Goal: Task Accomplishment & Management: Manage account settings

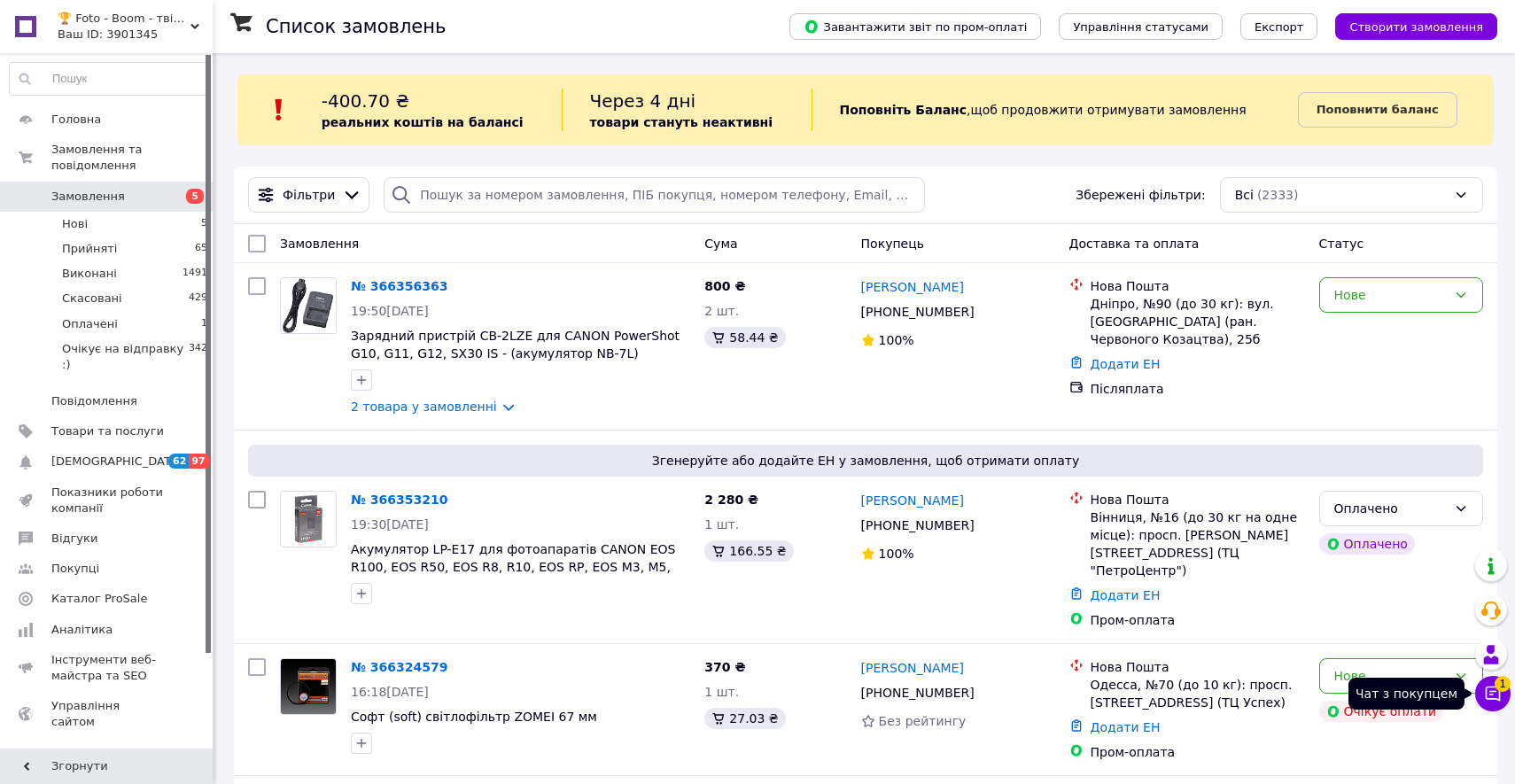
click at [1492, 687] on icon at bounding box center [1493, 694] width 18 height 18
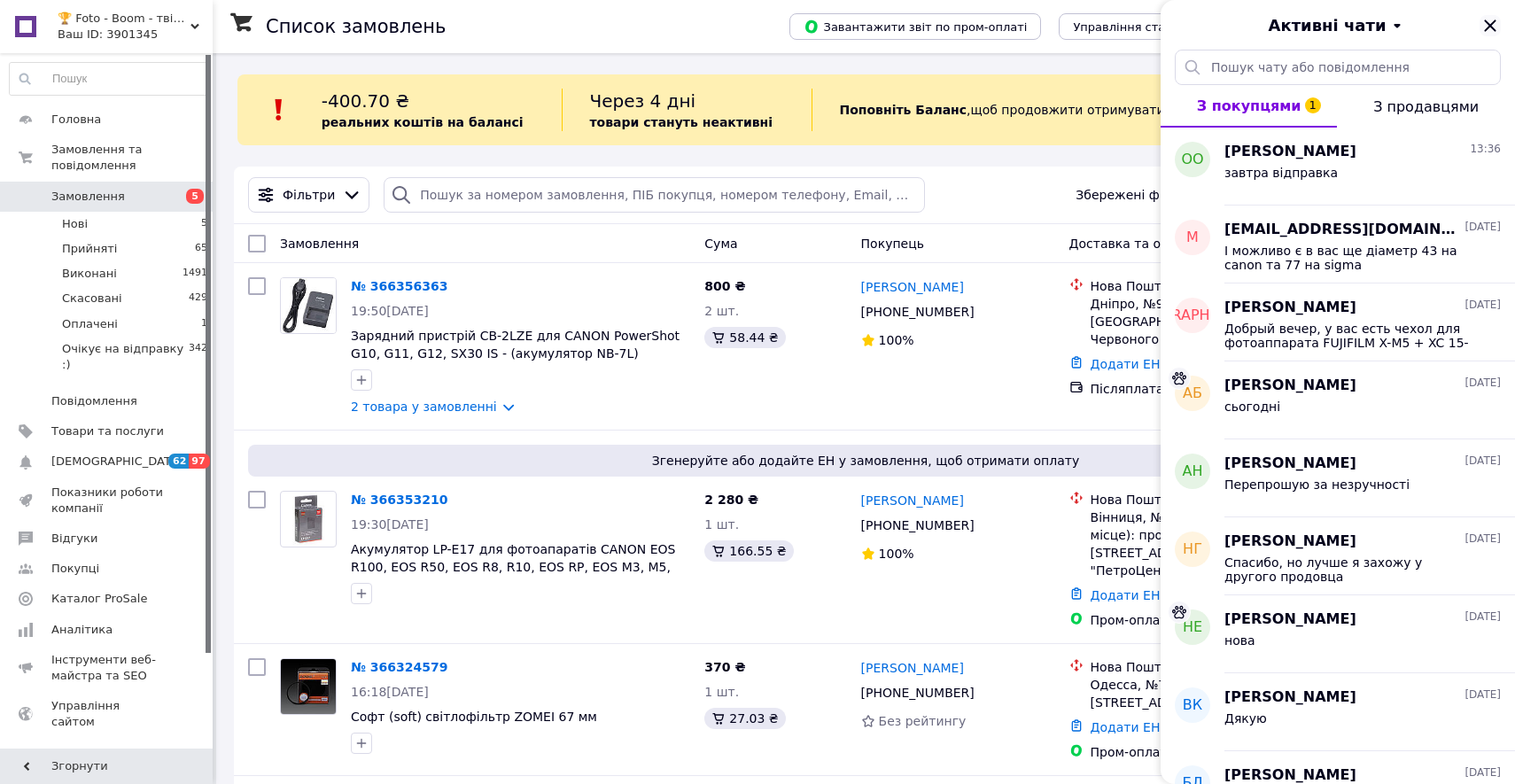
click at [1486, 24] on icon "Закрити" at bounding box center [1489, 25] width 21 height 21
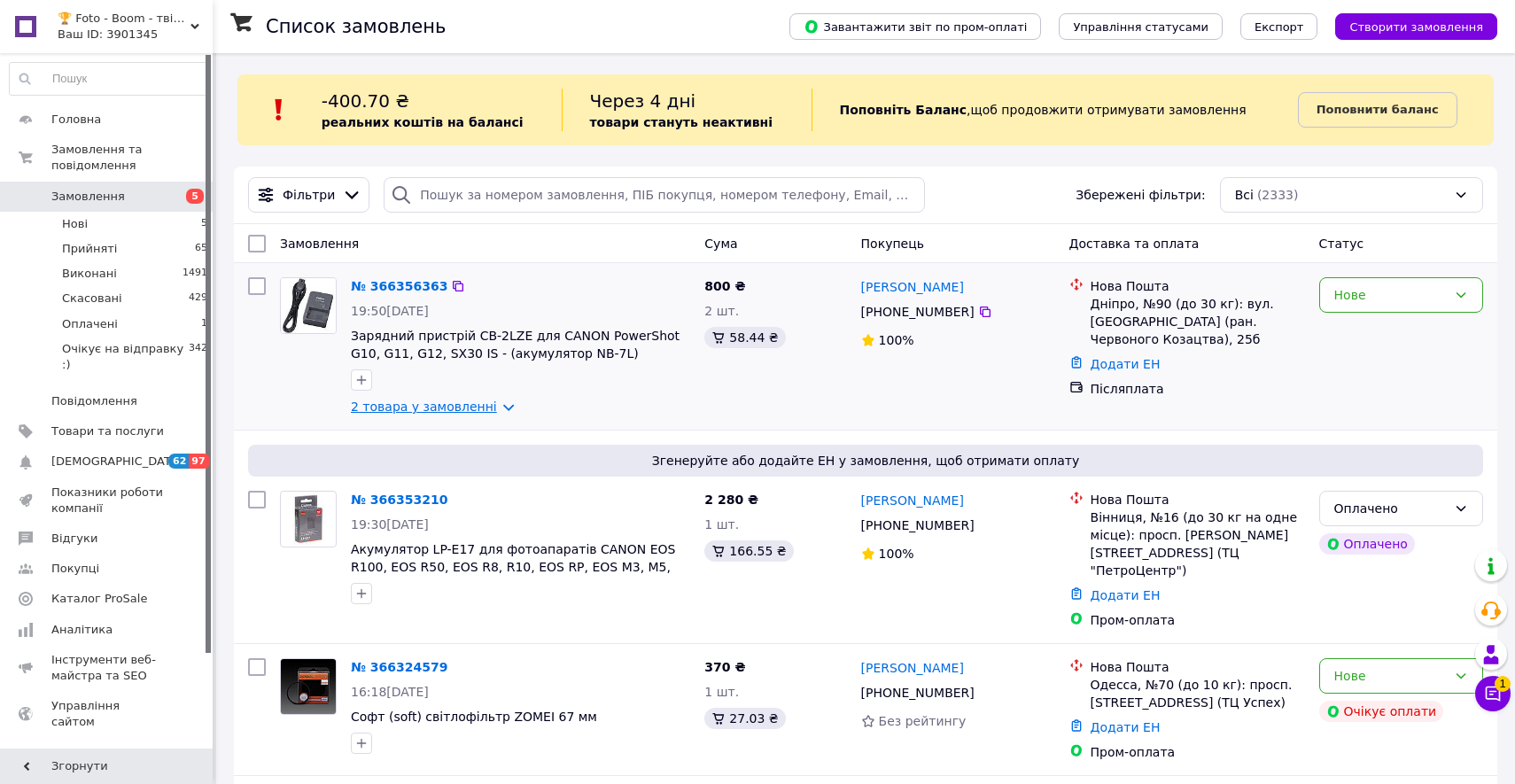
click at [478, 406] on link "2 товара у замовленні" at bounding box center [423, 406] width 146 height 14
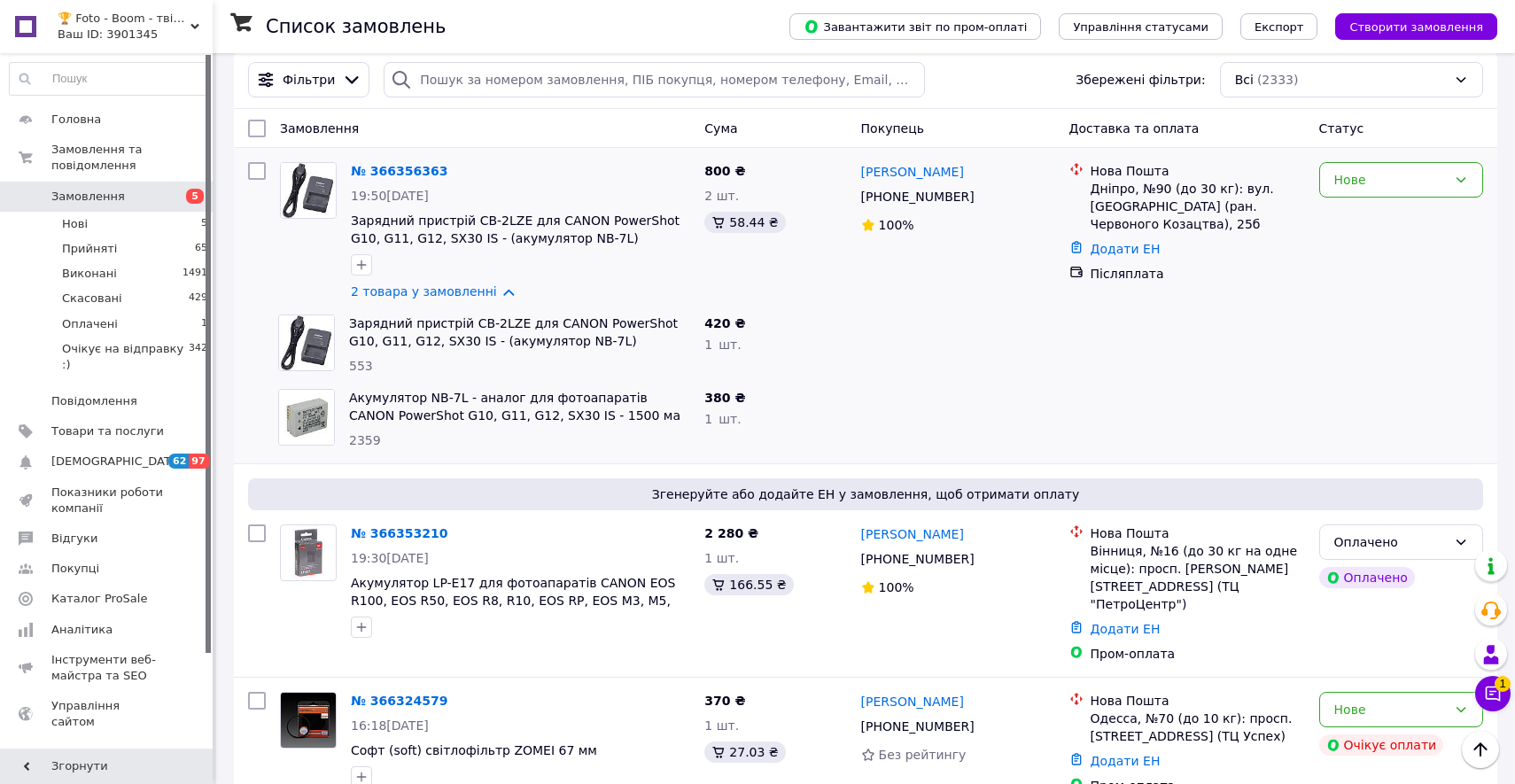
scroll to position [121, 0]
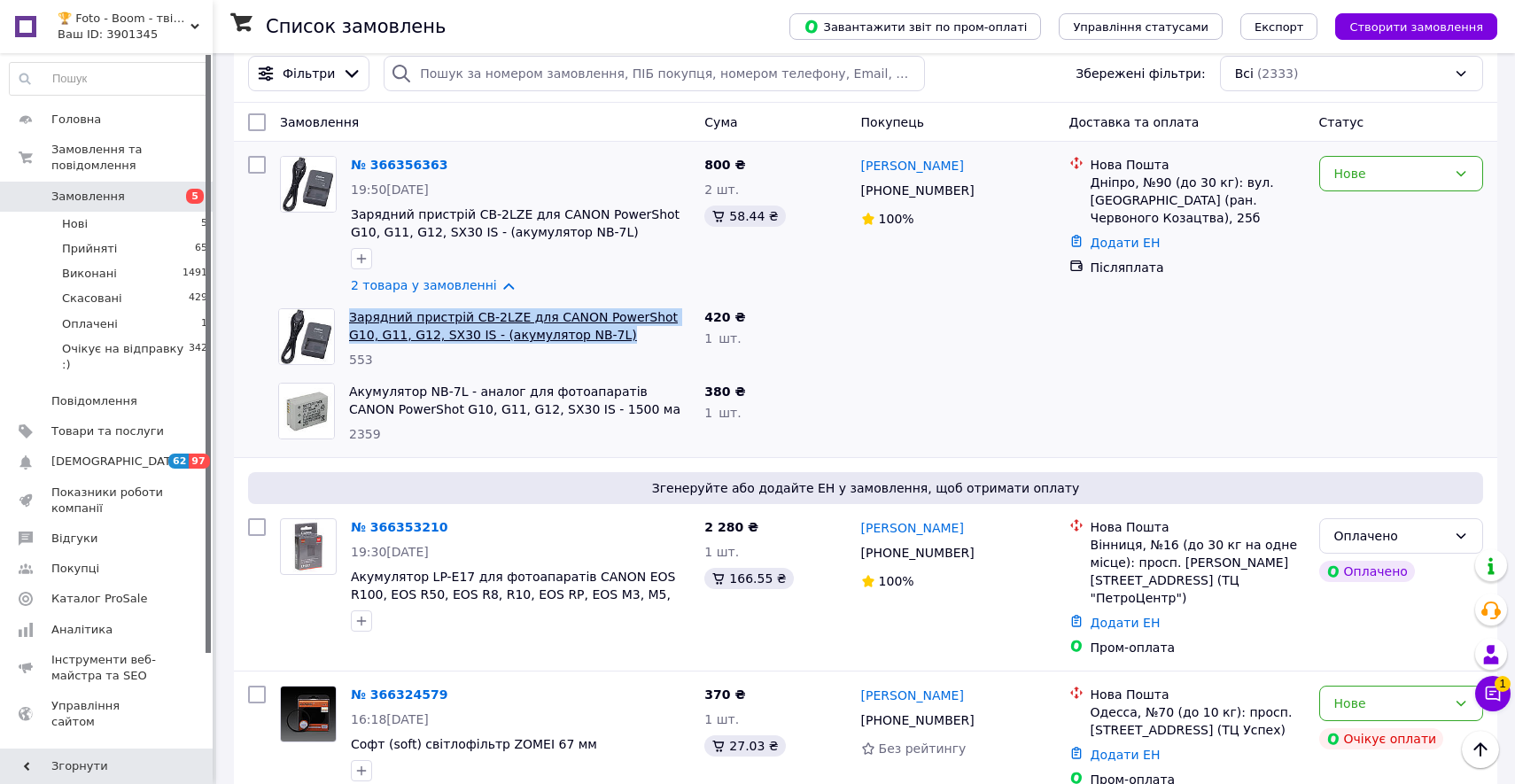
drag, startPoint x: 589, startPoint y: 342, endPoint x: 349, endPoint y: 321, distance: 240.9
click at [349, 321] on span "Зарядний пристрій CB-2LZE для CANON PowerShot G10, G11, G12, SX30 IS - (акумуля…" at bounding box center [519, 326] width 341 height 36
copy link "Зарядний пристрій CB-2LZE для CANON PowerShot G10, G11, G12, SX30 IS - (акумуля…"
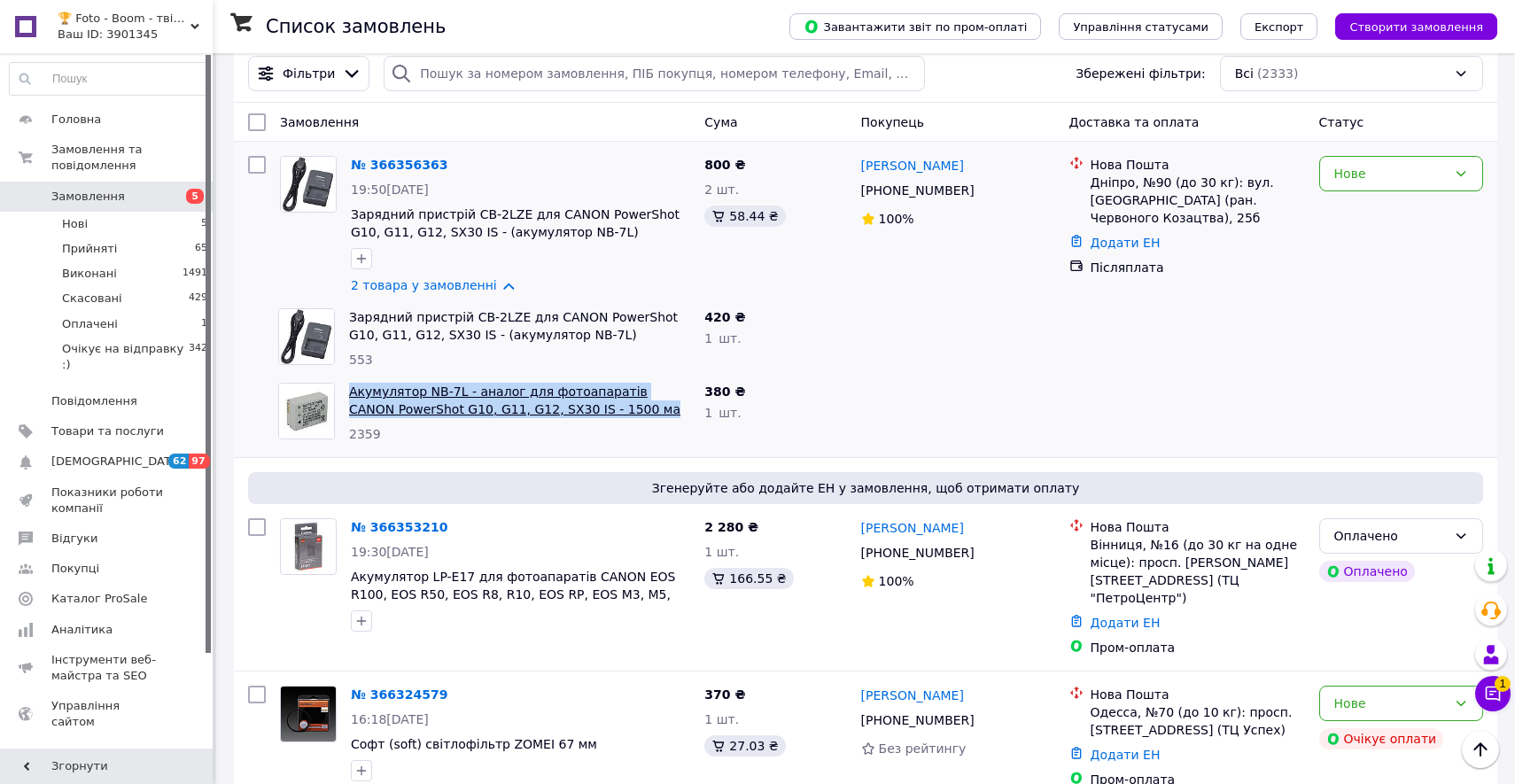
drag, startPoint x: 621, startPoint y: 418, endPoint x: 350, endPoint y: 392, distance: 272.2
click at [350, 392] on div "Акумулятор NB-7L - аналог для фотоапаратів CANON PowerShot G10, G11, G12, SX30 …" at bounding box center [519, 412] width 355 height 75
copy link "Акумулятор NB-7L - аналог для фотоапаратів CANON PowerShot G10, G11, G12, SX30 …"
click at [1320, 176] on div "Нове" at bounding box center [1401, 174] width 164 height 36
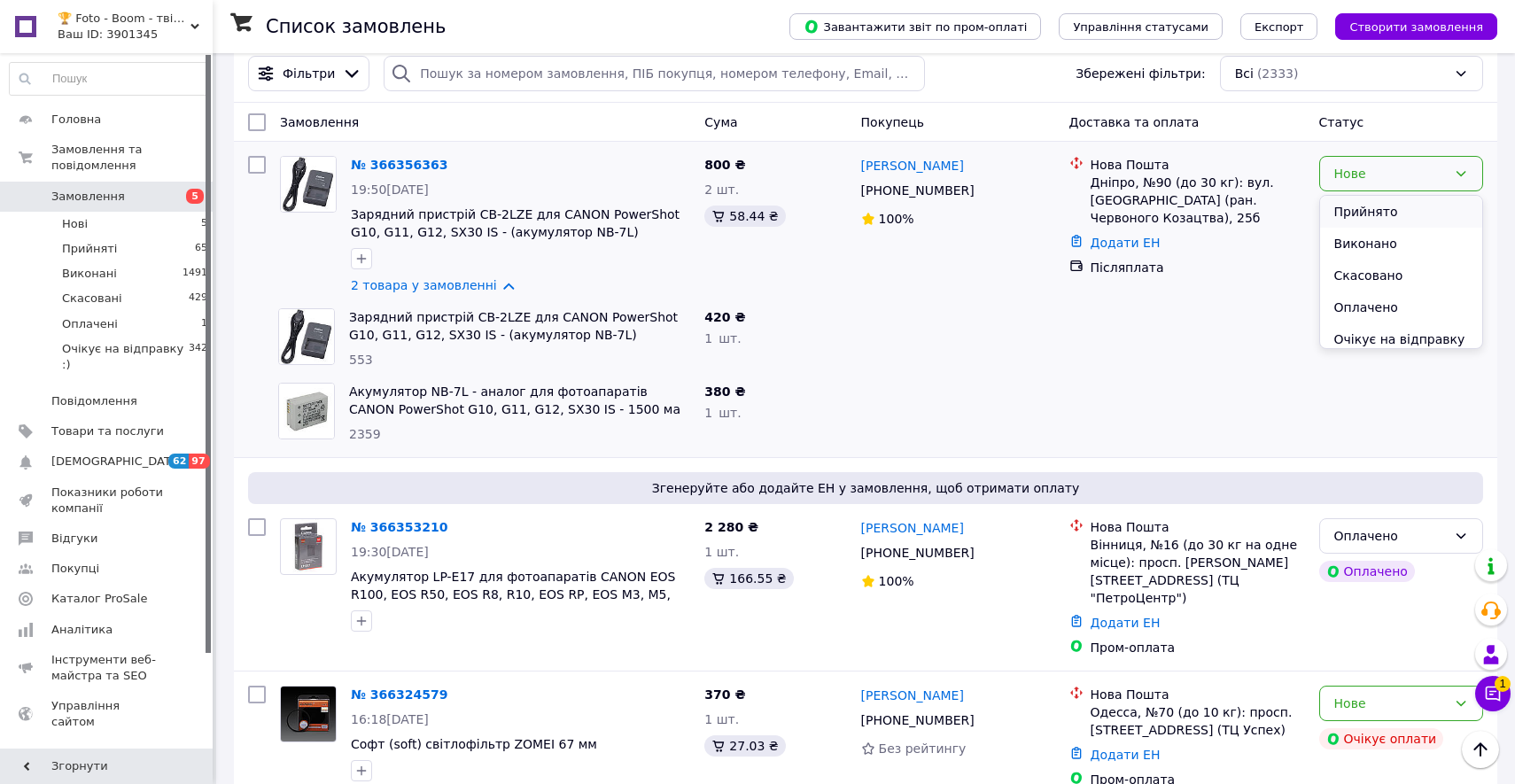
click at [1330, 220] on li "Прийнято" at bounding box center [1401, 212] width 162 height 32
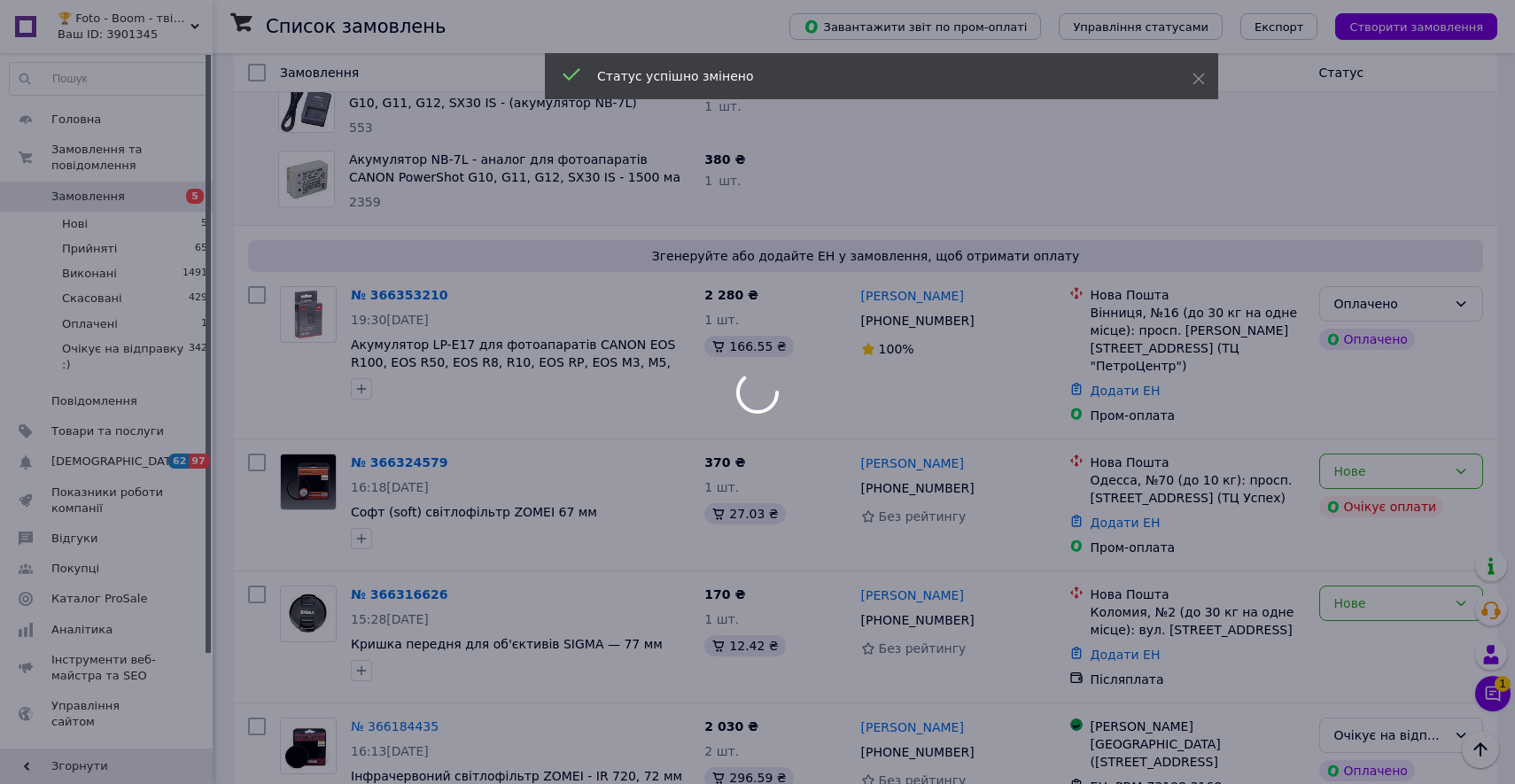
scroll to position [364, 0]
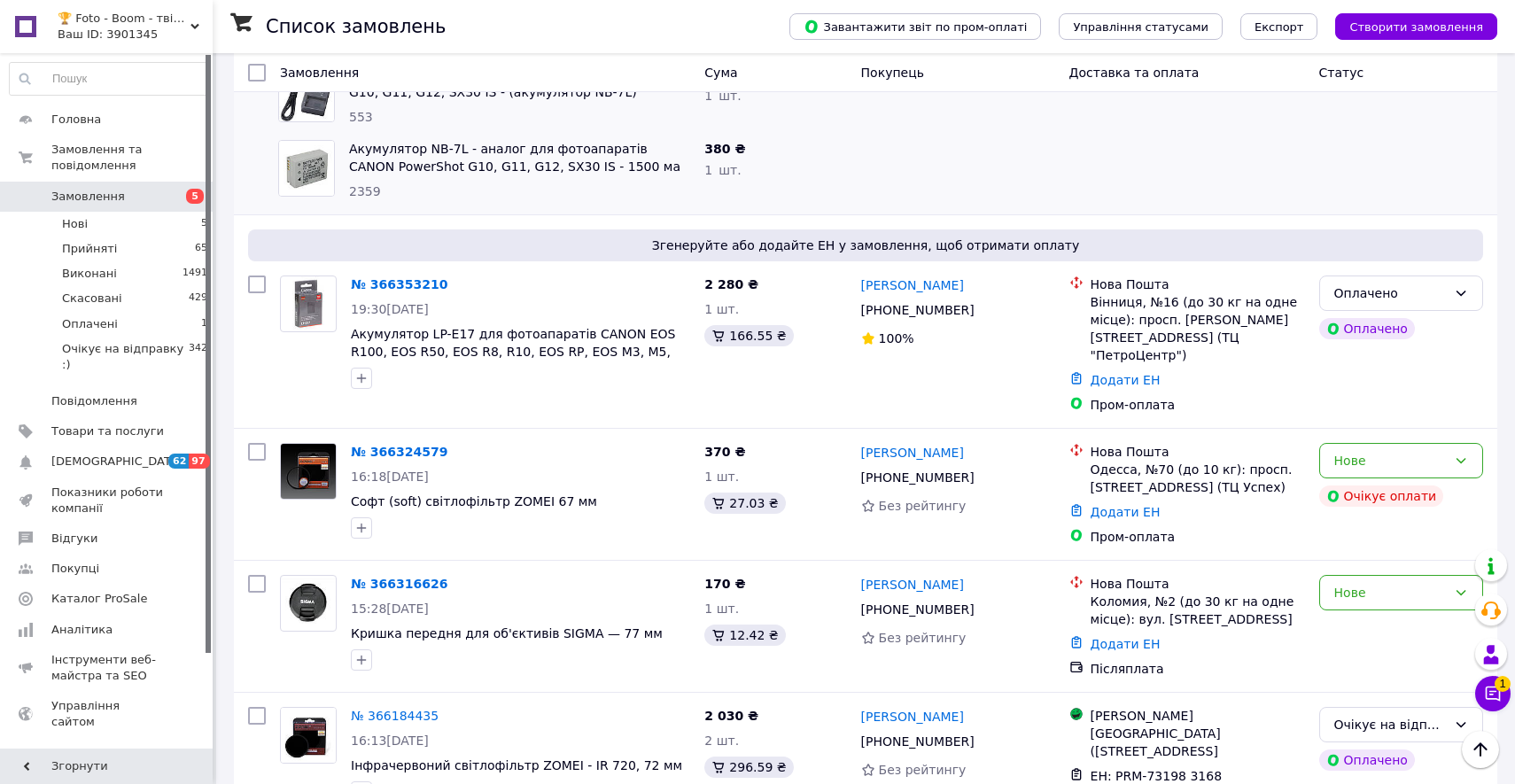
click at [1437, 289] on div "Оплачено" at bounding box center [1390, 293] width 112 height 20
click at [1440, 328] on li "Прийнято" at bounding box center [1401, 332] width 162 height 32
drag, startPoint x: 588, startPoint y: 485, endPoint x: 349, endPoint y: 492, distance: 239.1
click at [349, 492] on div "№ 366324579 16:18, 12.10.2025 Софт (soft) світлофільтр ZOMEI 67 мм" at bounding box center [521, 490] width 354 height 109
copy span "Софт (soft) світлофільтр ZOMEI 67 мм"
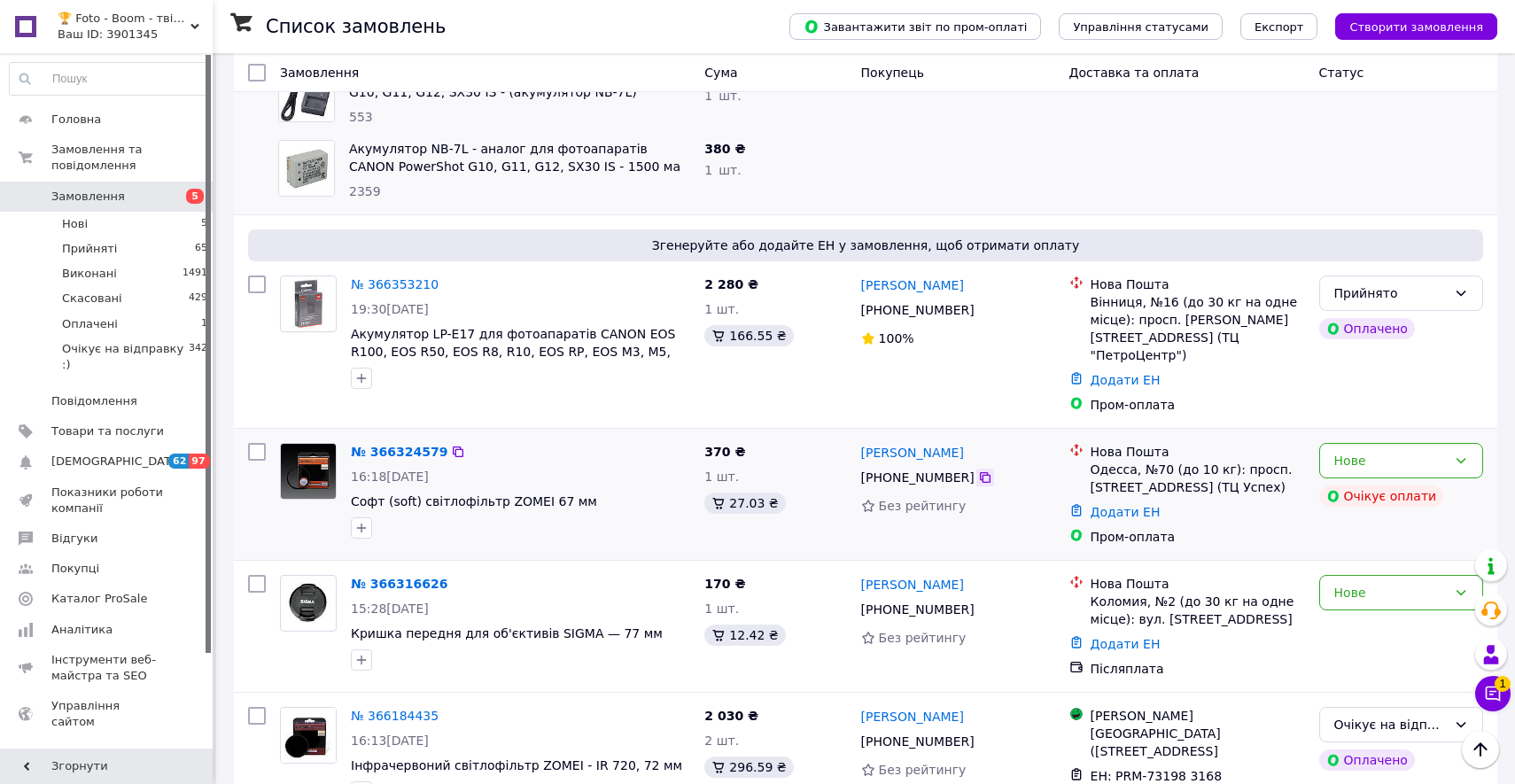
click at [983, 470] on icon at bounding box center [985, 477] width 14 height 14
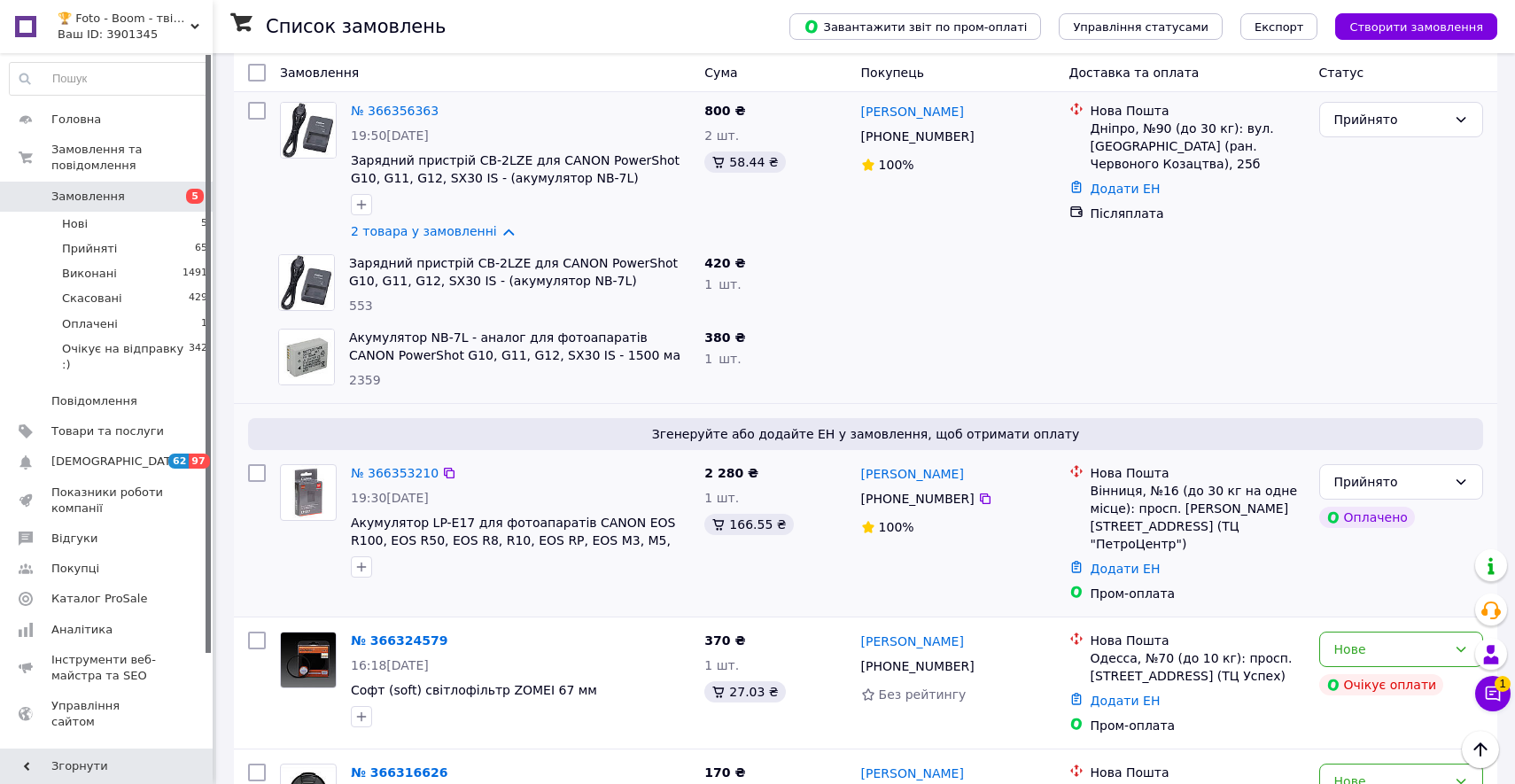
scroll to position [64, 0]
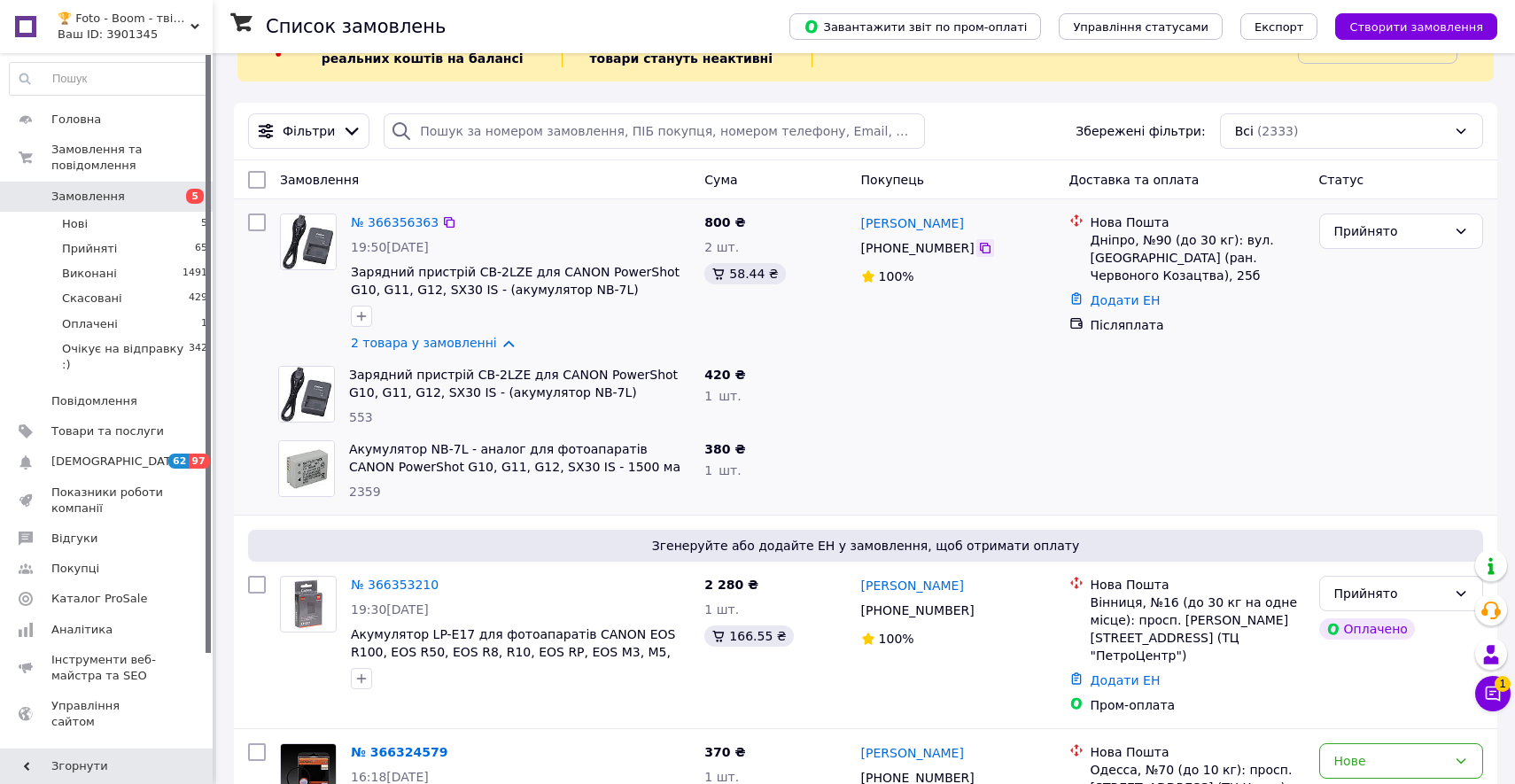
click at [988, 248] on div at bounding box center [985, 248] width 18 height 18
click at [982, 248] on icon at bounding box center [985, 247] width 14 height 14
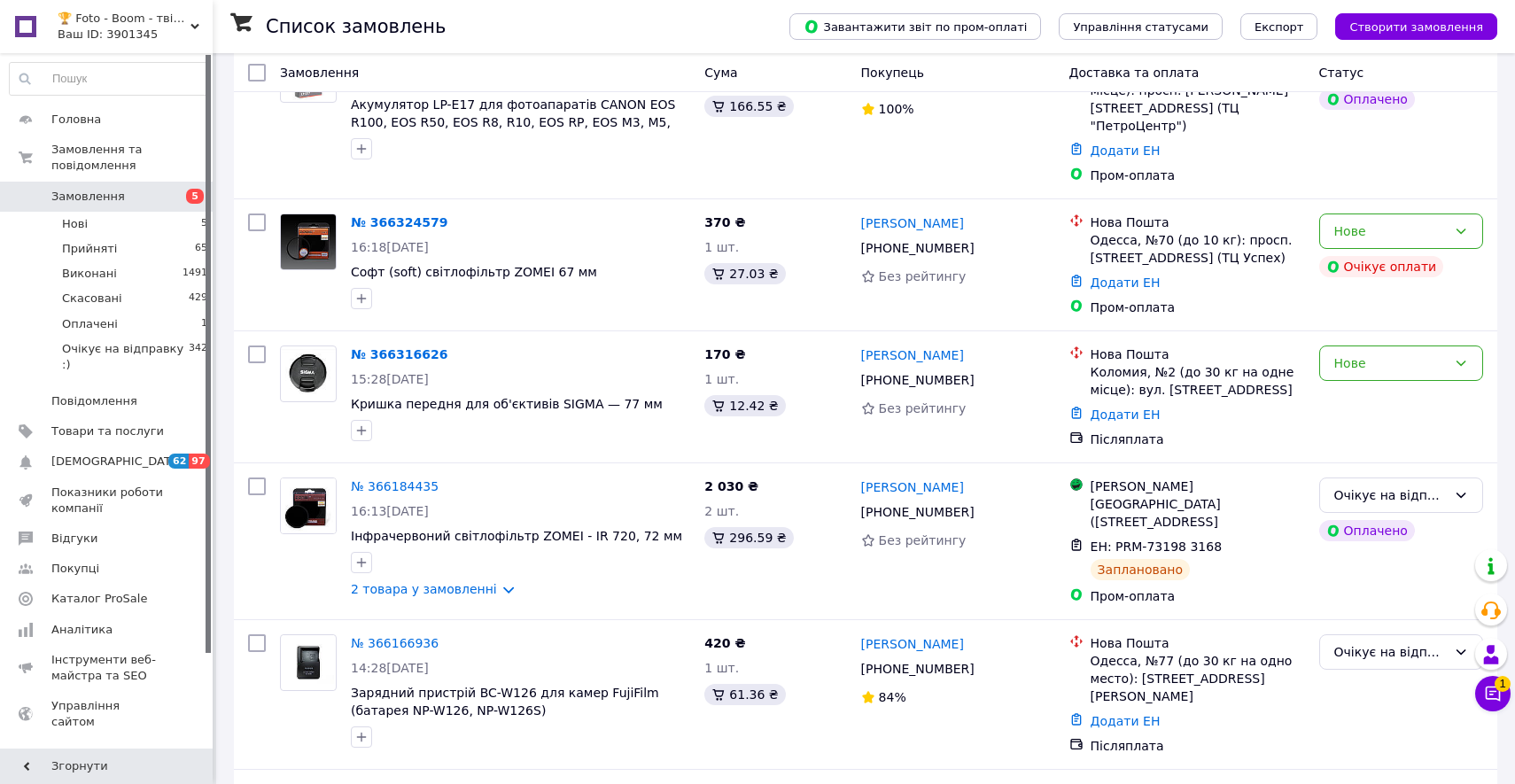
scroll to position [596, 0]
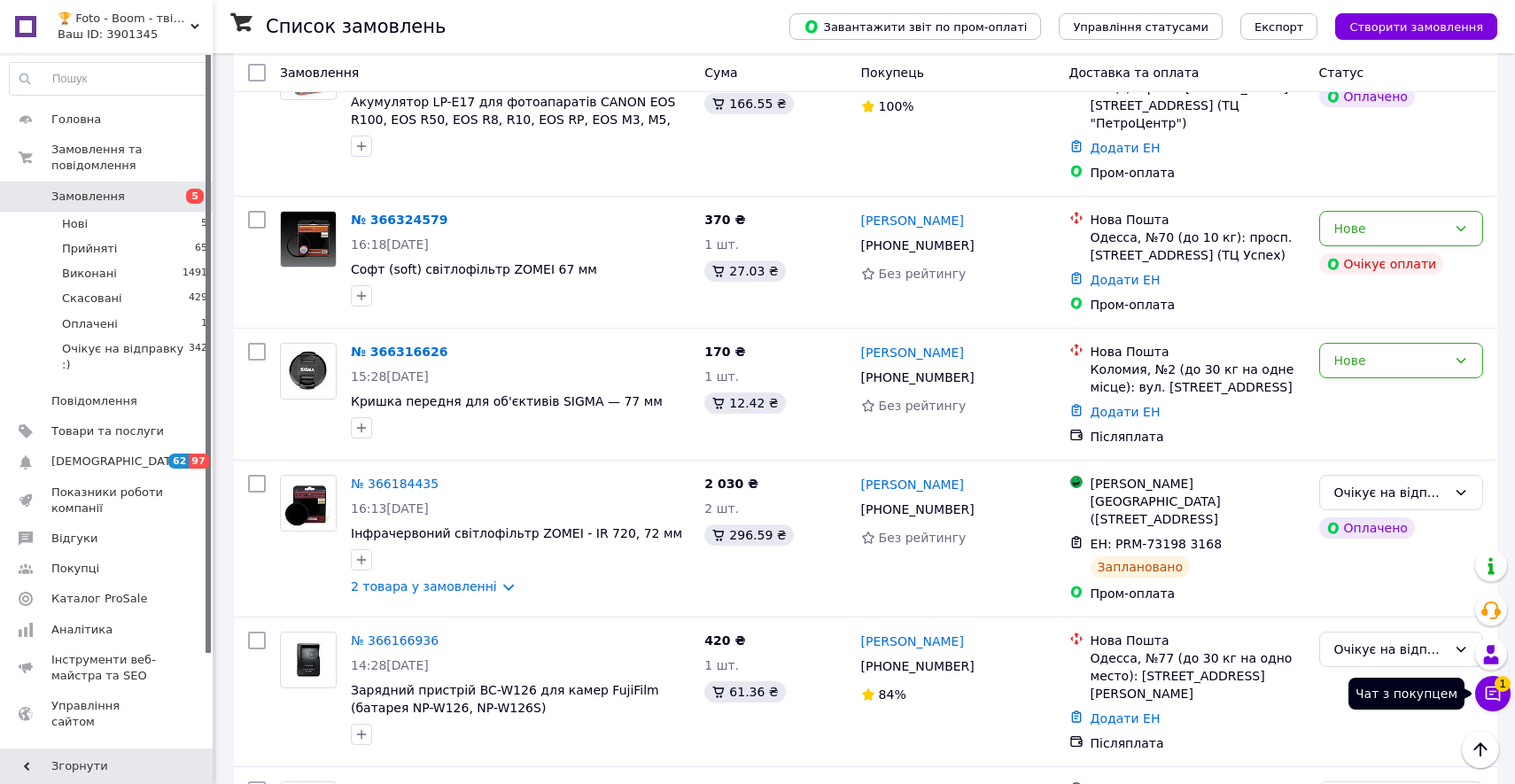
click at [1500, 696] on icon at bounding box center [1492, 694] width 15 height 15
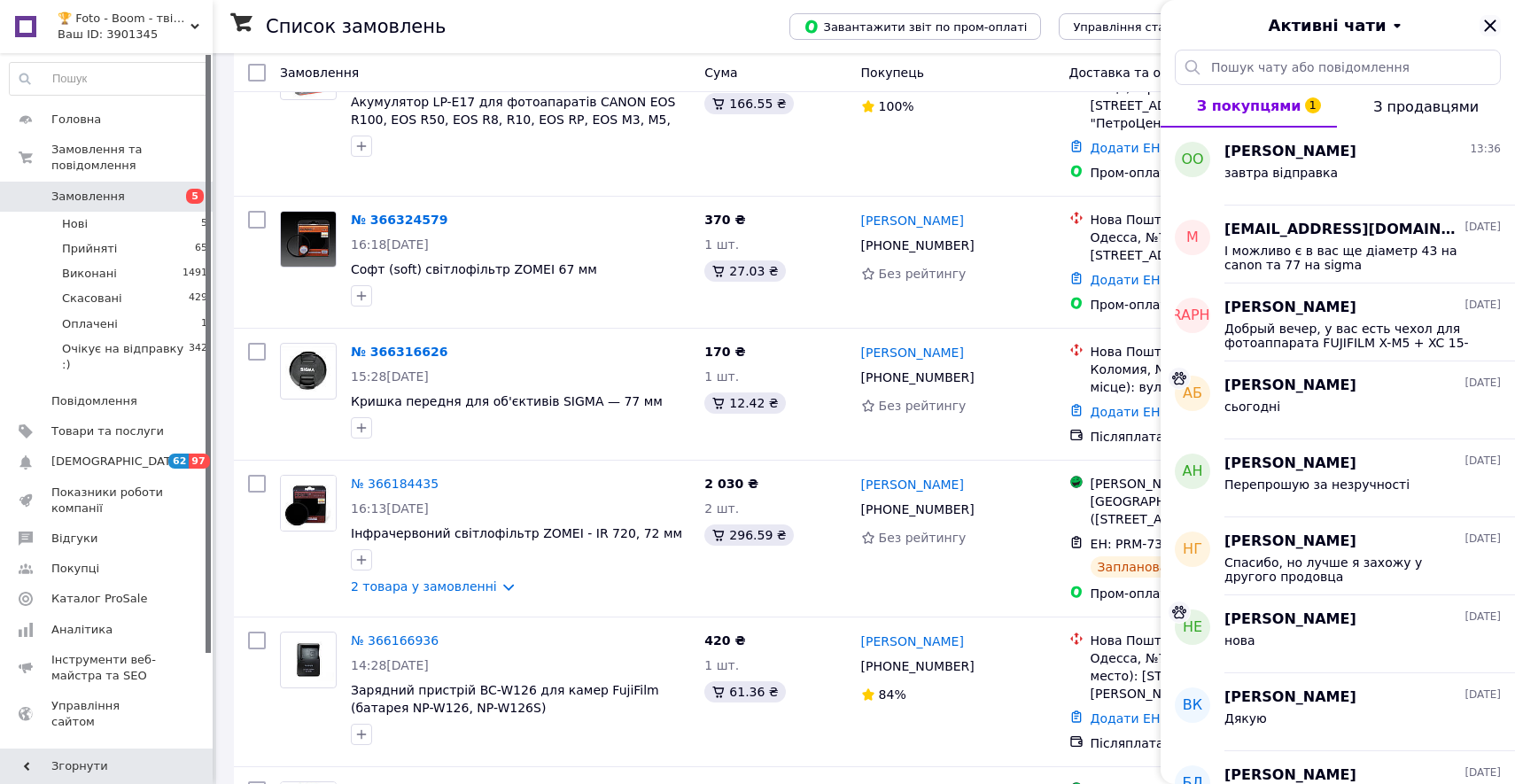
click at [1494, 29] on icon "Закрити" at bounding box center [1489, 25] width 21 height 21
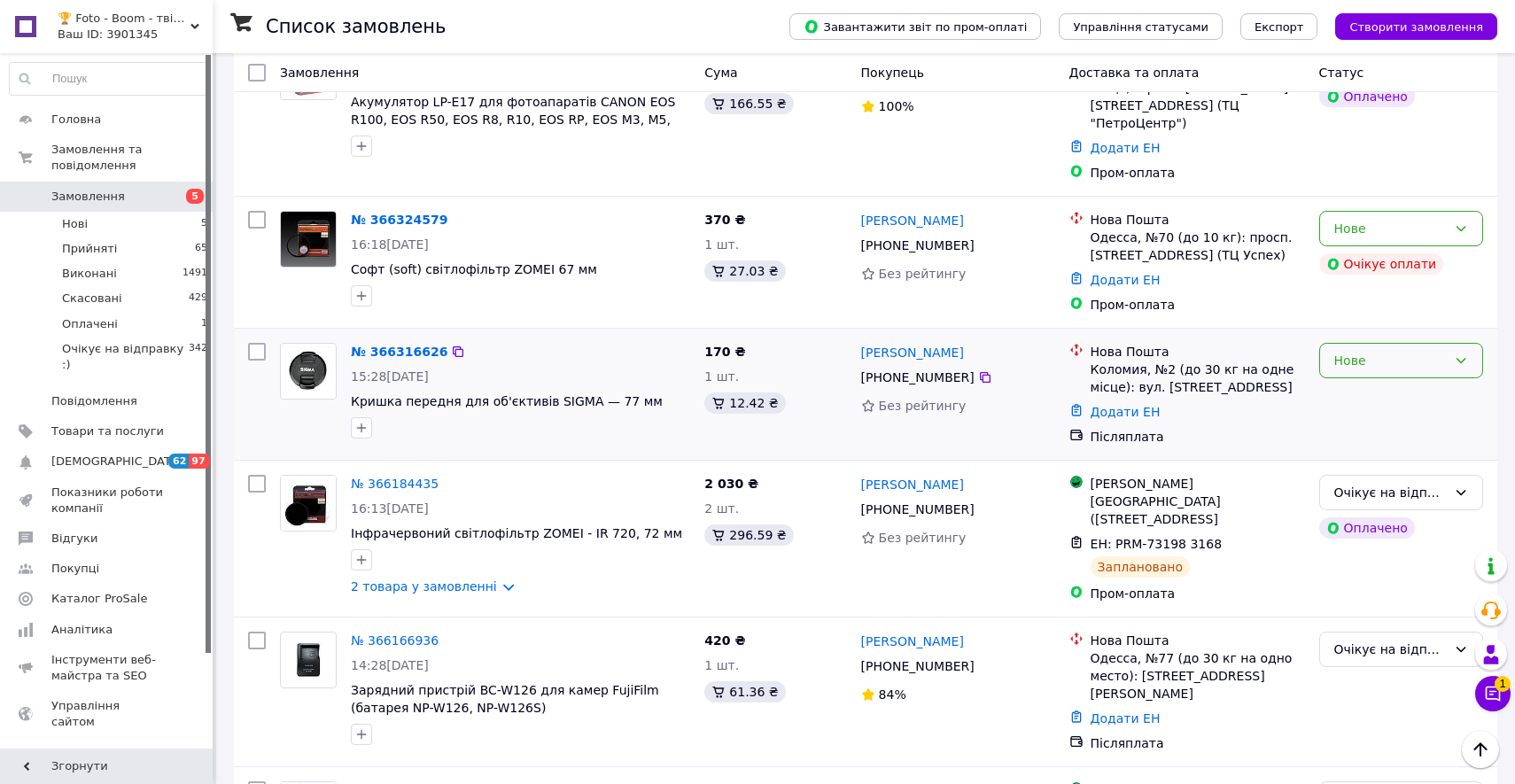
click at [1413, 357] on div "Нове" at bounding box center [1401, 361] width 164 height 36
click at [1413, 380] on li "Прийнято" at bounding box center [1401, 382] width 162 height 32
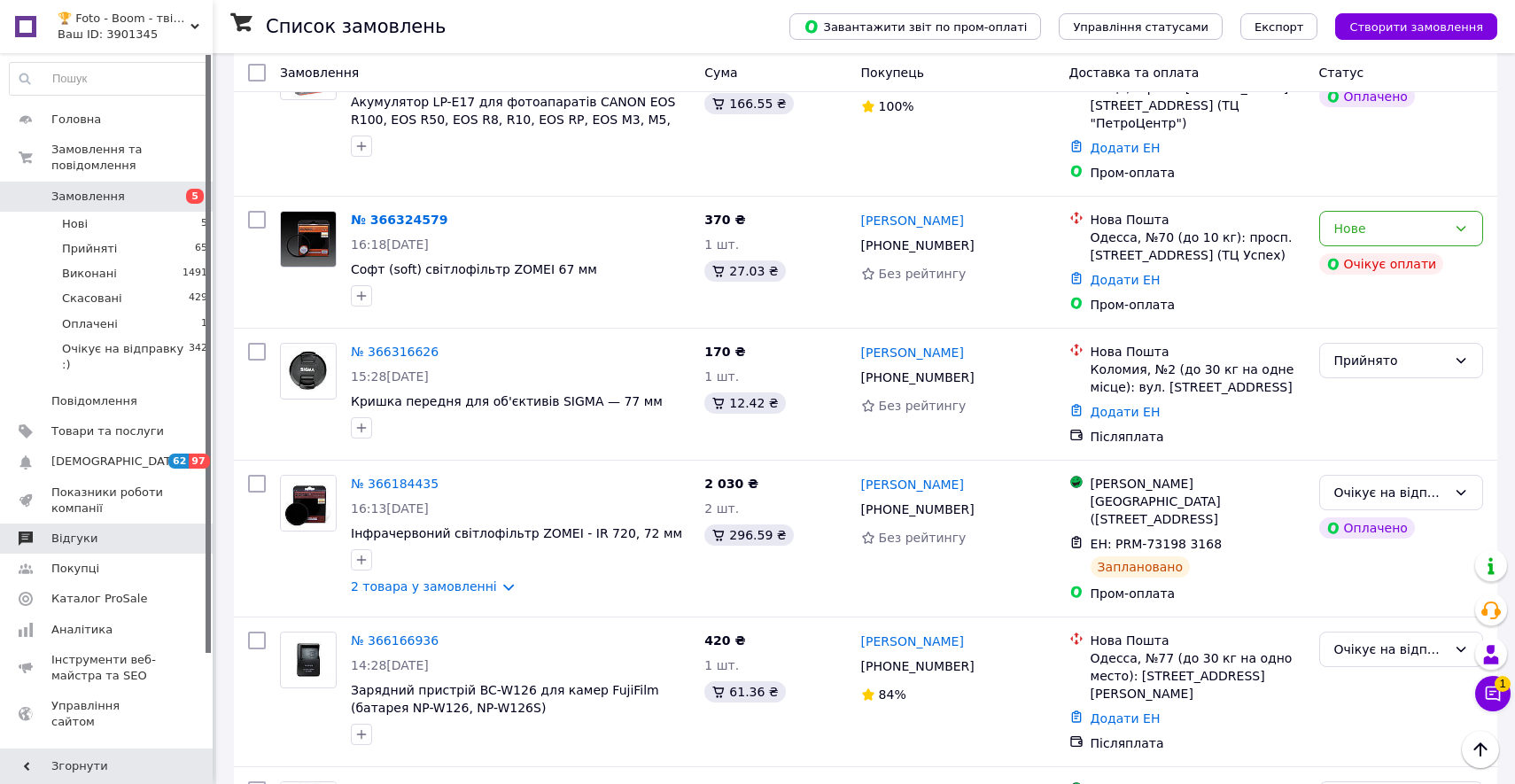
click at [89, 539] on span "Відгуки" at bounding box center [75, 539] width 46 height 16
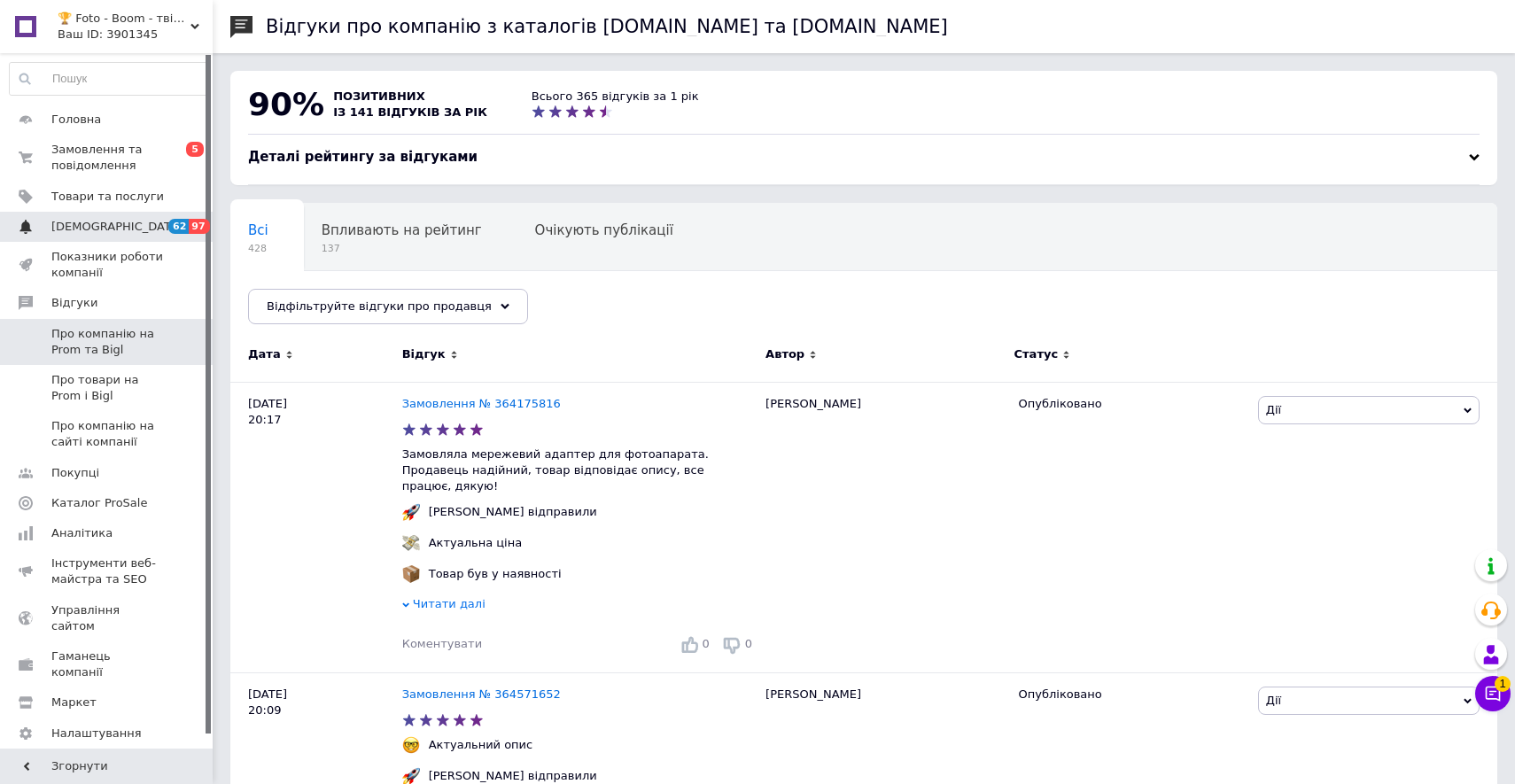
click at [155, 239] on link "Сповіщення 62 97" at bounding box center [108, 227] width 218 height 30
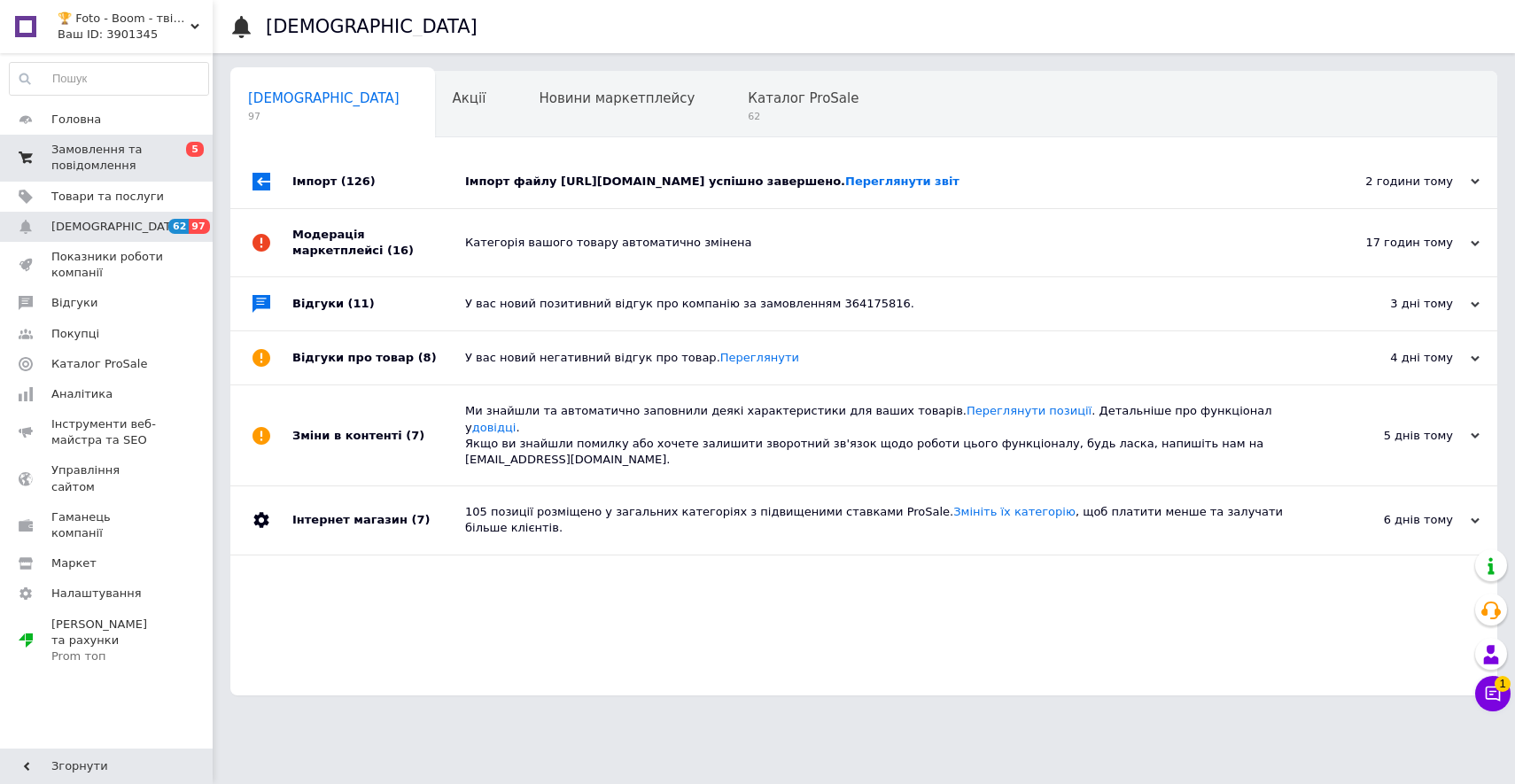
click at [156, 160] on span "Замовлення та повідомлення" at bounding box center [107, 158] width 112 height 32
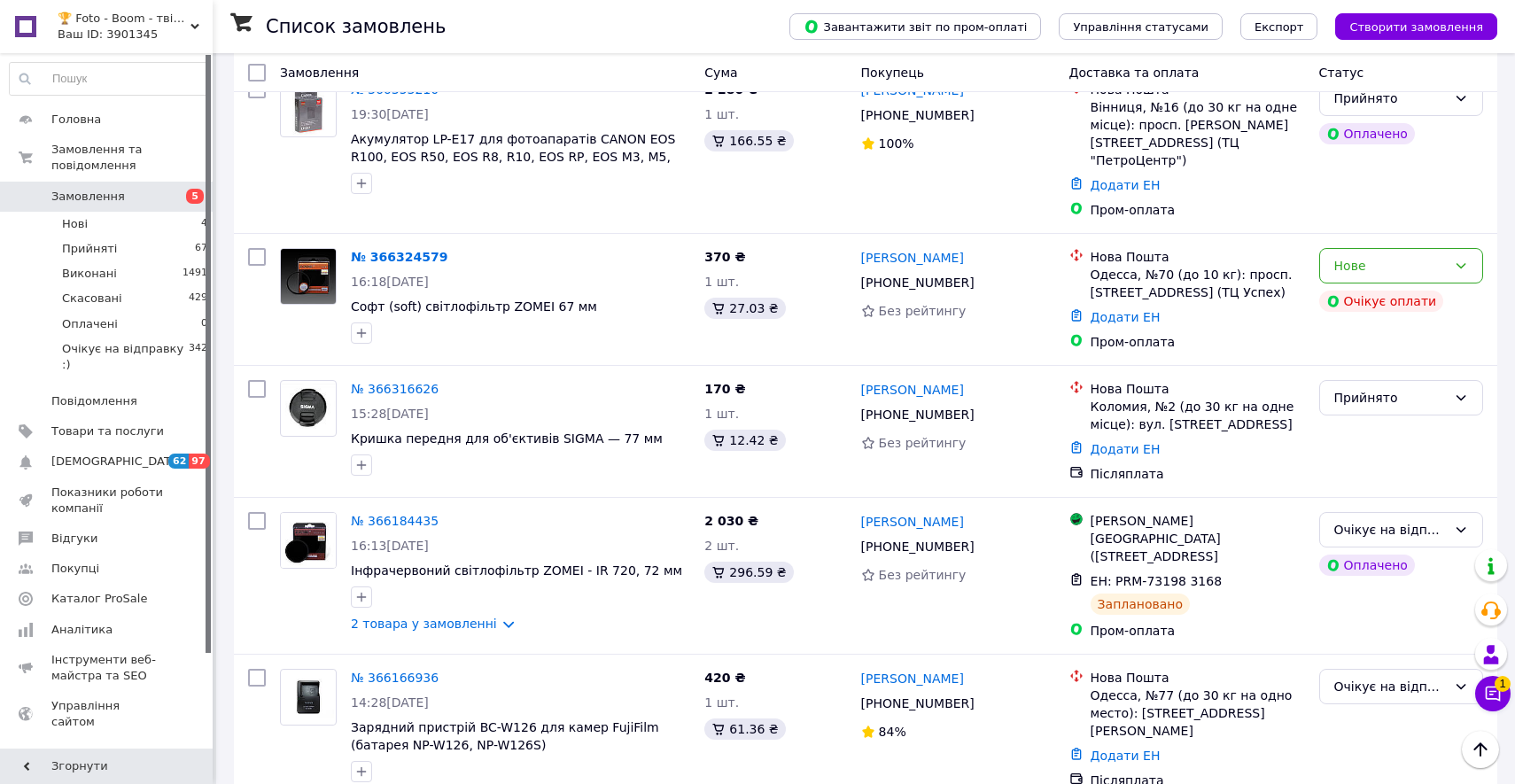
scroll to position [467, 0]
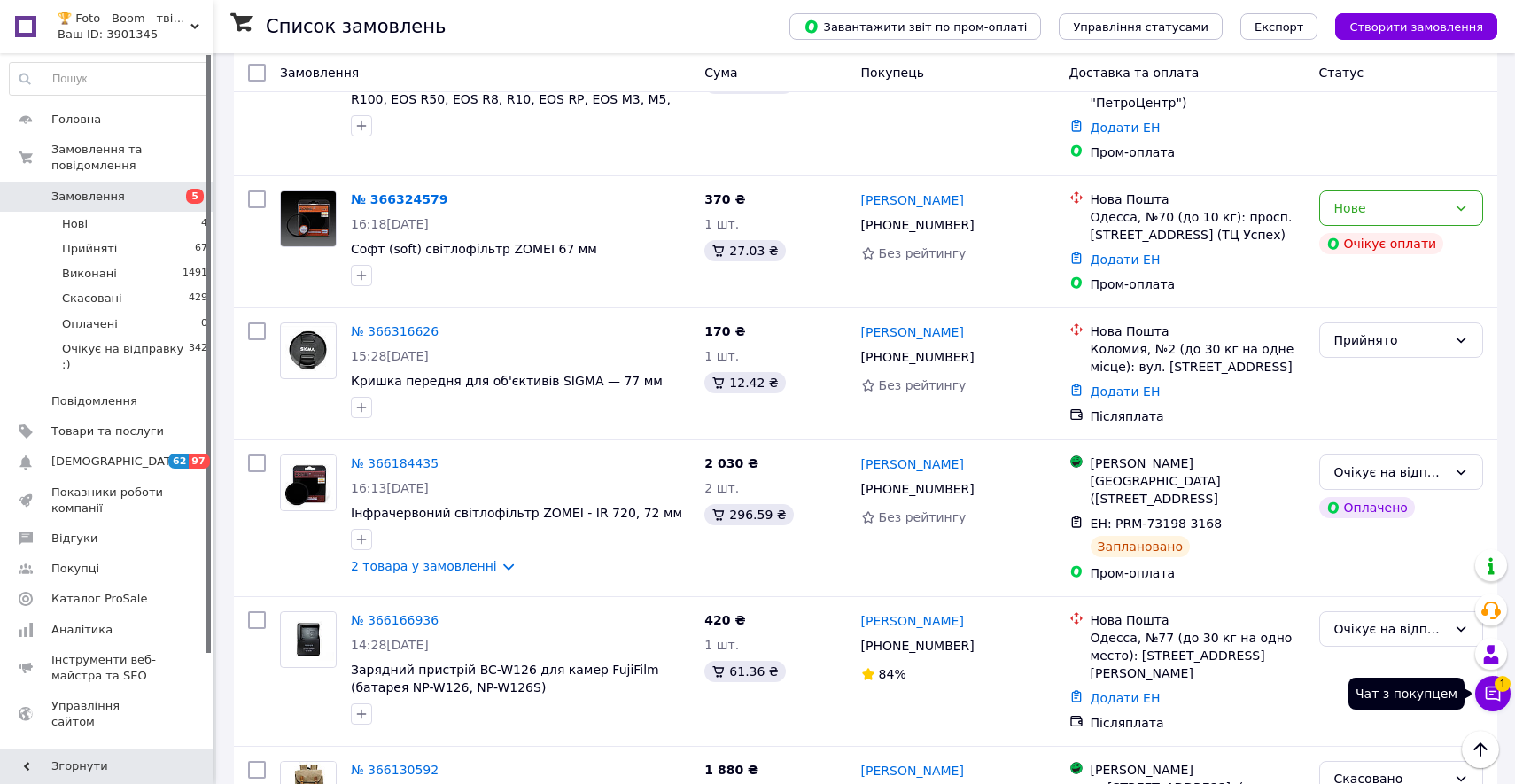
click at [1485, 695] on icon at bounding box center [1492, 694] width 15 height 15
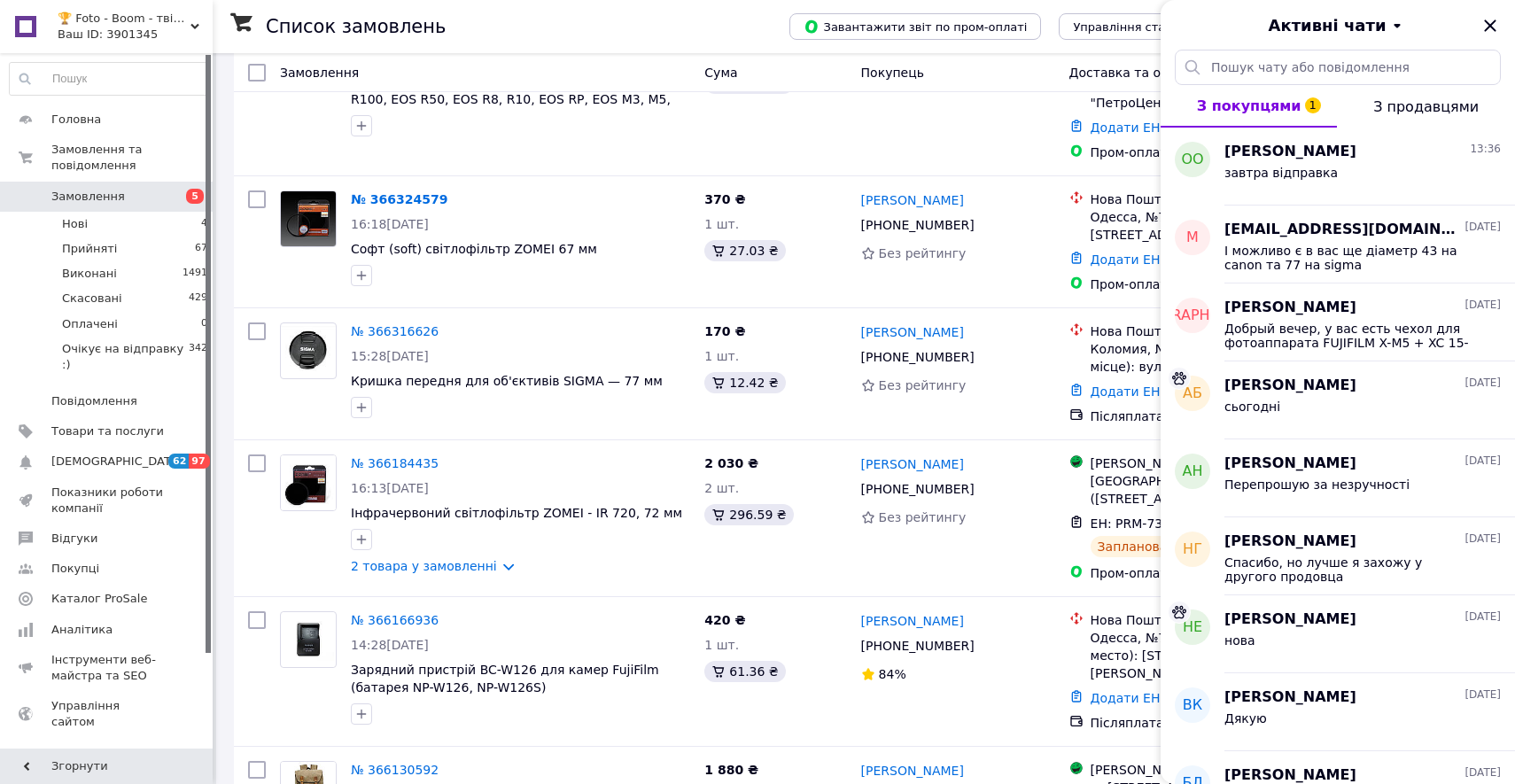
click at [1484, 13] on div "Активні чати" at bounding box center [1337, 25] width 354 height 50
click at [1492, 21] on icon "Закрити" at bounding box center [1490, 26] width 12 height 12
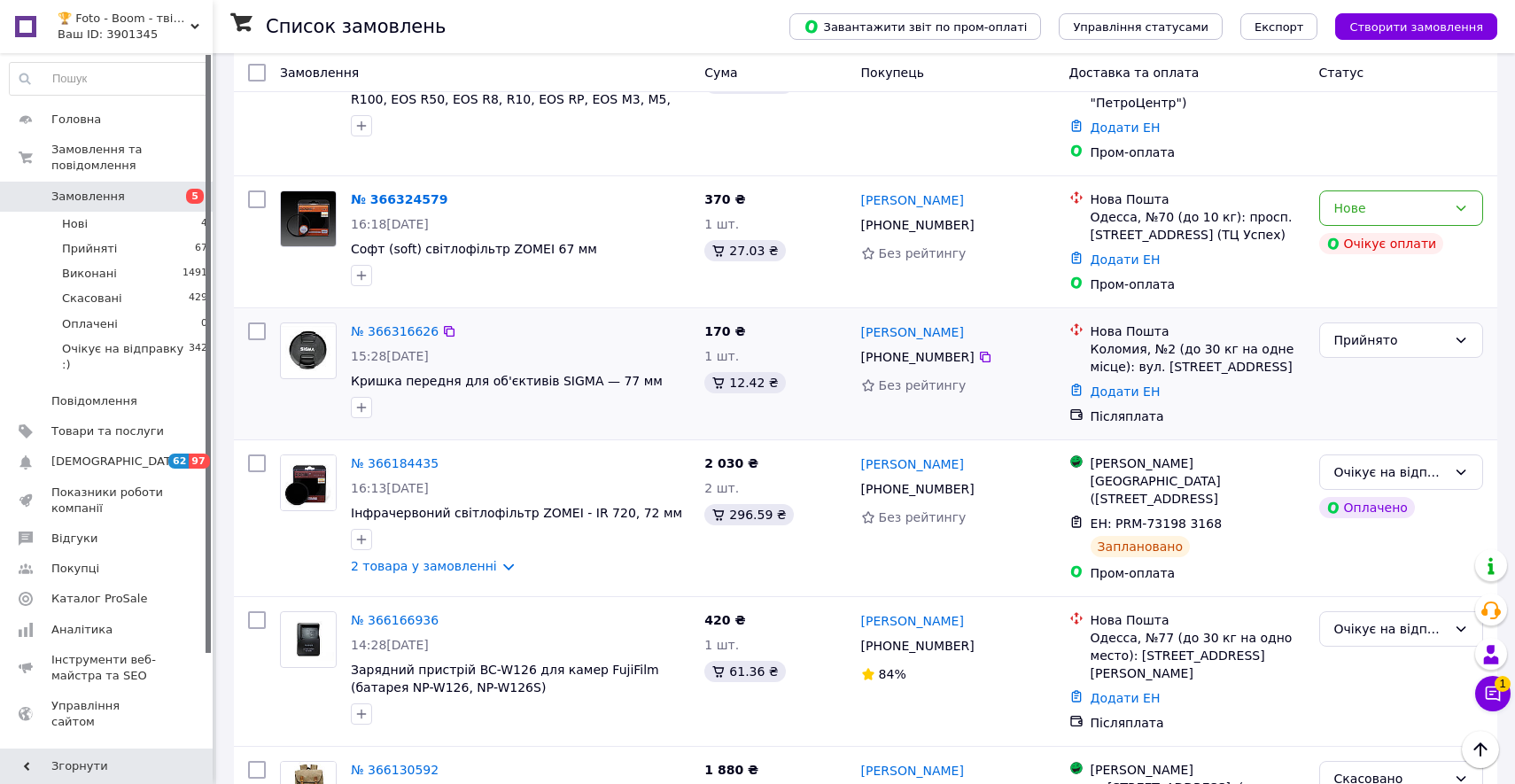
scroll to position [0, 0]
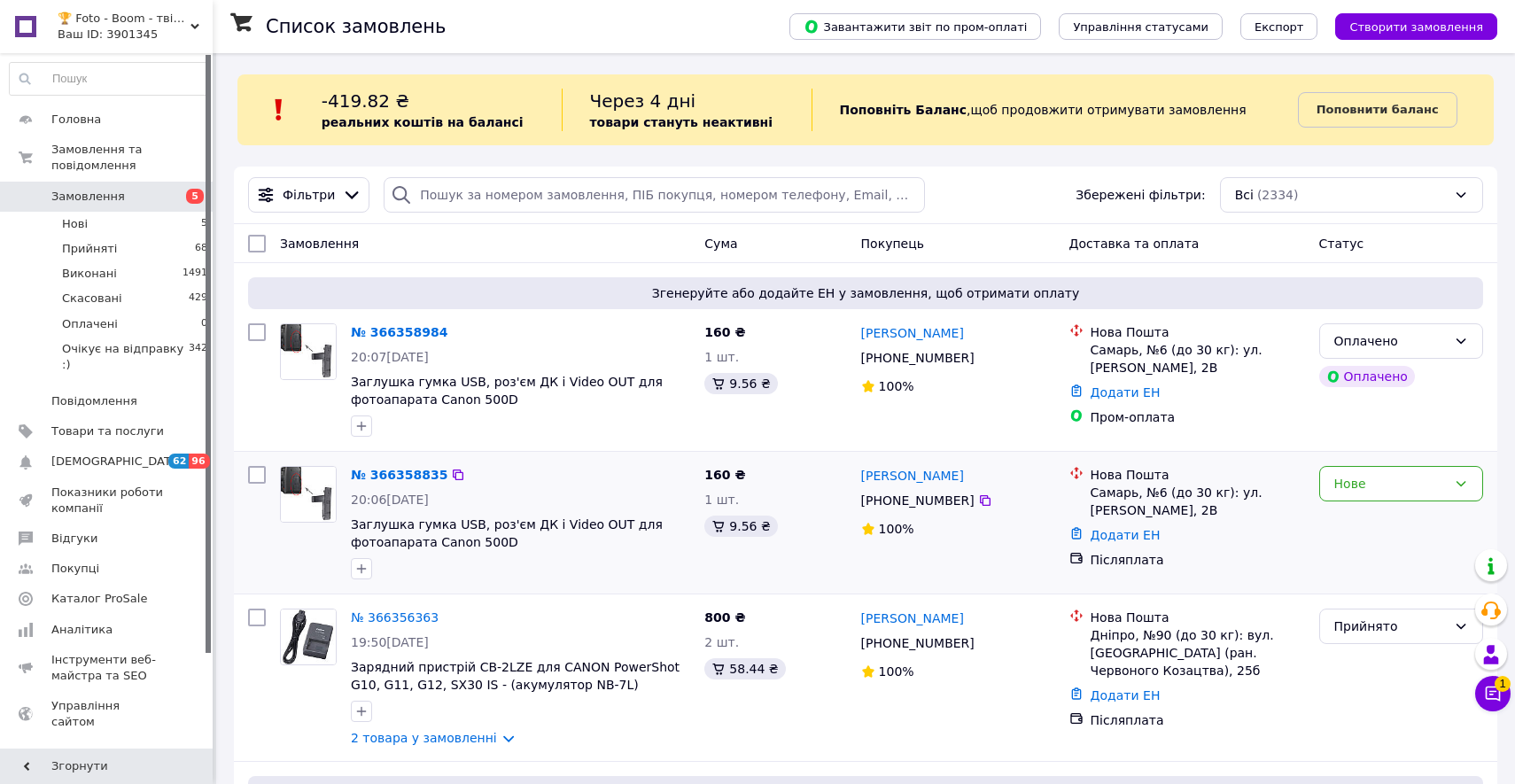
click at [1419, 511] on div "Нове" at bounding box center [1401, 523] width 178 height 127
click at [1419, 504] on div "Нове" at bounding box center [1401, 523] width 178 height 127
click at [1419, 491] on div "Нове" at bounding box center [1390, 484] width 112 height 20
drag, startPoint x: 1343, startPoint y: 522, endPoint x: 1369, endPoint y: 584, distance: 67.2
click at [1369, 584] on ul "Прийнято Виконано Скасовано Оплачено Очікує на відправку :)" at bounding box center [1401, 581] width 162 height 152
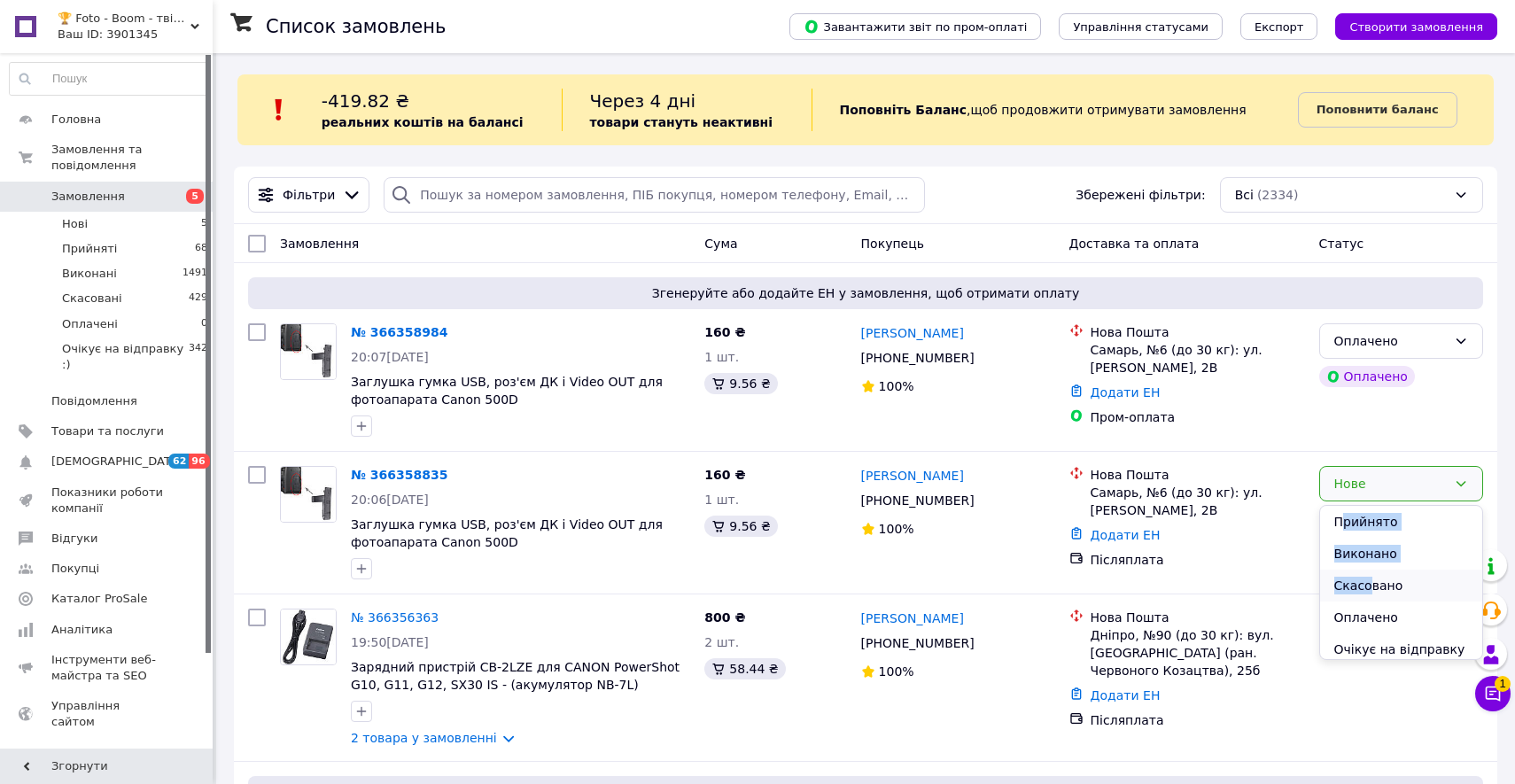
click at [1369, 584] on li "Скасовано" at bounding box center [1401, 585] width 162 height 32
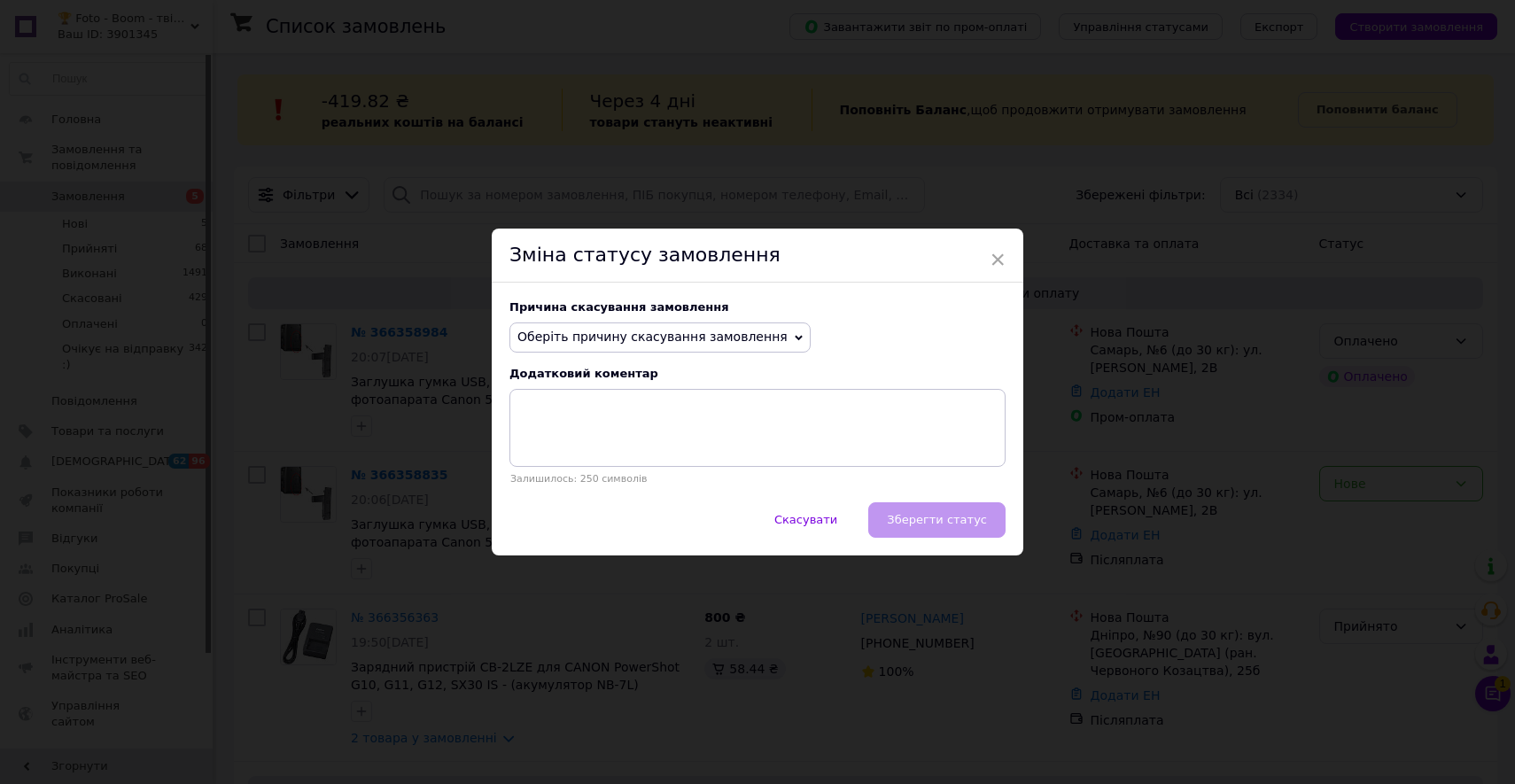
click at [748, 338] on span "Оберіть причину скасування замовлення" at bounding box center [652, 336] width 270 height 14
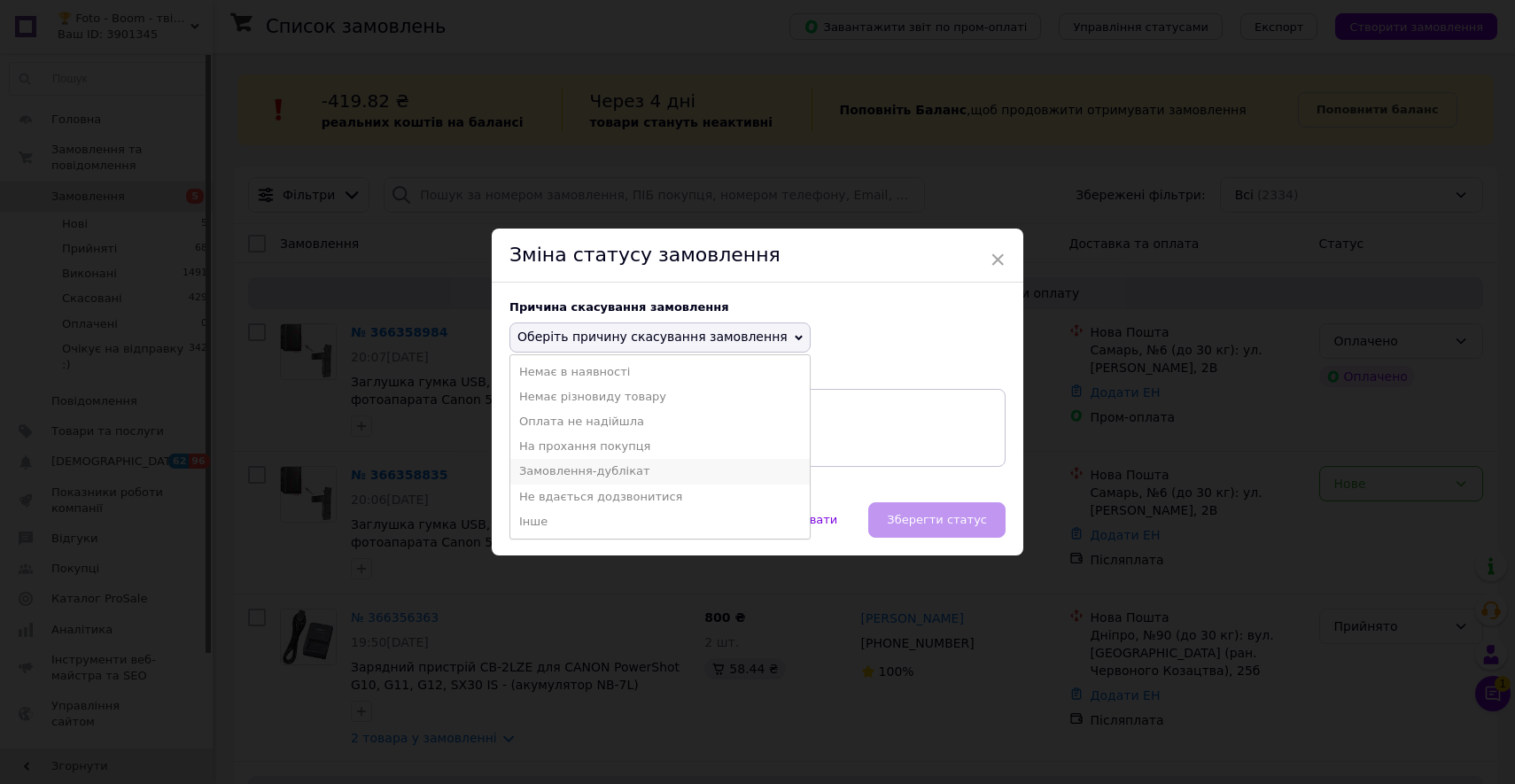
click at [710, 475] on li "Замовлення-дублікат" at bounding box center [659, 471] width 299 height 25
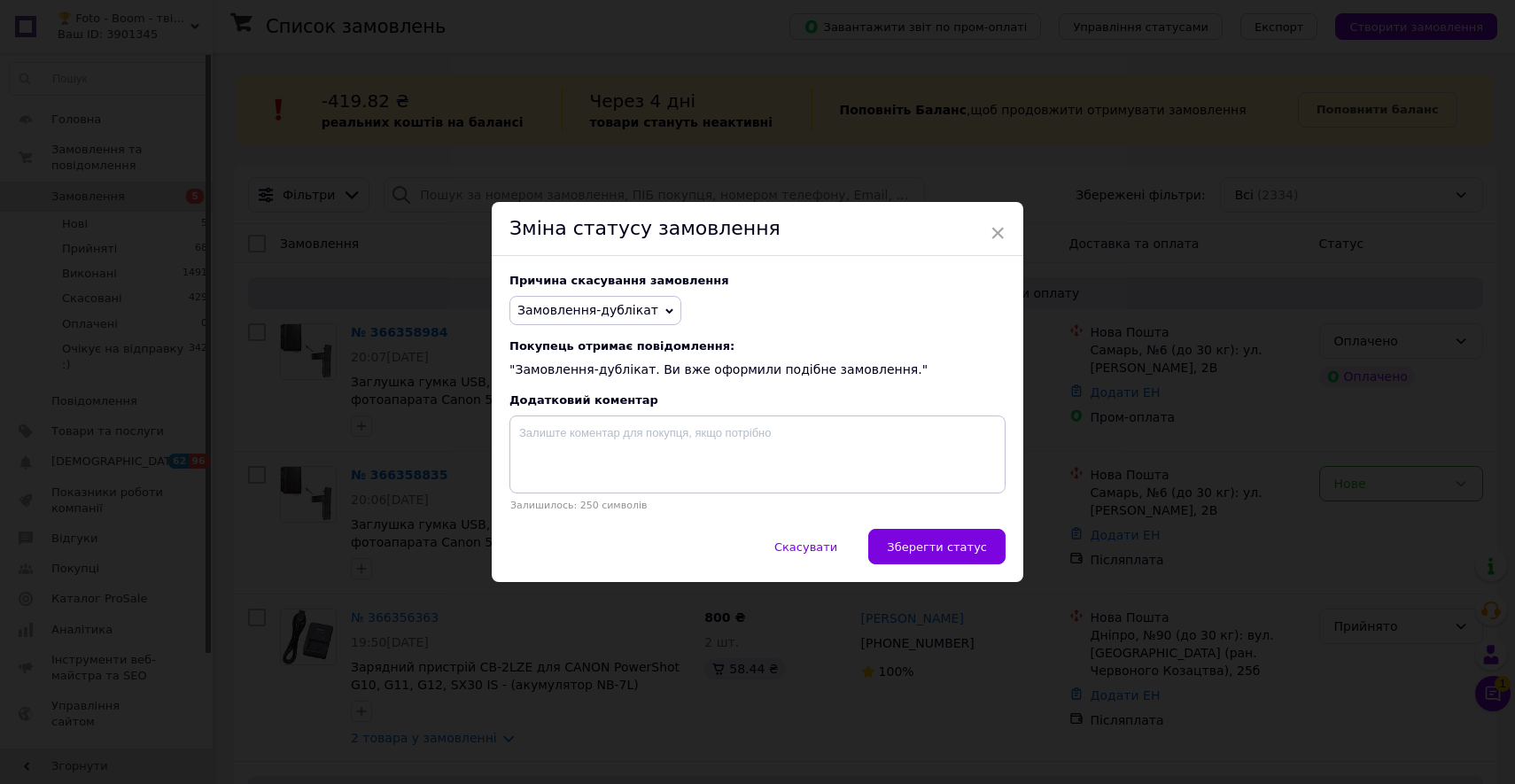
click at [867, 544] on div "Скасувати   Зберегти статус" at bounding box center [758, 554] width 532 height 53
click at [899, 548] on span "Зберегти статус" at bounding box center [936, 547] width 100 height 13
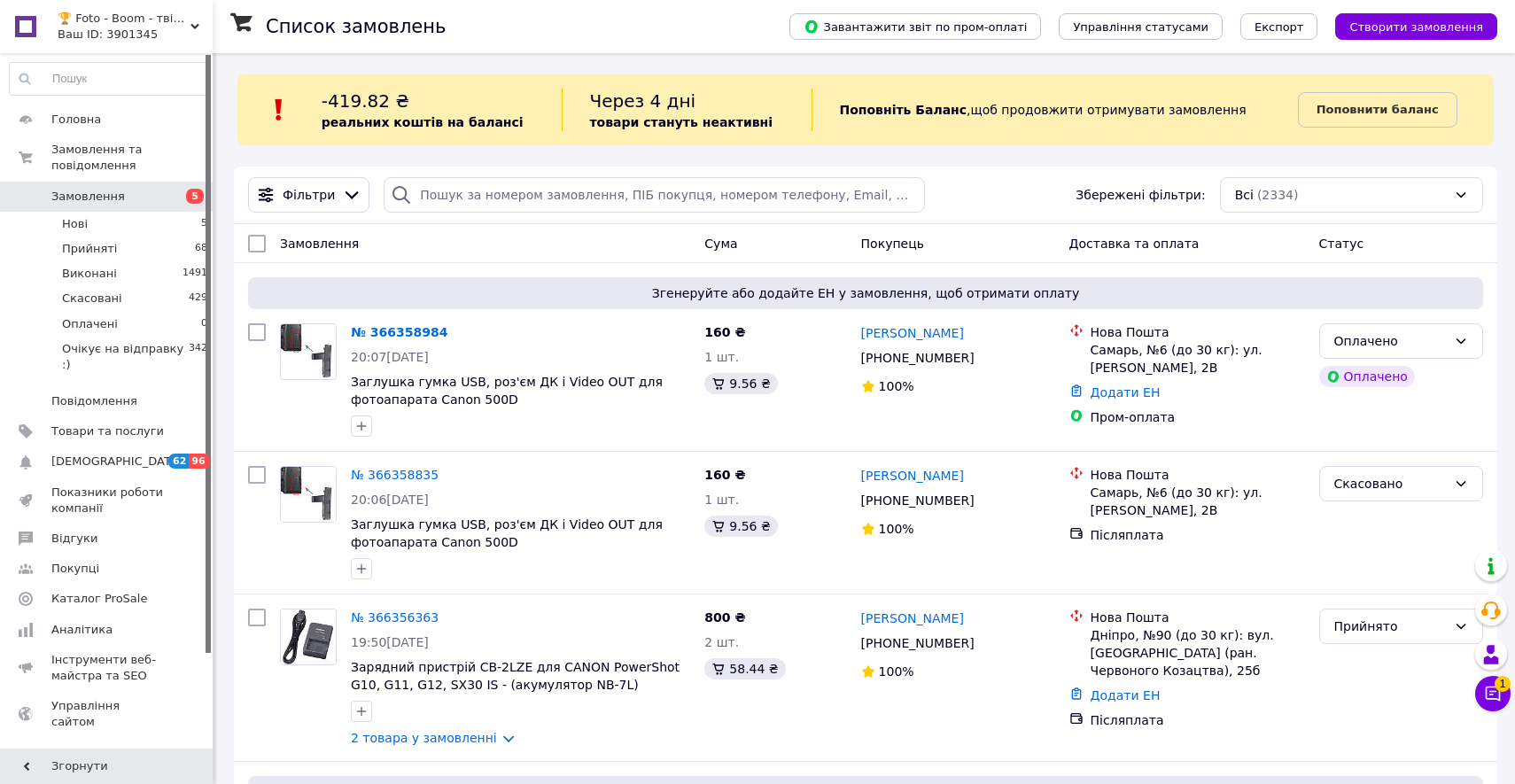
click at [1435, 338] on div "Оплачено" at bounding box center [1390, 341] width 112 height 20
click at [1407, 370] on li "Прийнято" at bounding box center [1401, 379] width 162 height 32
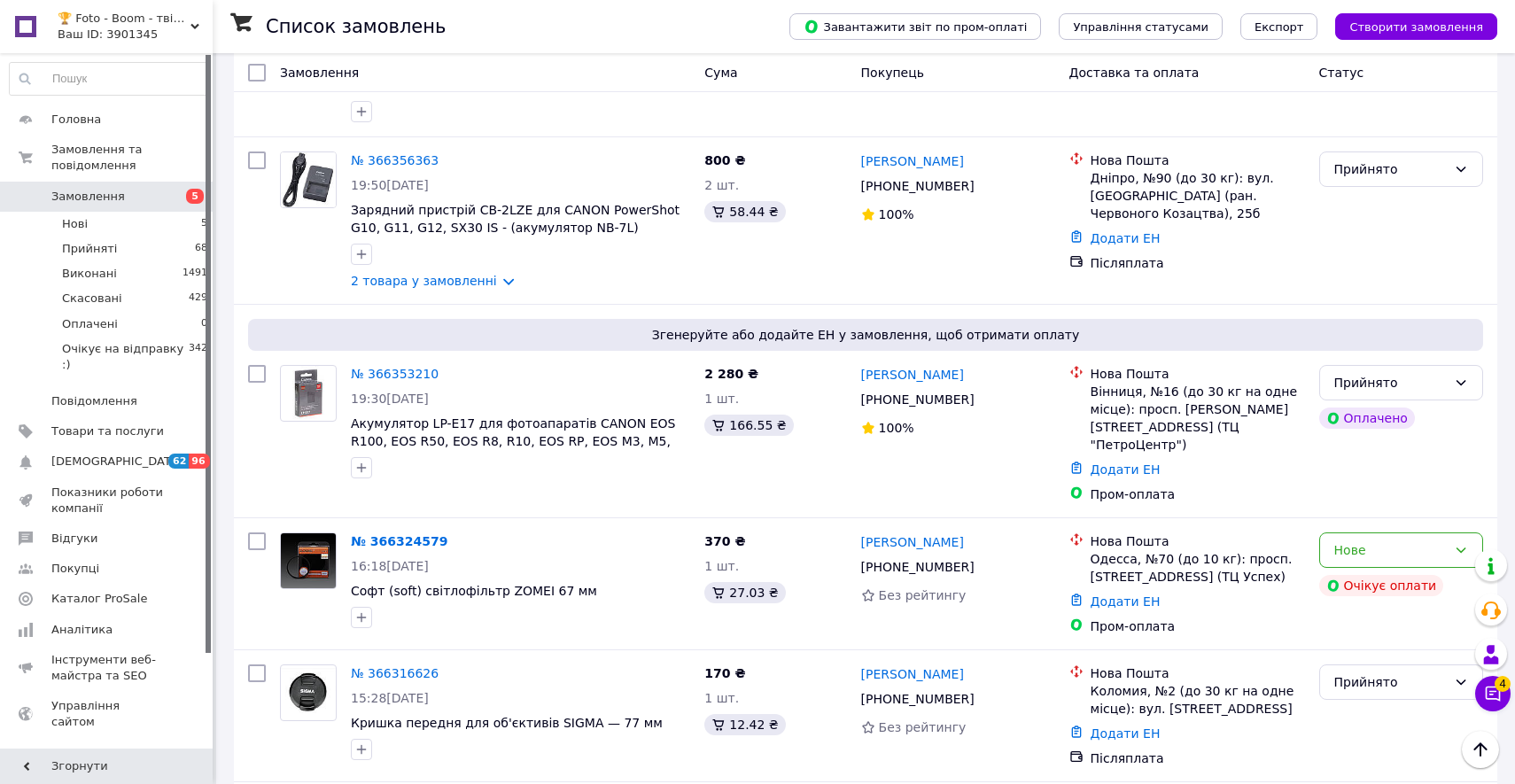
scroll to position [80, 0]
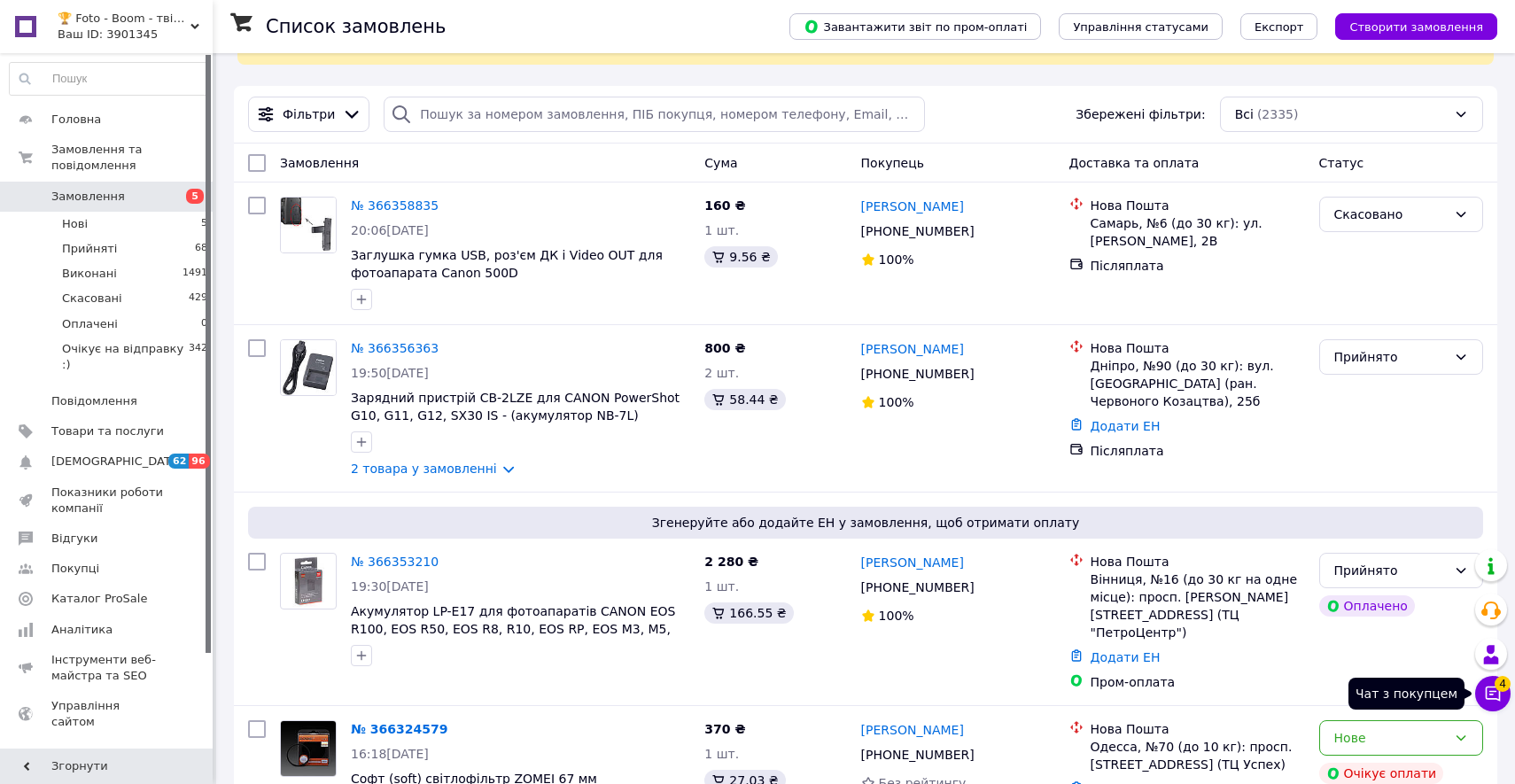
click at [1498, 694] on icon at bounding box center [1493, 694] width 18 height 18
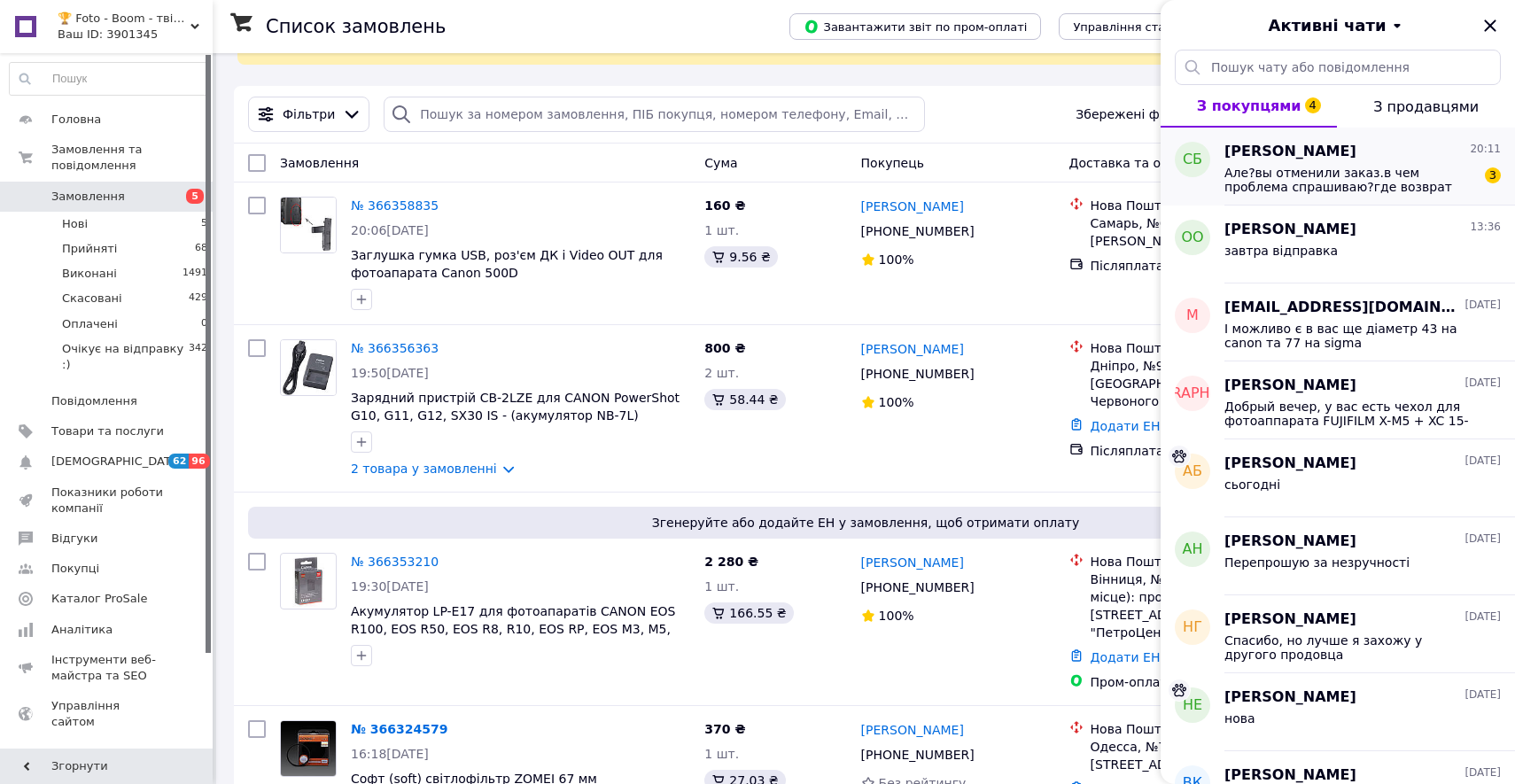
click at [1307, 180] on span "Але?вы отменили заказ.в чем проблема спрашиваю?где возврат средств?" at bounding box center [1349, 180] width 252 height 29
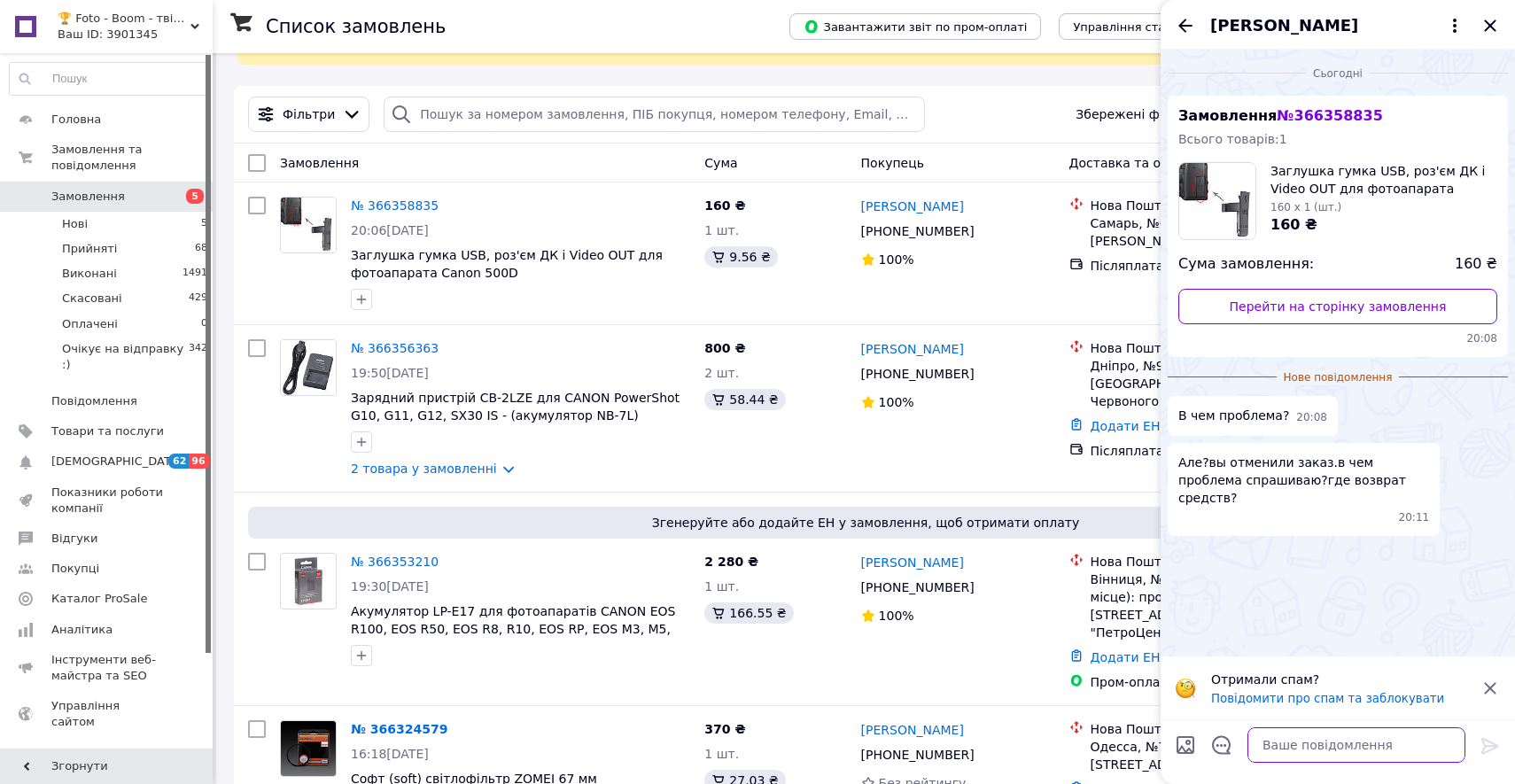
click at [1305, 735] on textarea at bounding box center [1356, 745] width 218 height 36
type textarea "у вас два замовлення"
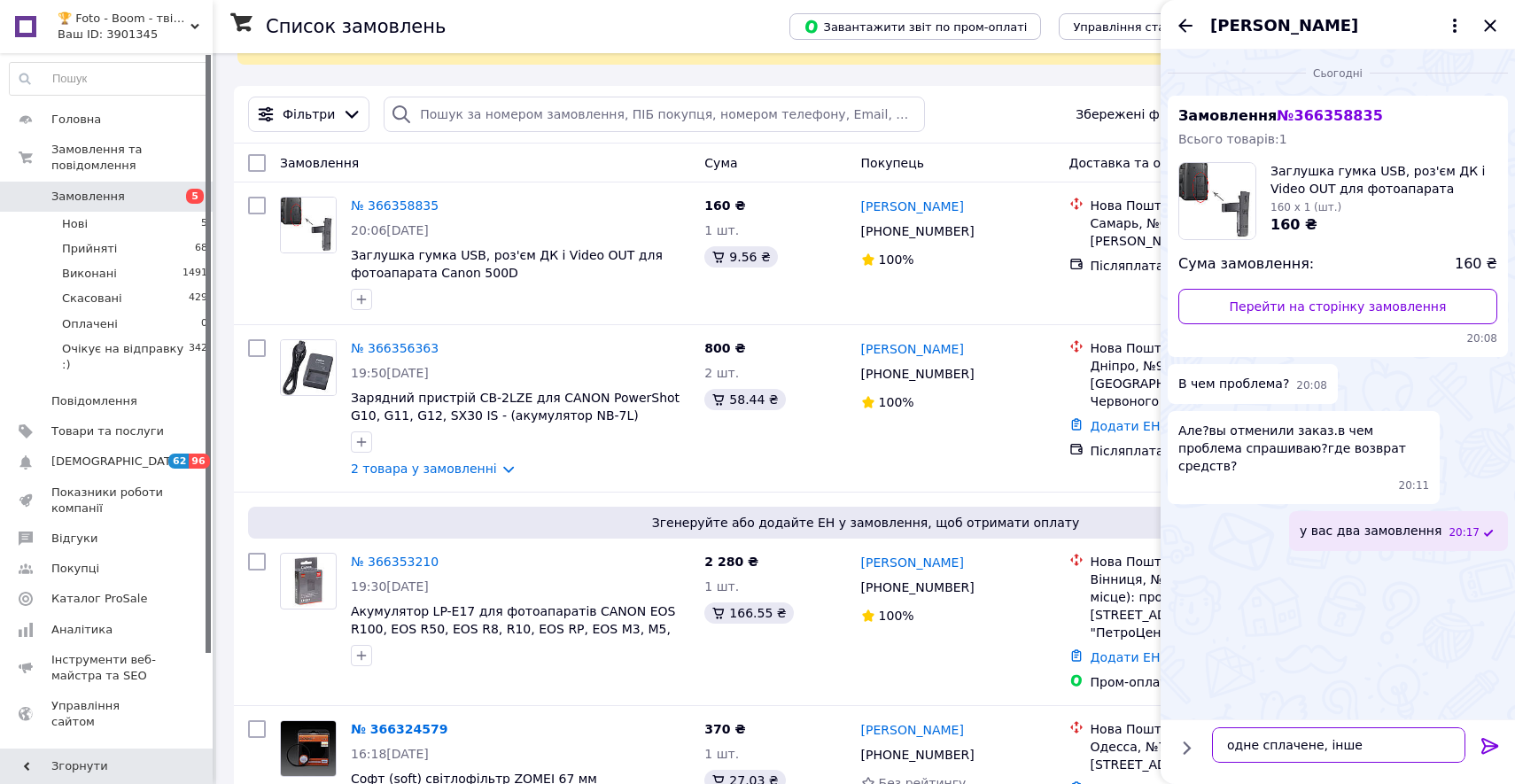
type textarea "одне сплачене, інше"
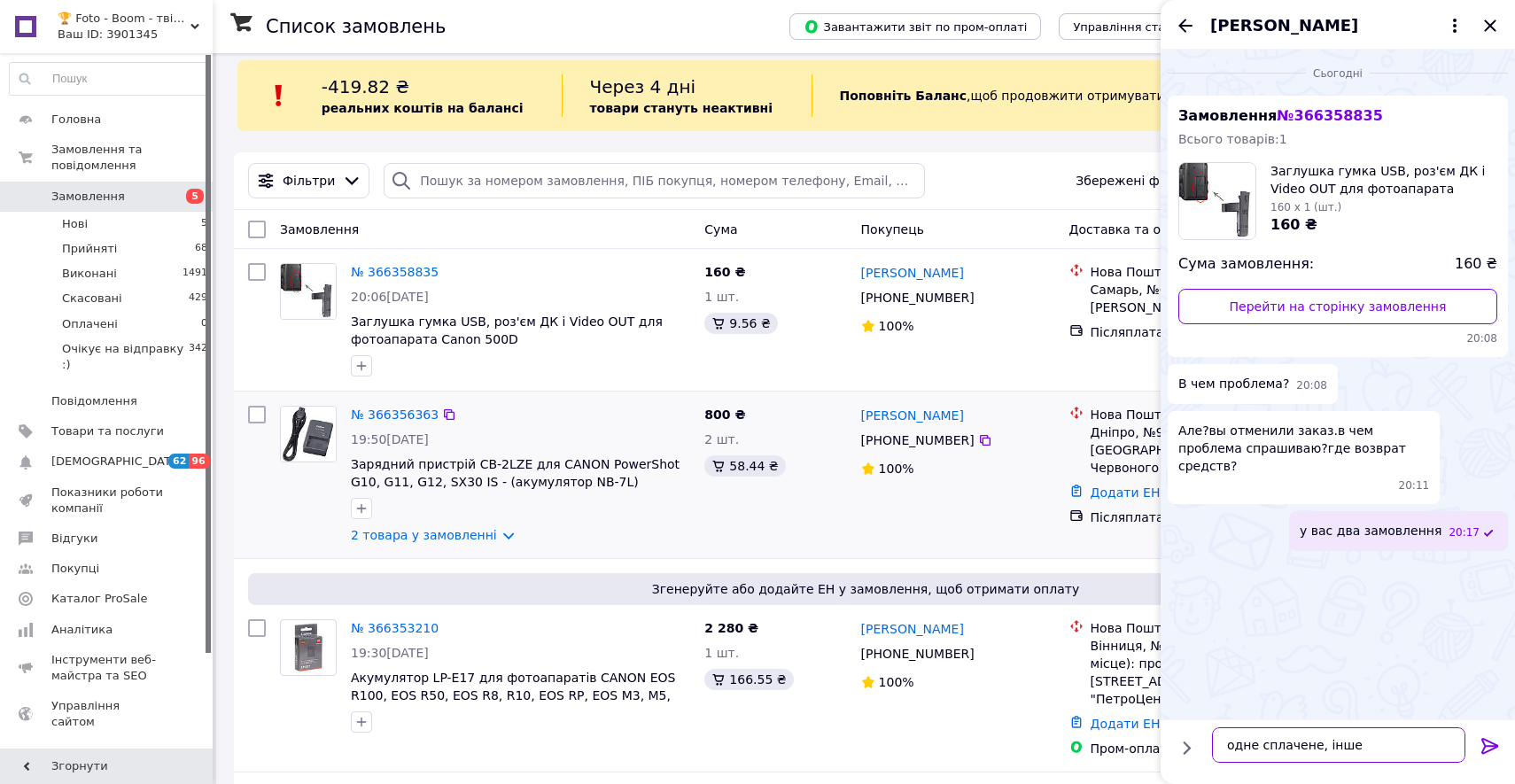
scroll to position [0, 0]
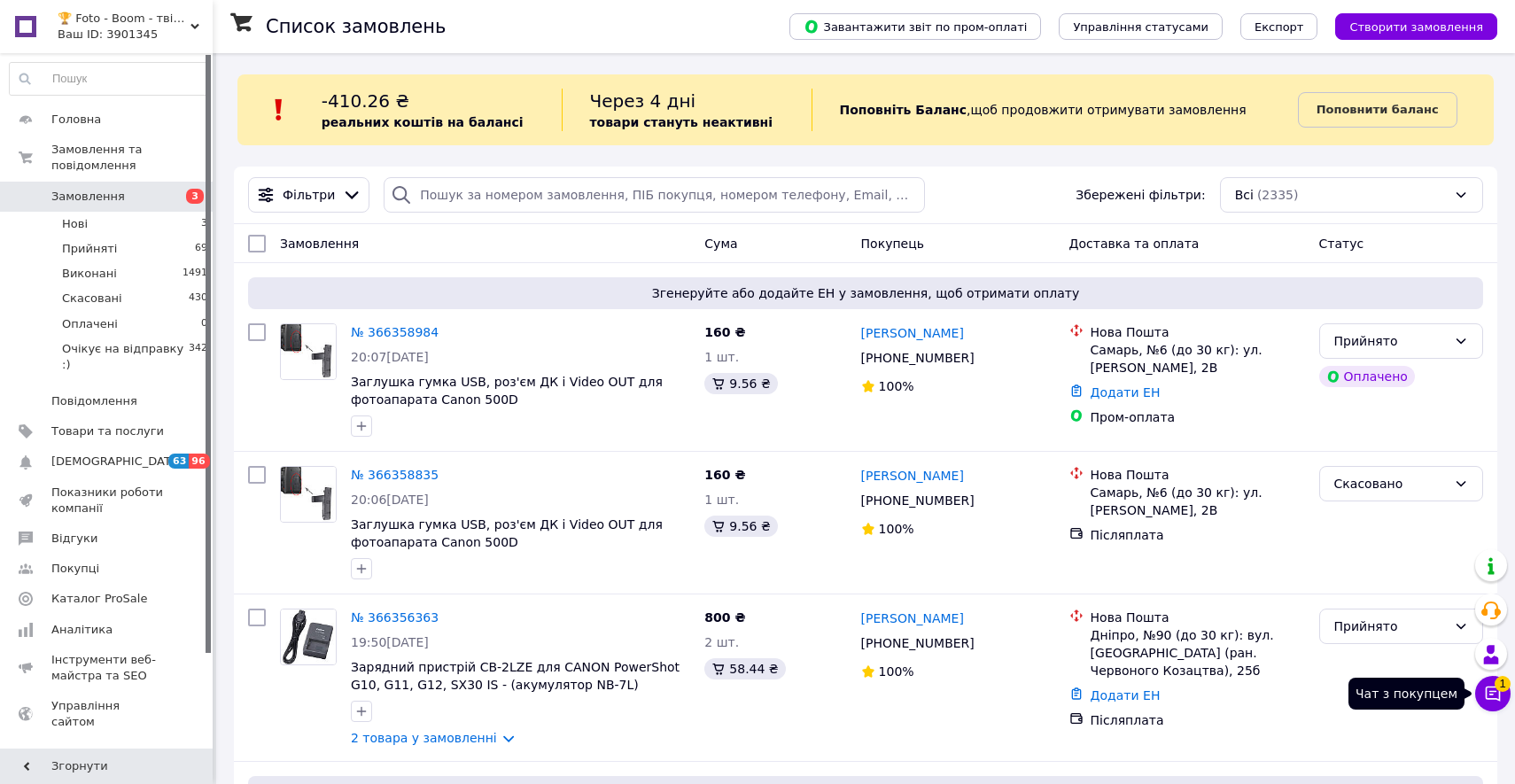
click at [1483, 685] on button "Чат з покупцем 1" at bounding box center [1493, 694] width 36 height 36
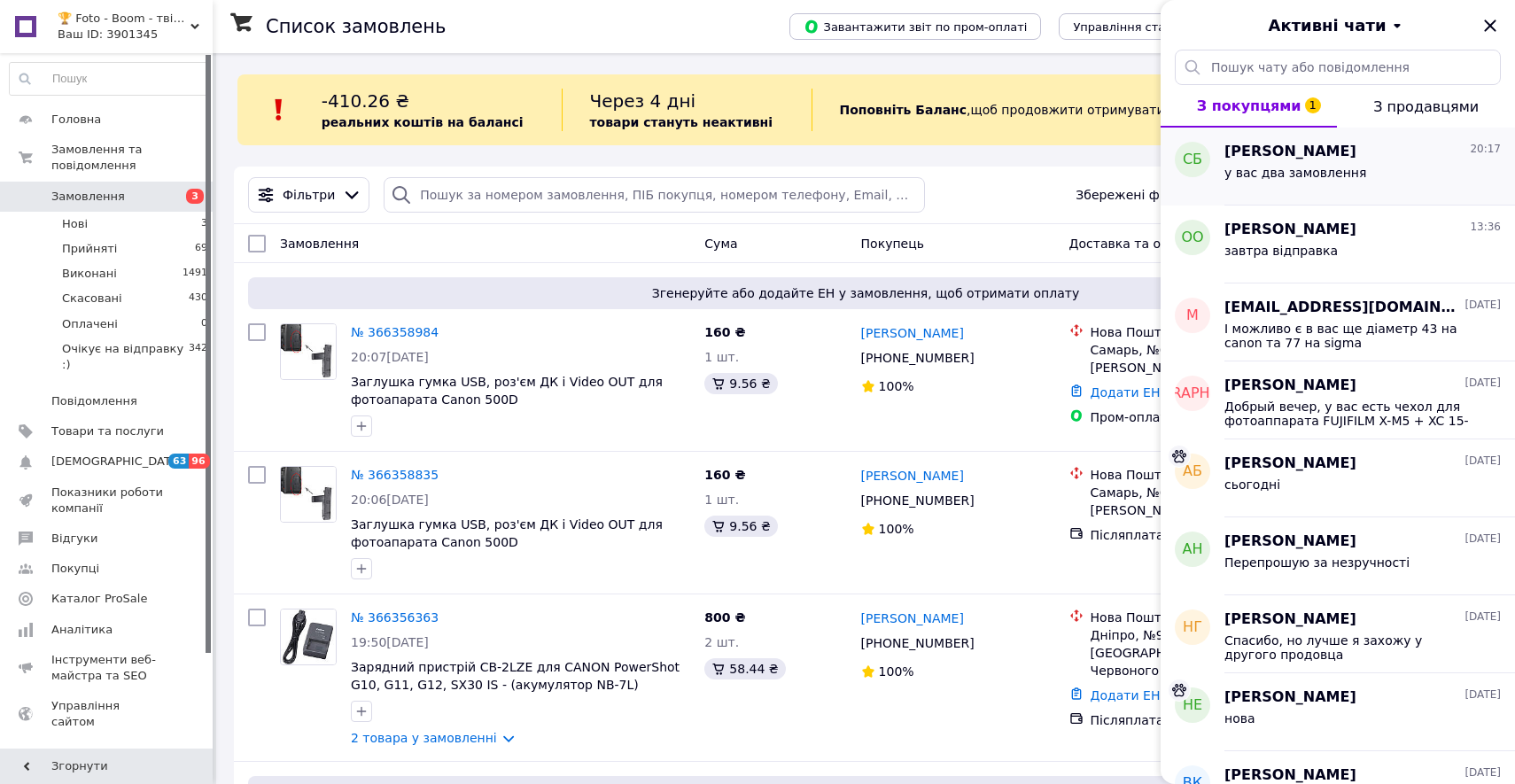
click at [1338, 167] on span "у вас два замовлення" at bounding box center [1294, 173] width 142 height 14
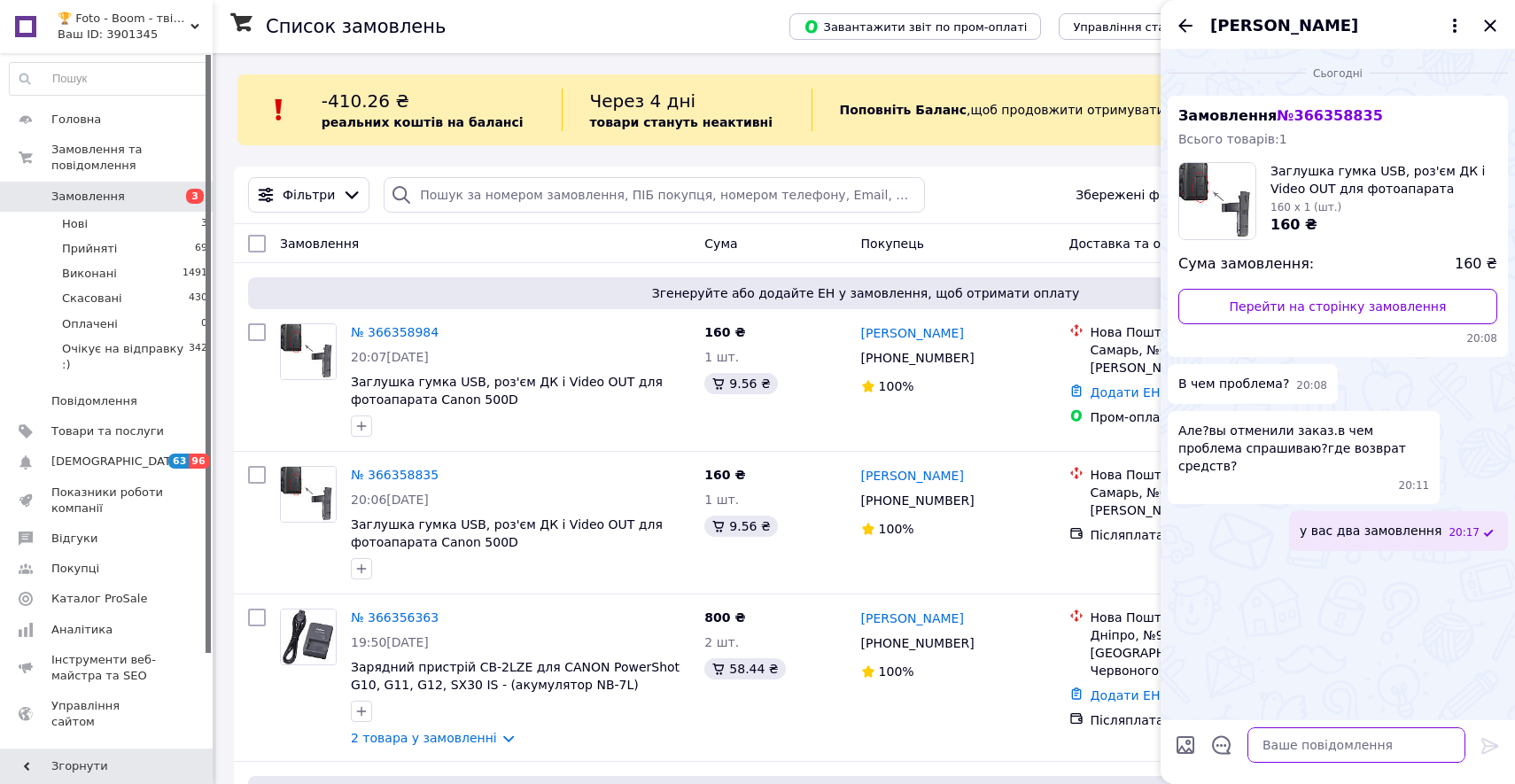
click at [1400, 756] on textarea at bounding box center [1356, 745] width 218 height 36
type textarea "одне сплачене, інше з пром оплатой"
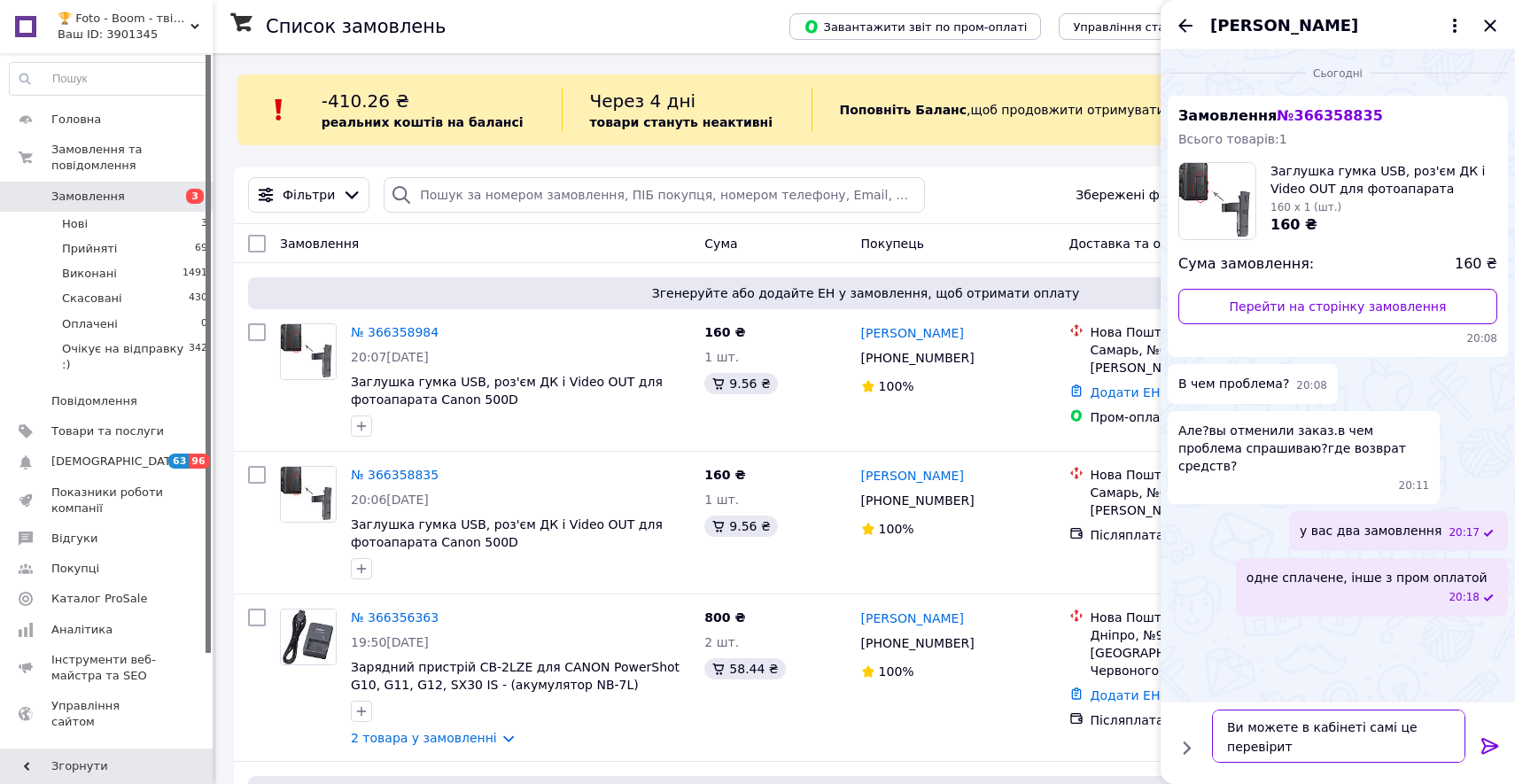
type textarea "Ви можете в кабінеті самі це перевірити"
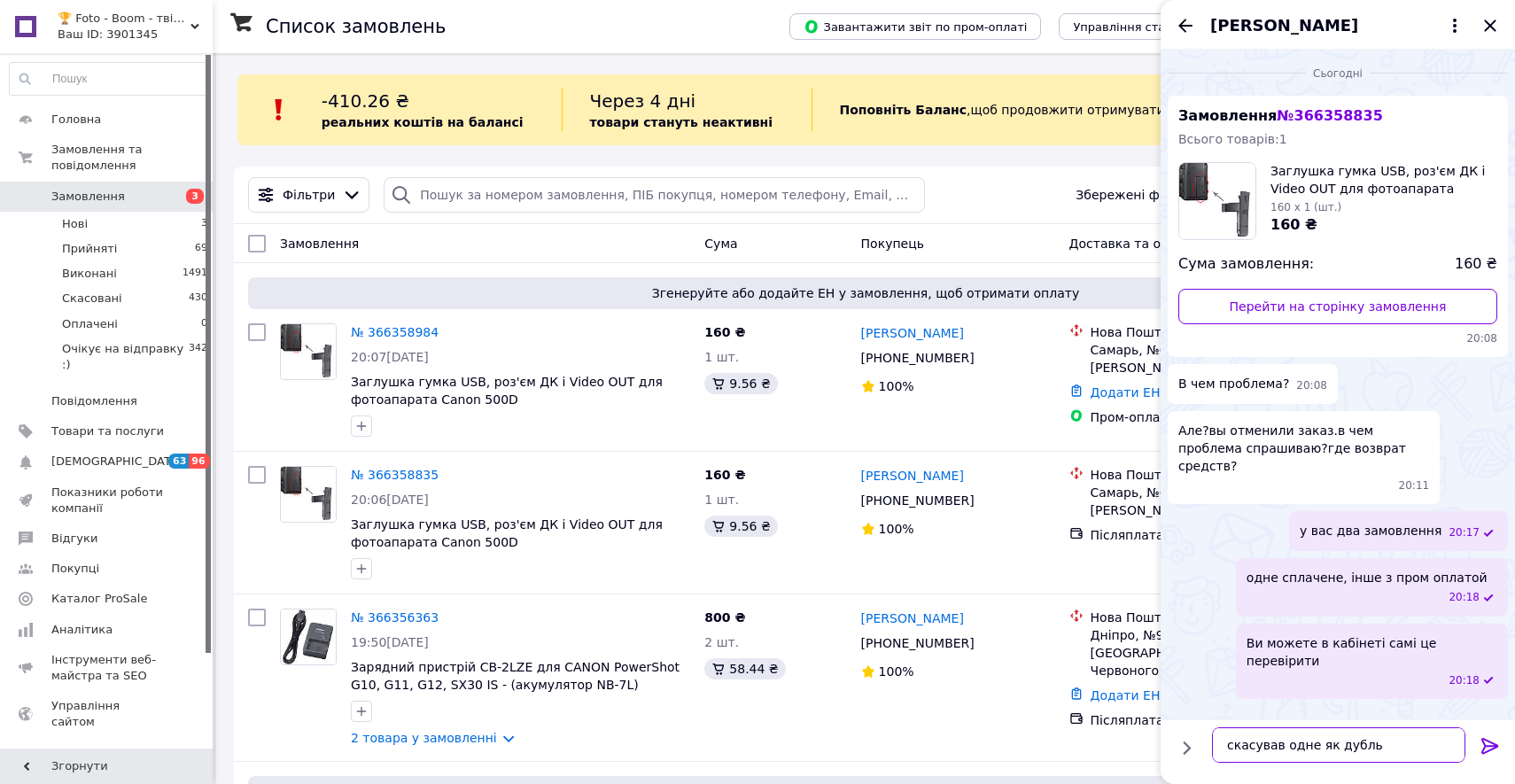
type textarea "скасував одне як дубль замовлення"
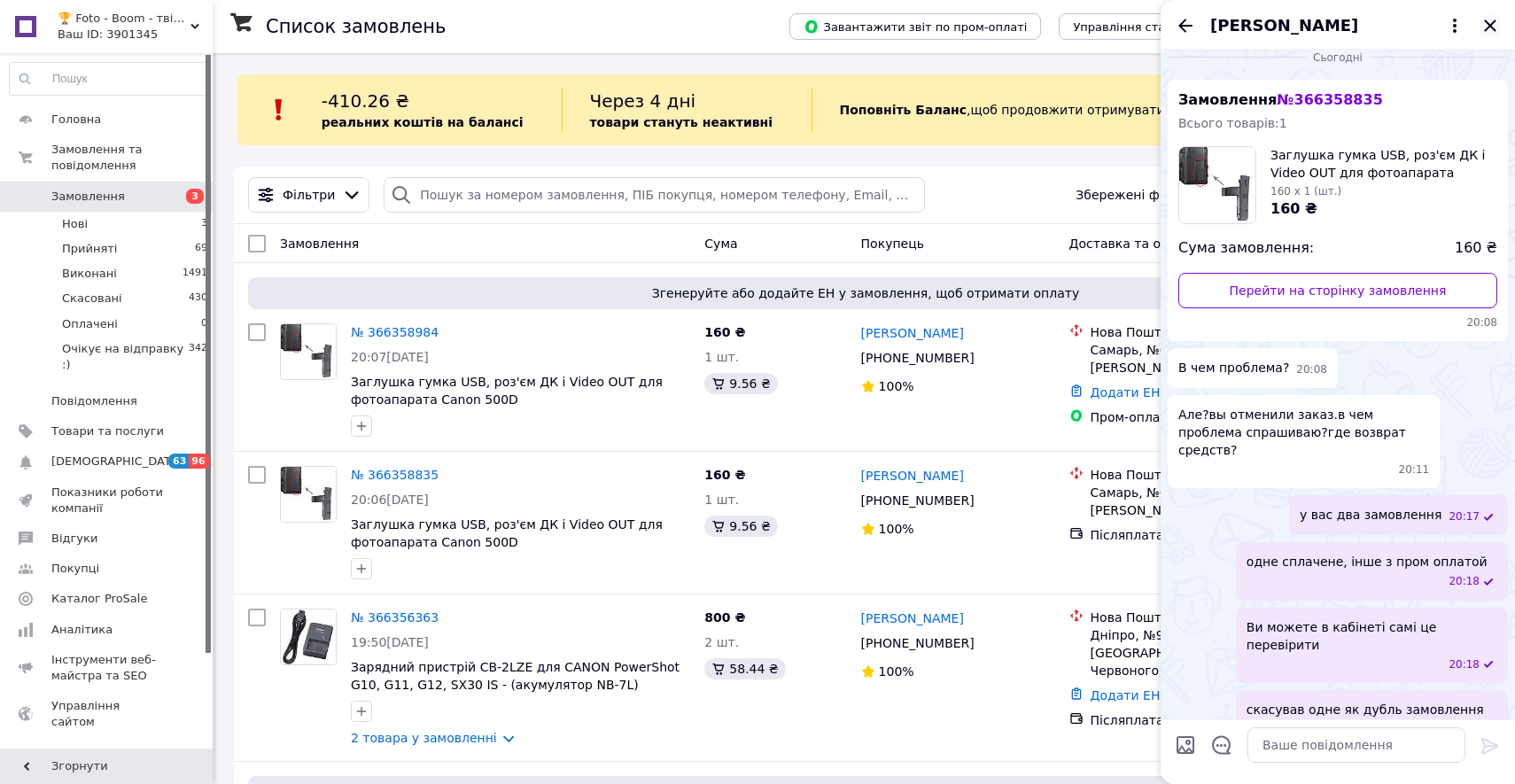
click at [1488, 22] on icon "Закрити" at bounding box center [1490, 26] width 12 height 12
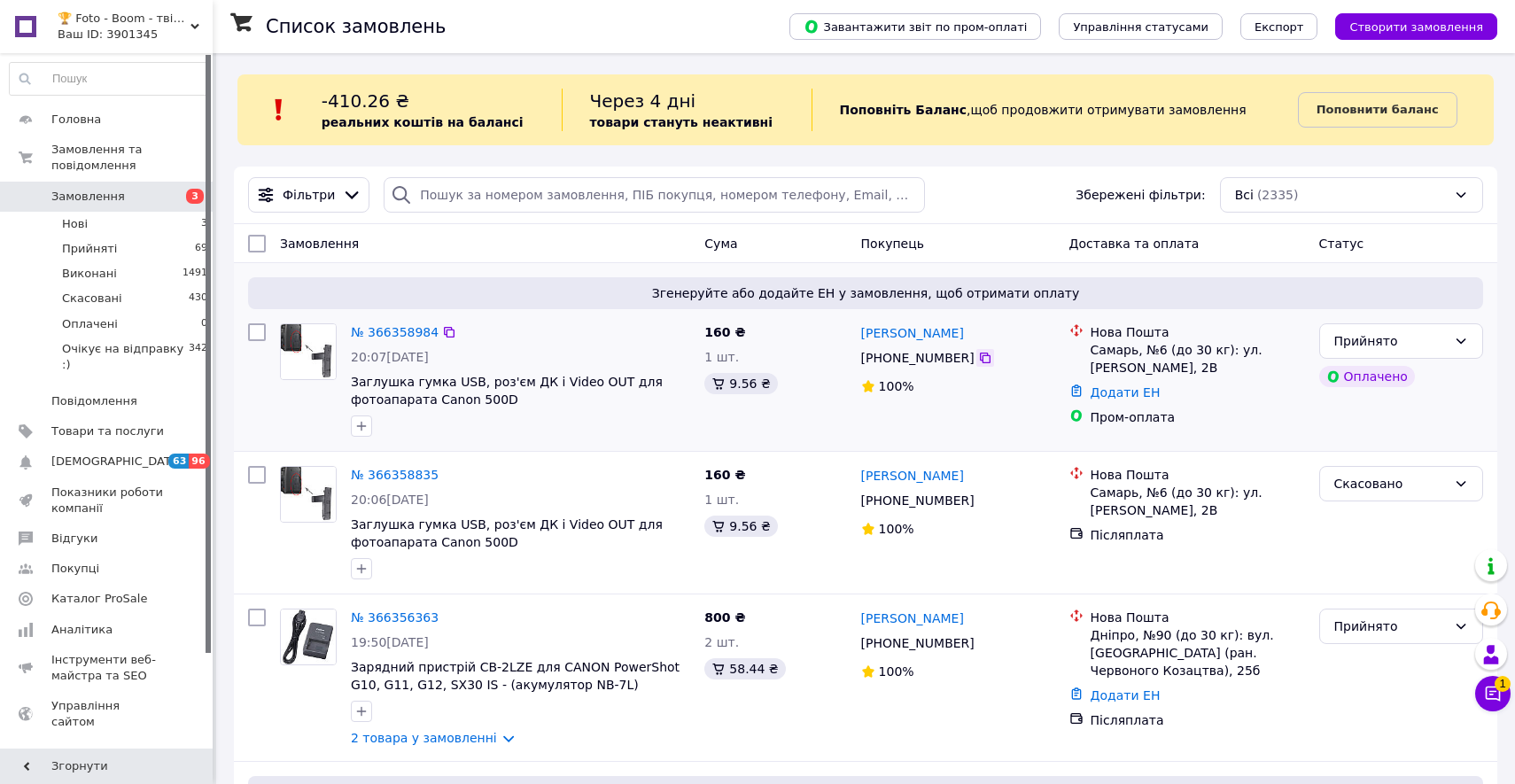
click at [980, 358] on icon at bounding box center [985, 358] width 11 height 11
click at [1492, 691] on icon at bounding box center [1492, 694] width 15 height 15
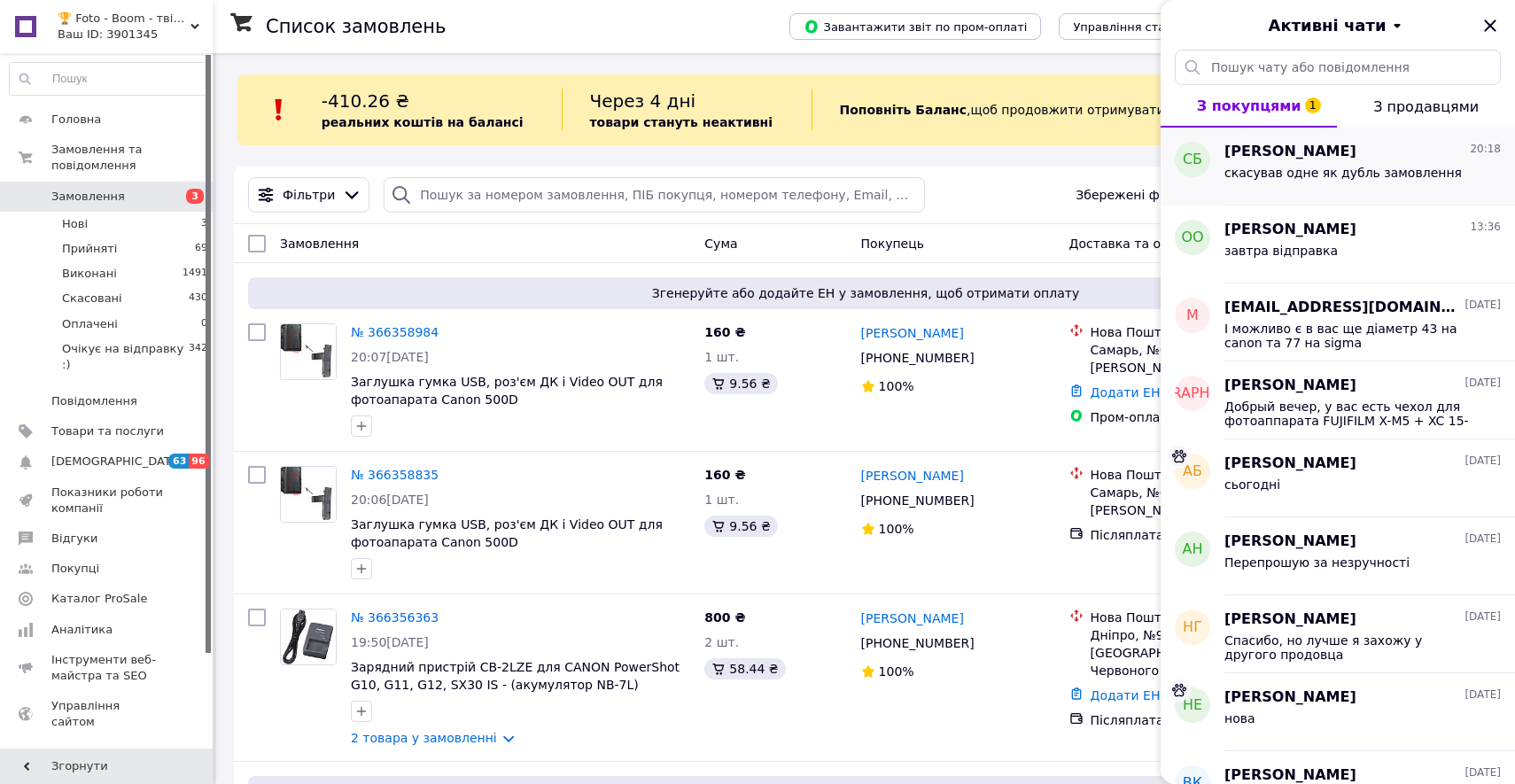
click at [1412, 148] on div "Сергей Боцко 20:18" at bounding box center [1362, 152] width 276 height 20
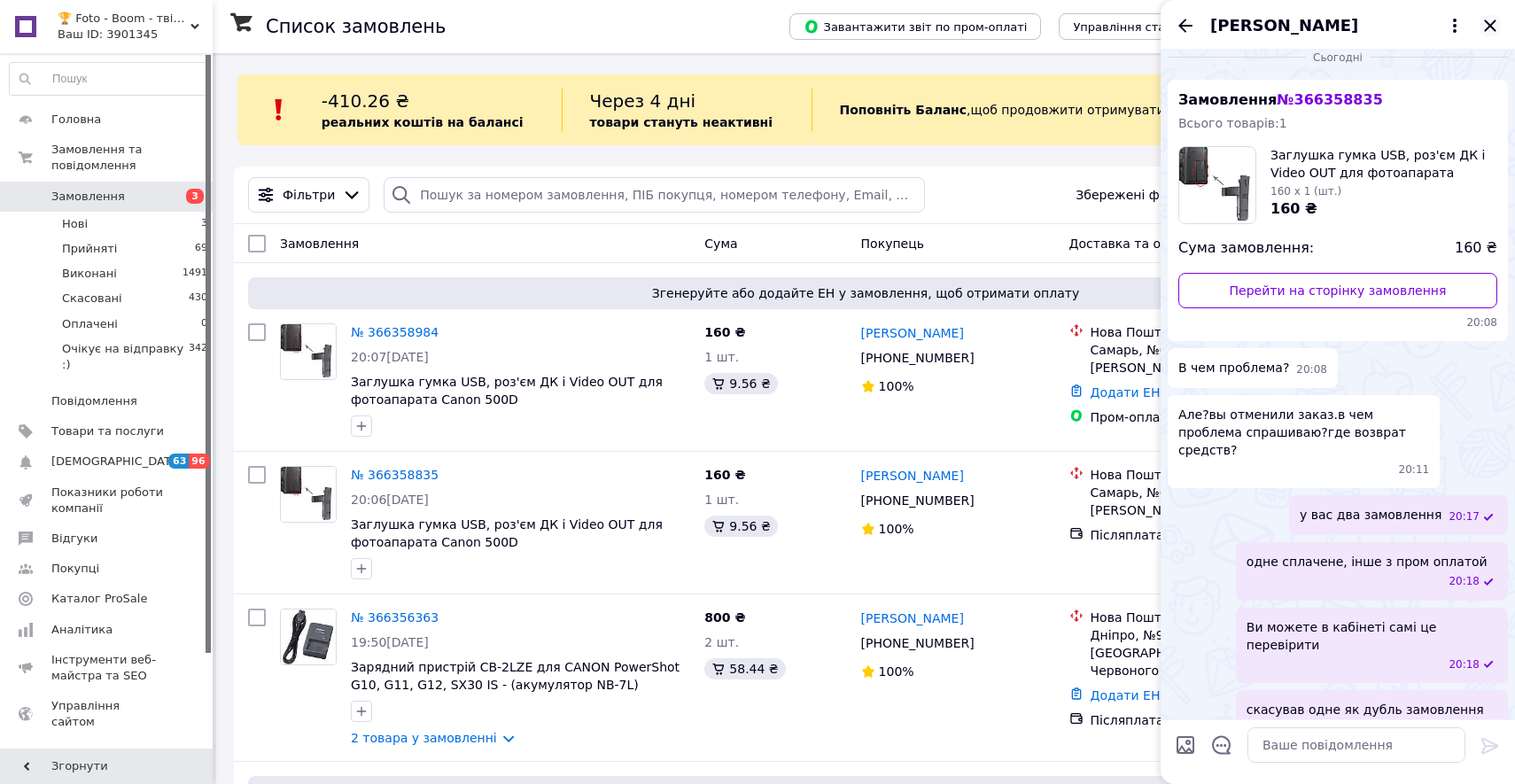
click at [1487, 16] on icon "Закрити" at bounding box center [1489, 25] width 21 height 21
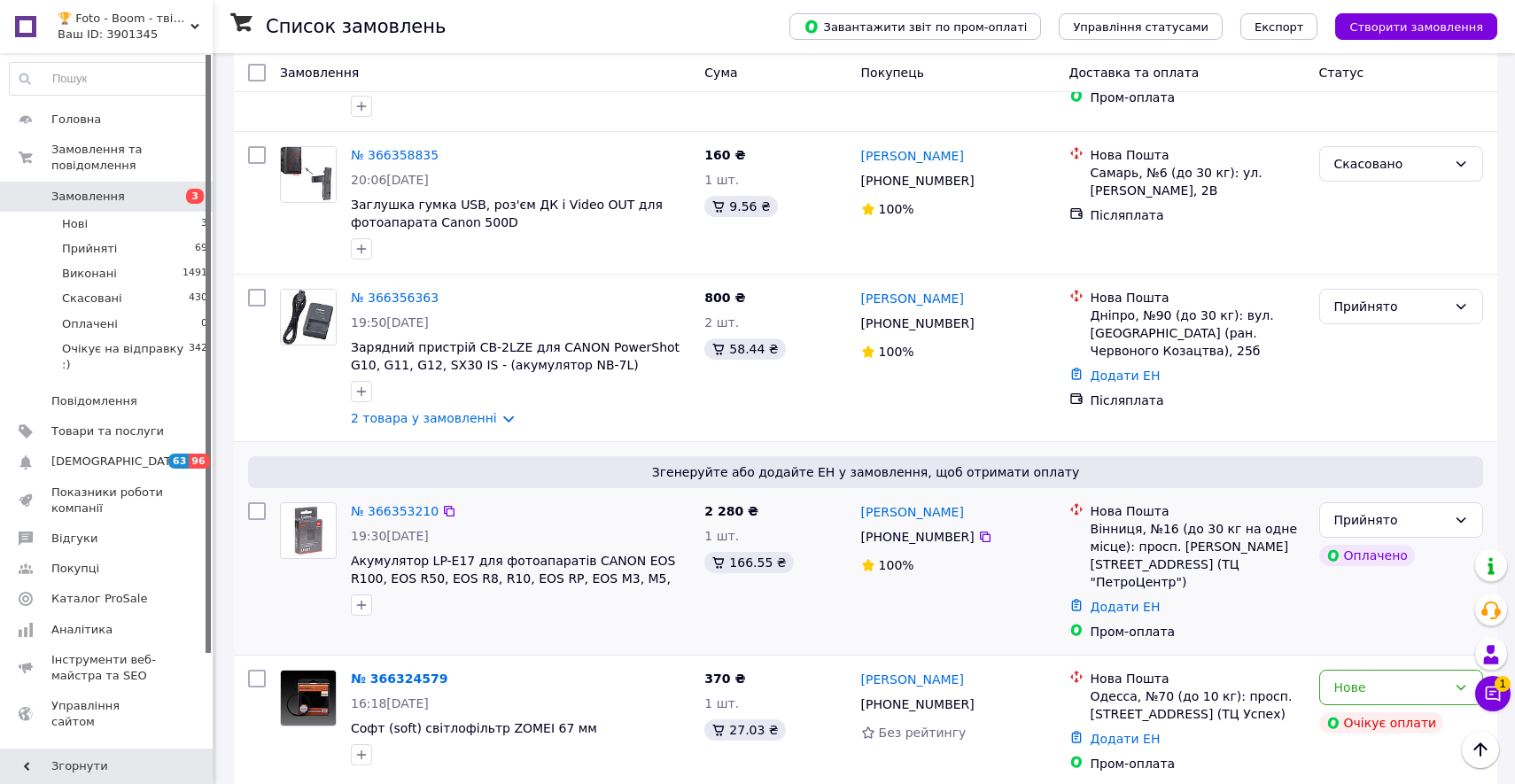
scroll to position [0, 0]
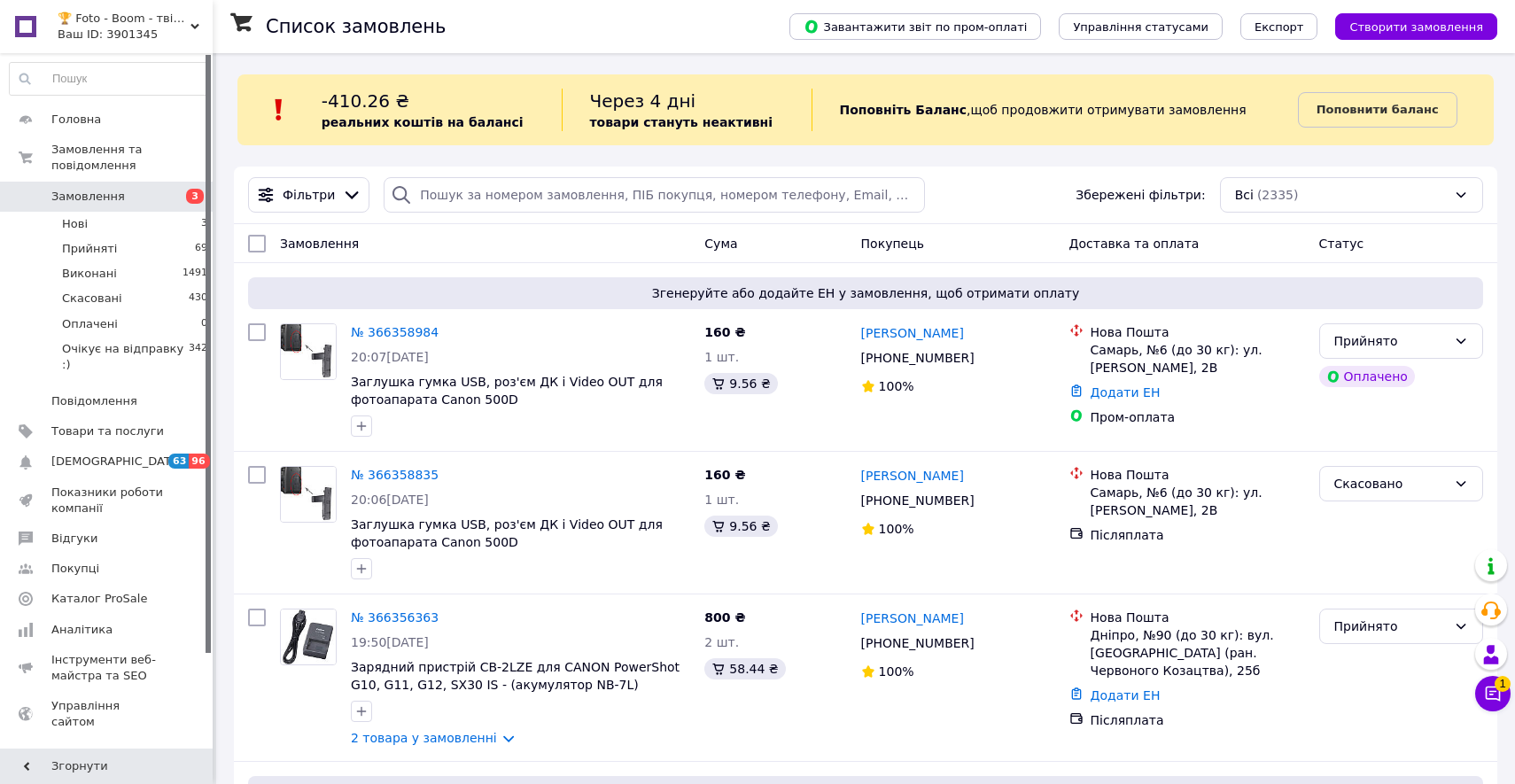
click at [162, 200] on span "Замовлення" at bounding box center [107, 197] width 112 height 16
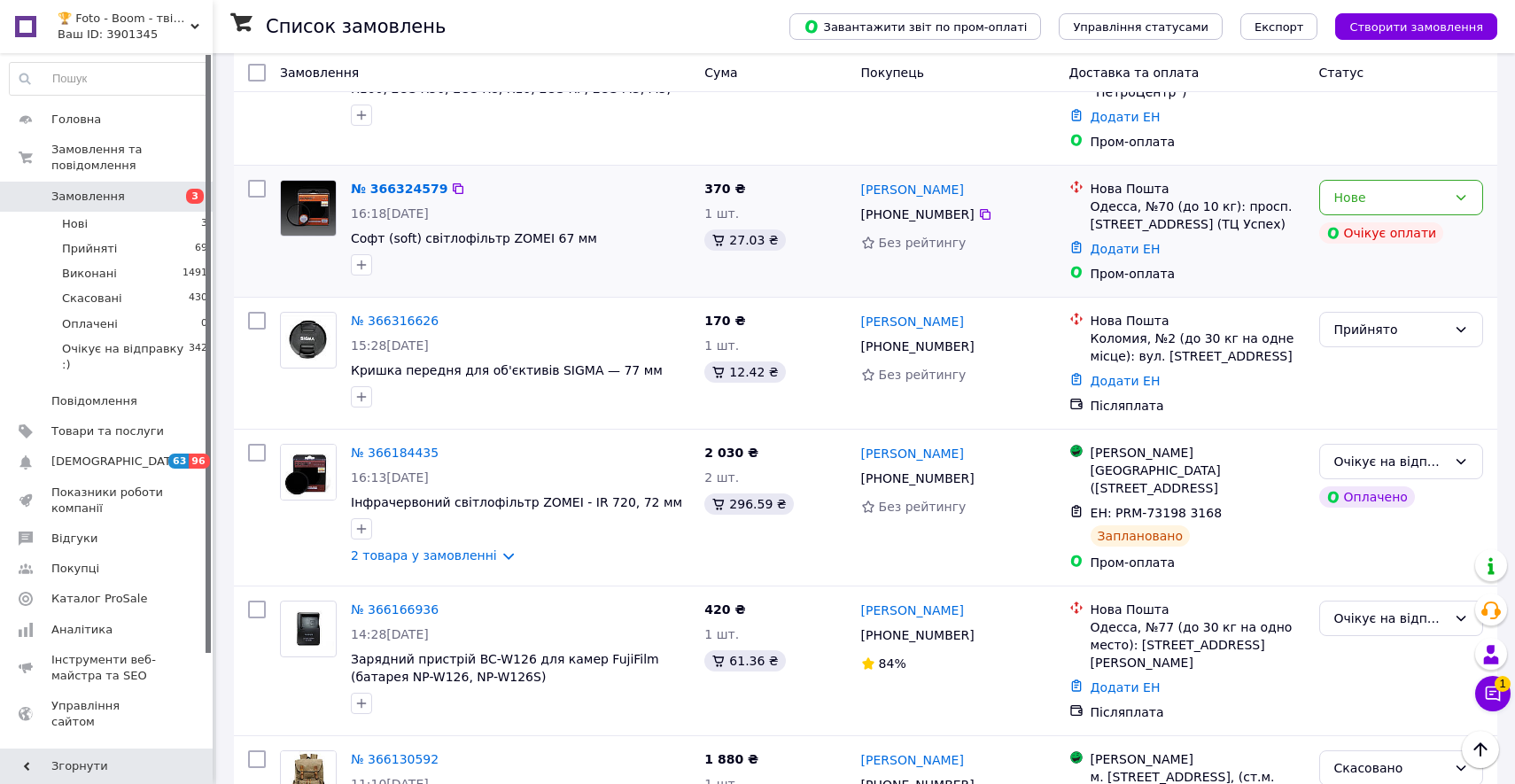
scroll to position [823, 0]
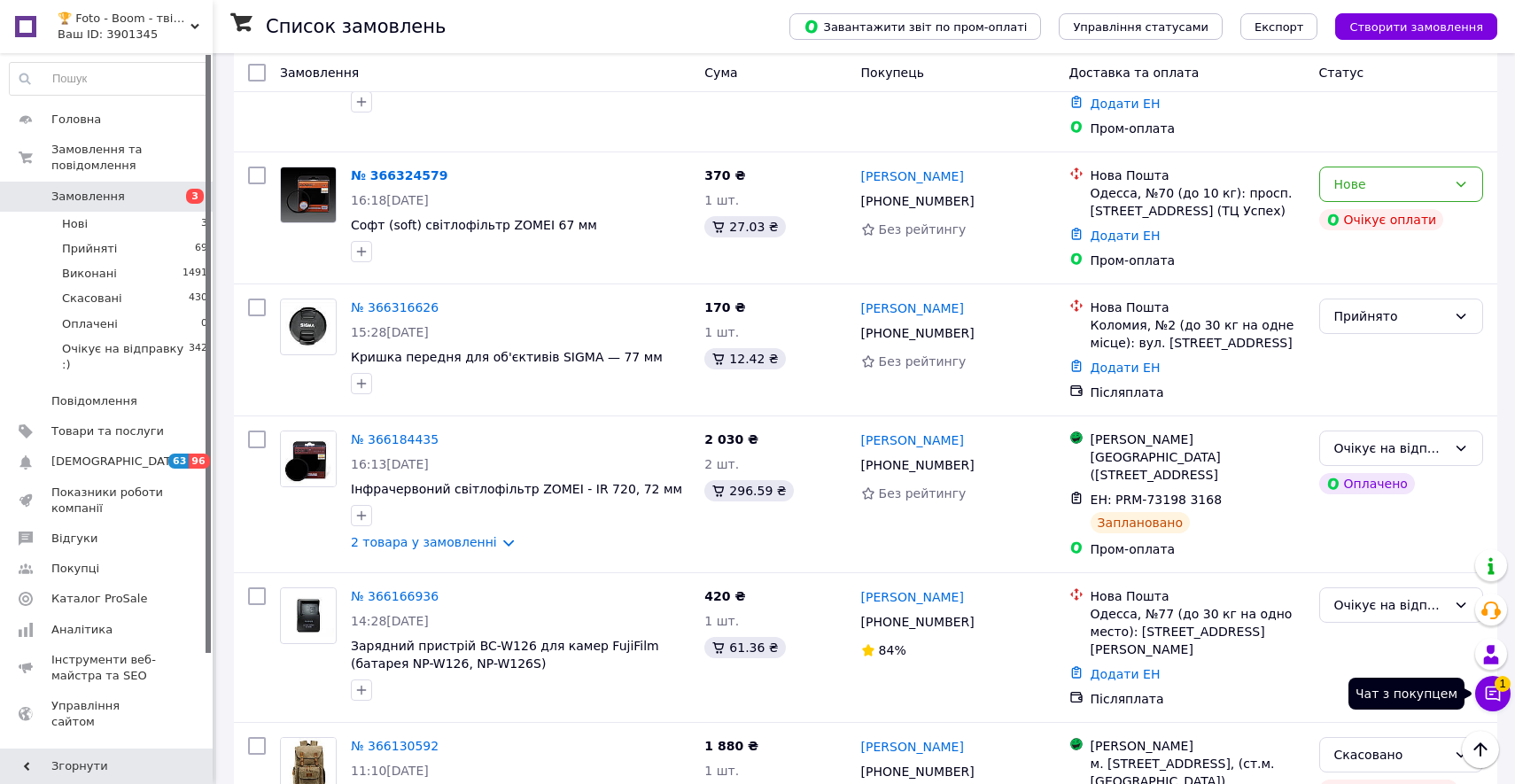
click at [1493, 695] on icon at bounding box center [1493, 694] width 18 height 18
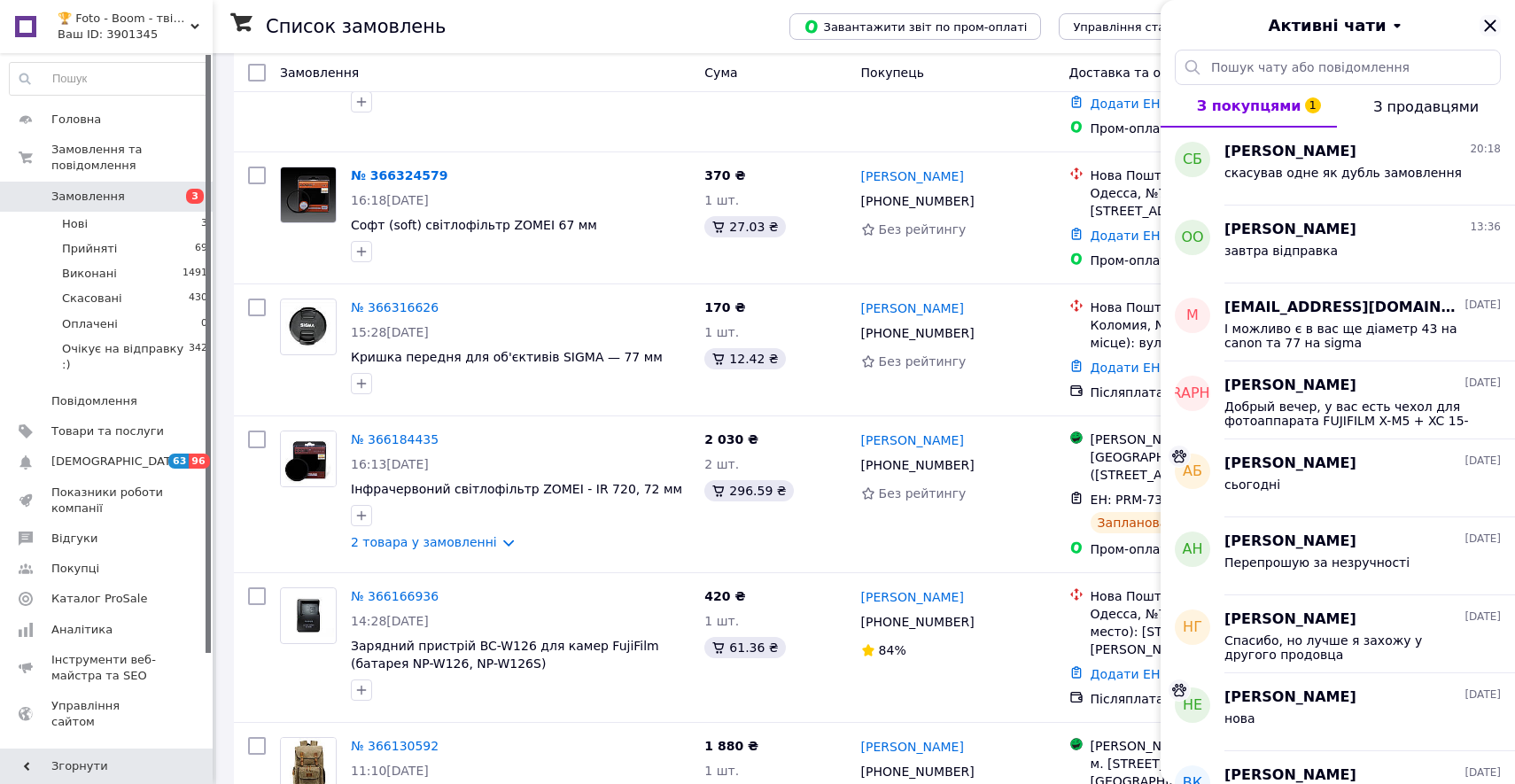
click at [1492, 15] on icon "Закрити" at bounding box center [1489, 25] width 21 height 21
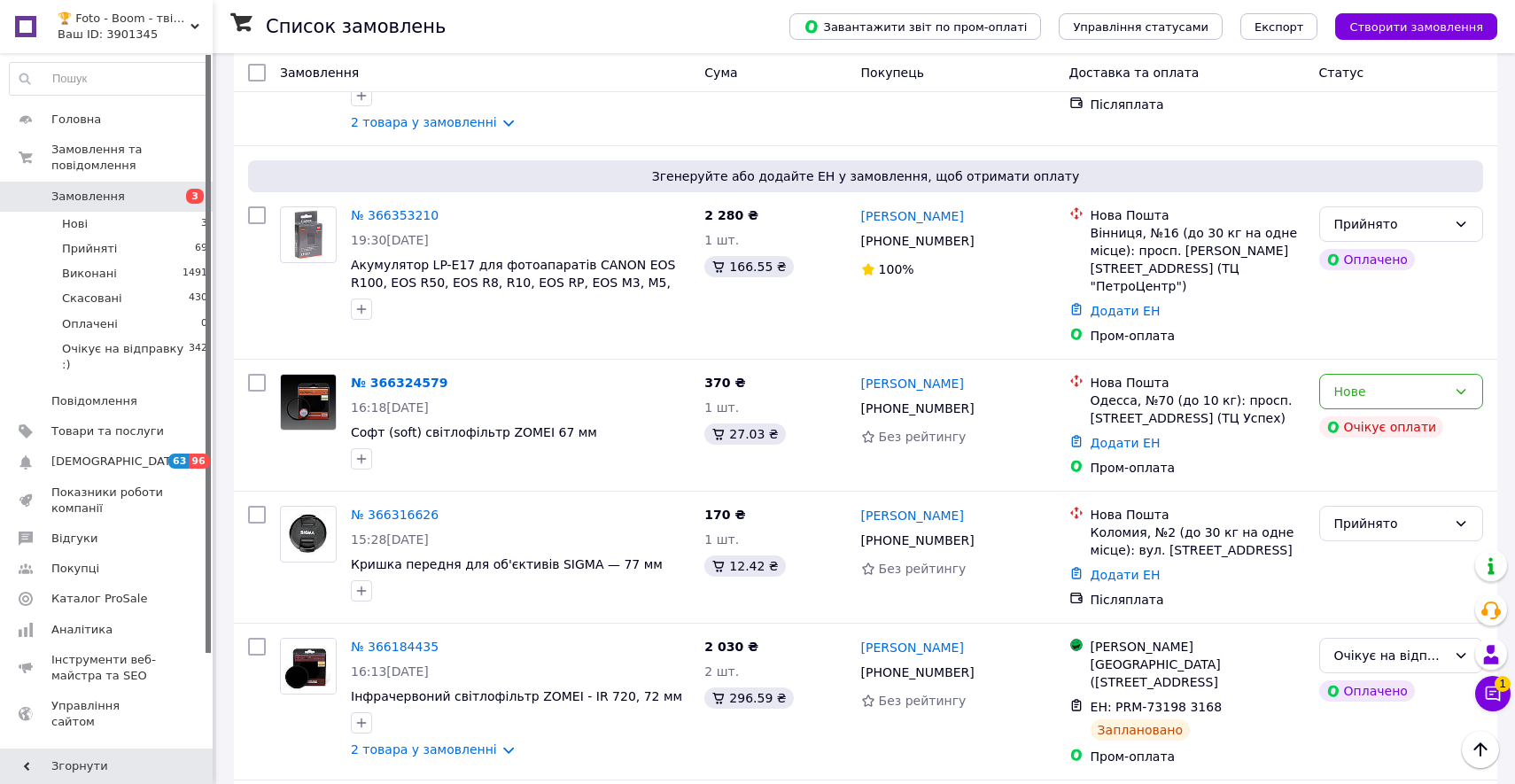
scroll to position [614, 0]
click at [1451, 375] on div "Нове" at bounding box center [1401, 392] width 164 height 36
click at [1435, 482] on li "Скасовано" at bounding box center [1401, 477] width 162 height 32
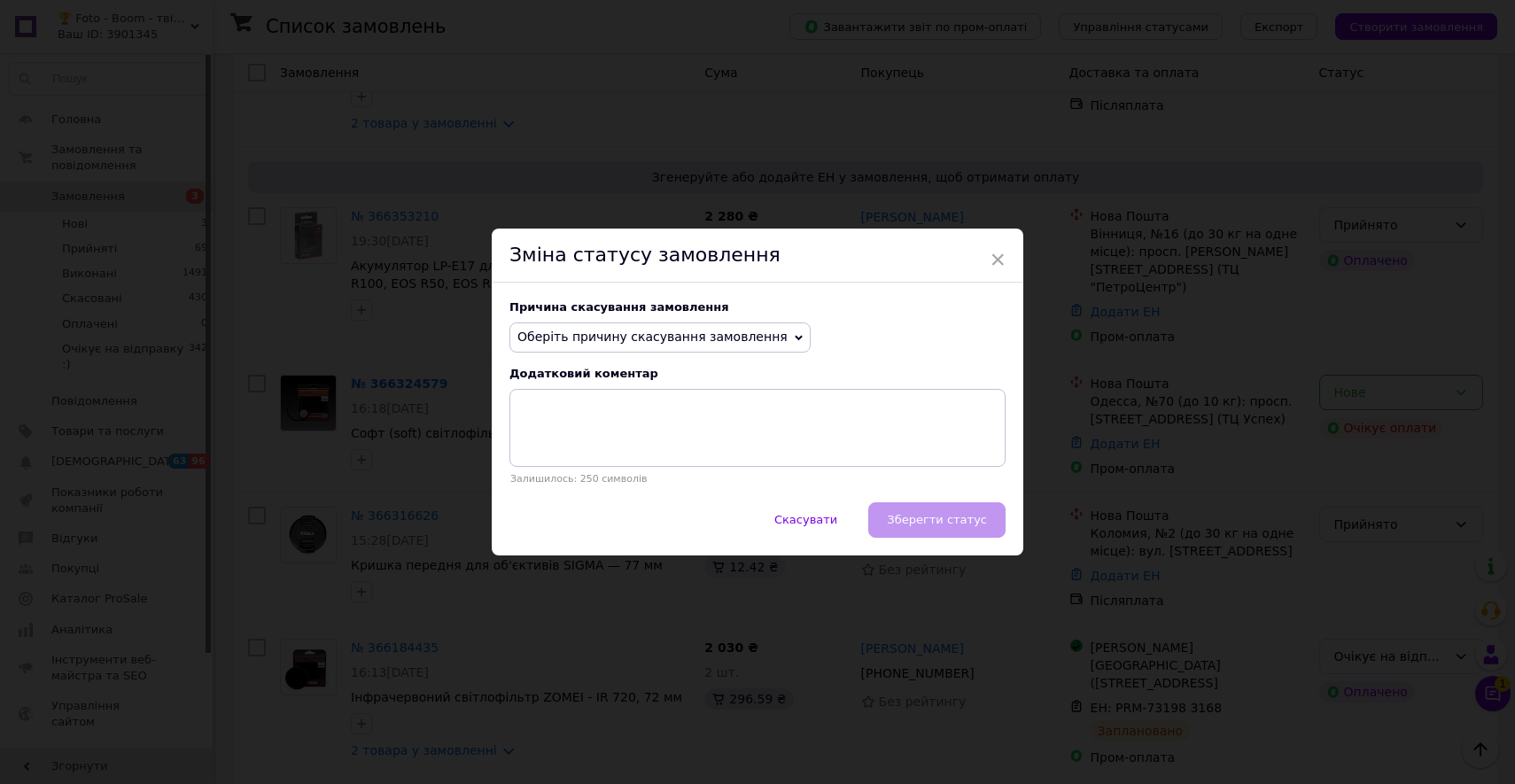
click at [689, 339] on span "Оберіть причину скасування замовлення" at bounding box center [652, 336] width 270 height 14
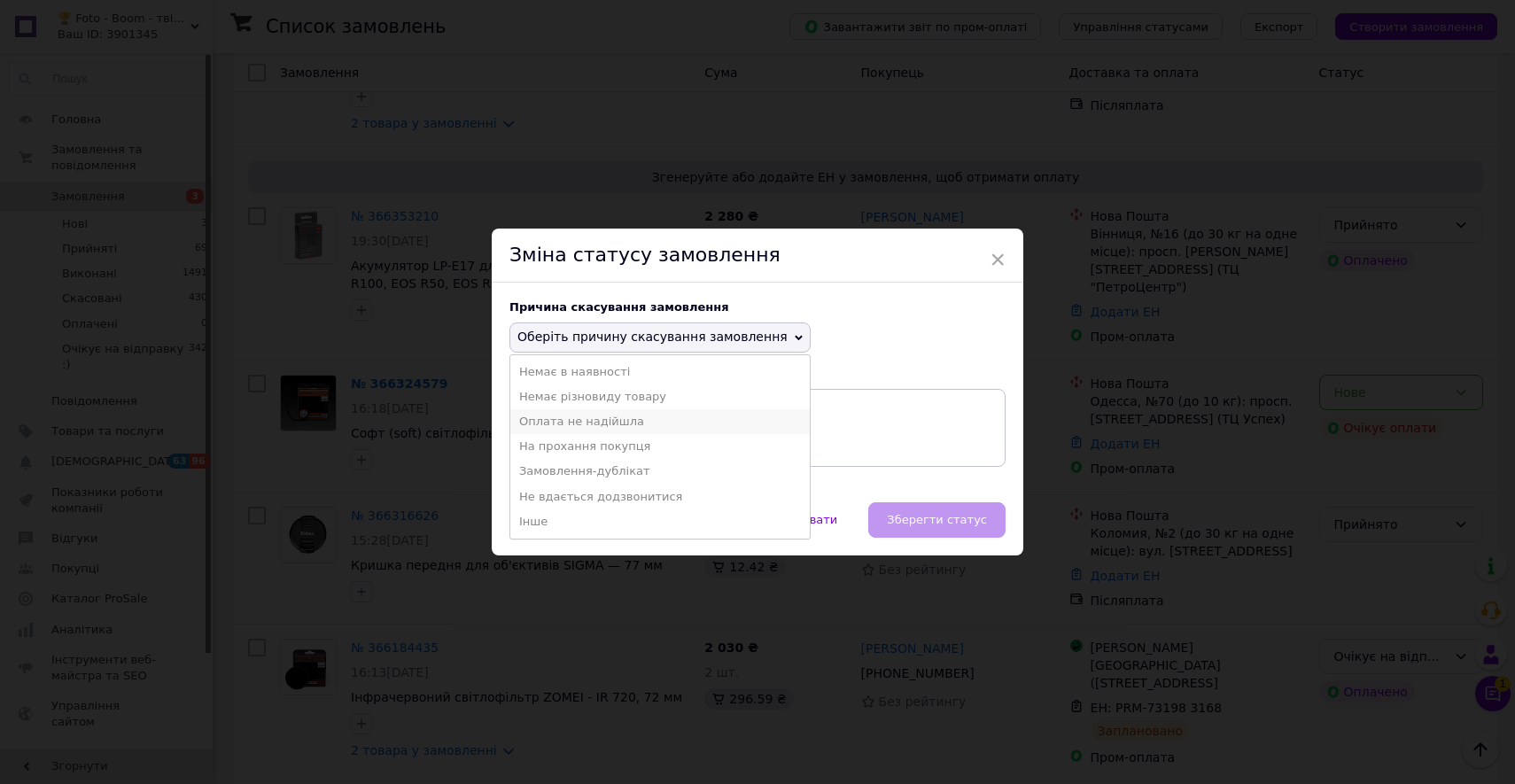
click at [696, 428] on li "Оплата не надійшла" at bounding box center [659, 421] width 299 height 25
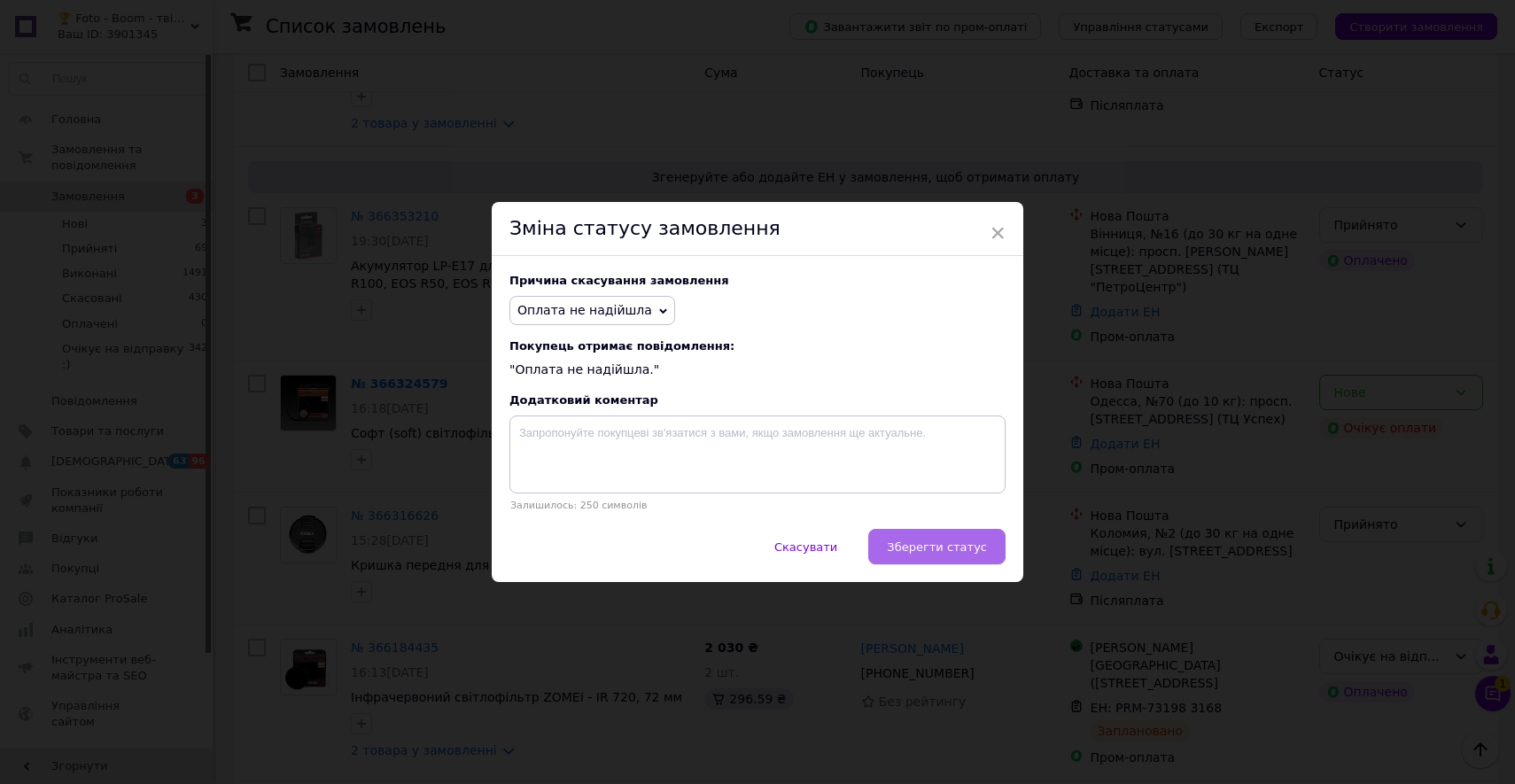
click at [893, 542] on span "Зберегти статус" at bounding box center [936, 547] width 100 height 13
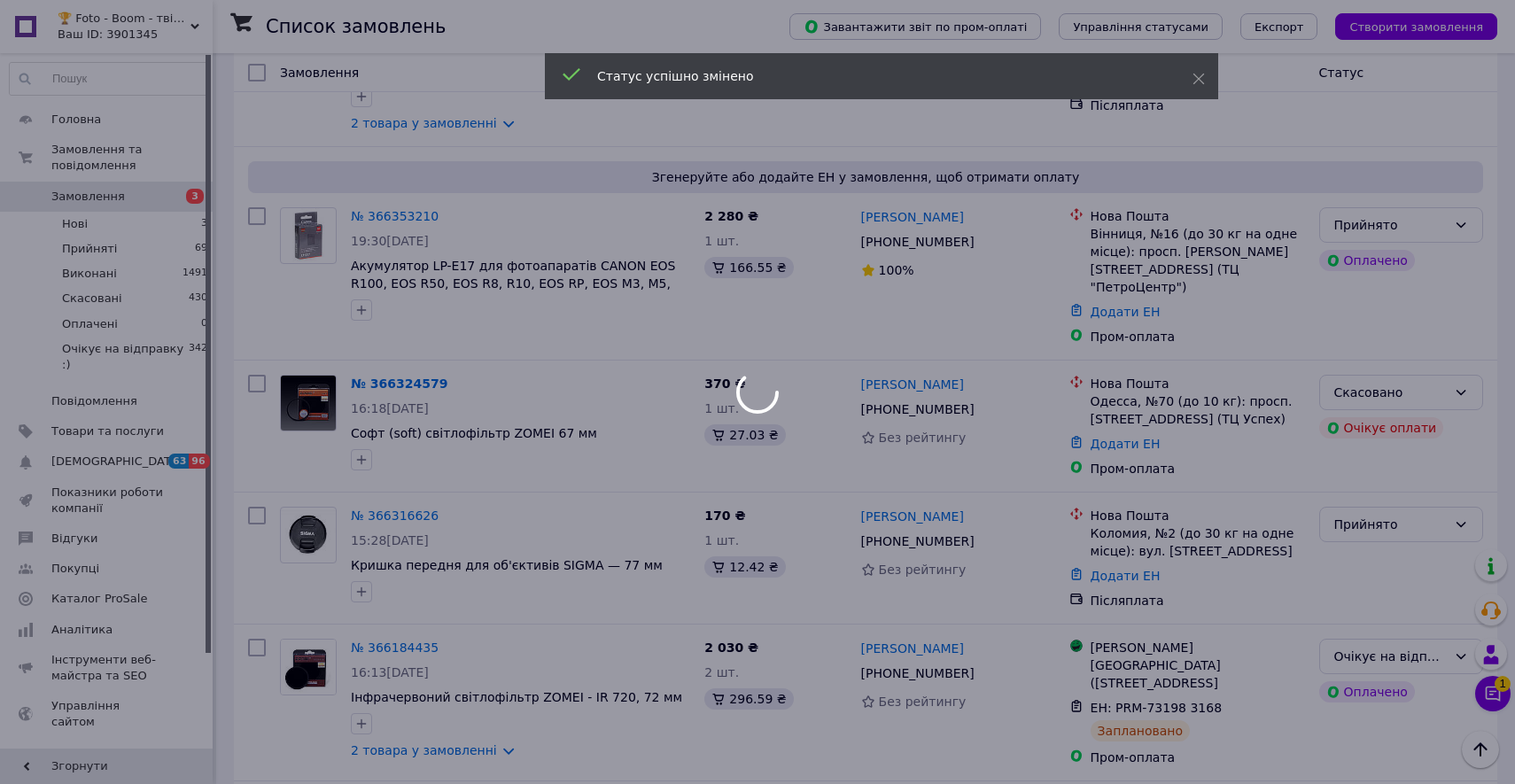
scroll to position [524, 0]
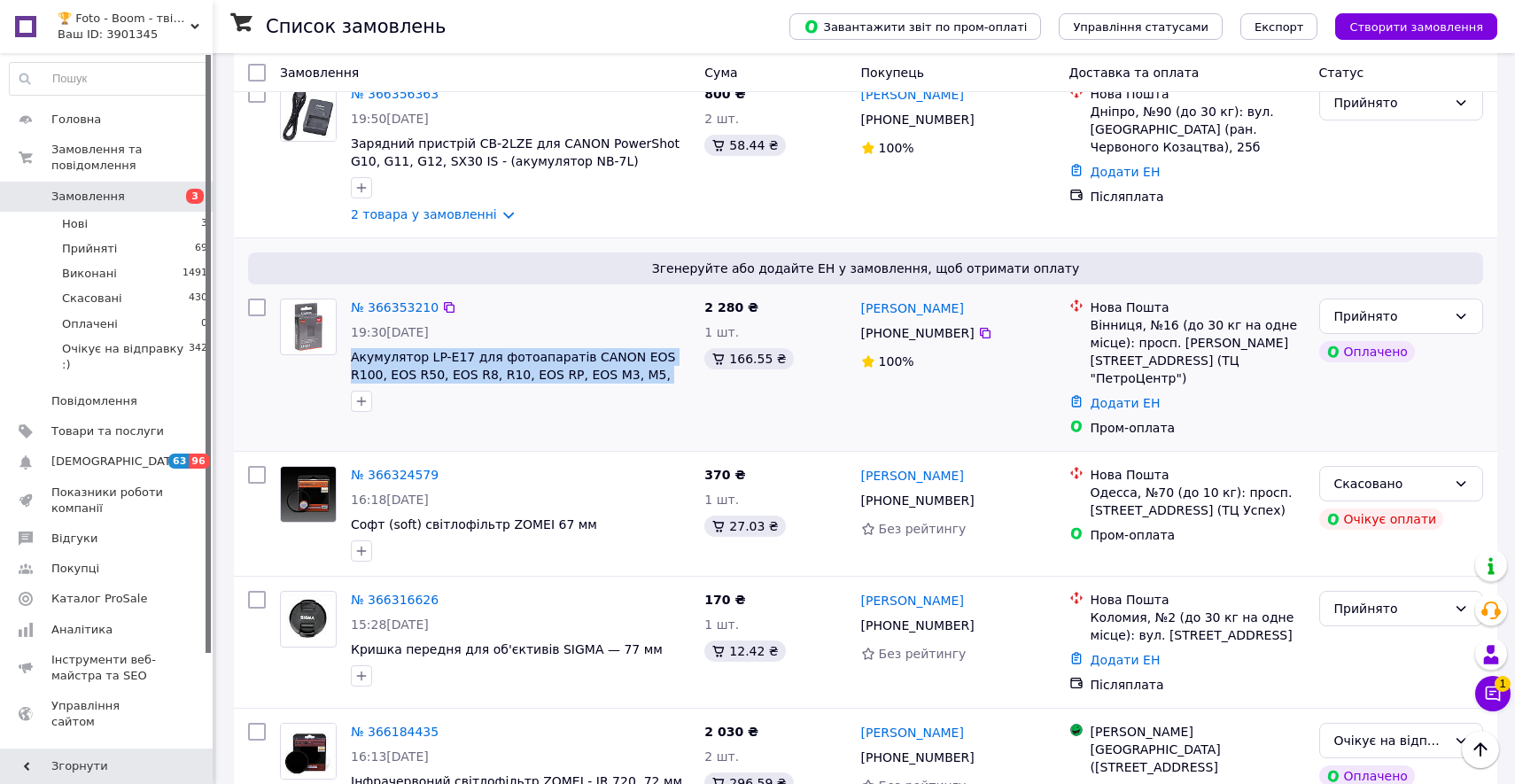
drag, startPoint x: 691, startPoint y: 381, endPoint x: 350, endPoint y: 353, distance: 342.1
click at [350, 353] on div "№ 366353210 19:30, 12.10.2025 Акумулятор LP-E17 для фотоапаратів CANON EOS R100…" at bounding box center [521, 355] width 354 height 127
copy span "Акумулятор LP-E17 для фотоапаратів CANON EOS R100, EOS R50, EOS R8, R10, EOS RP…"
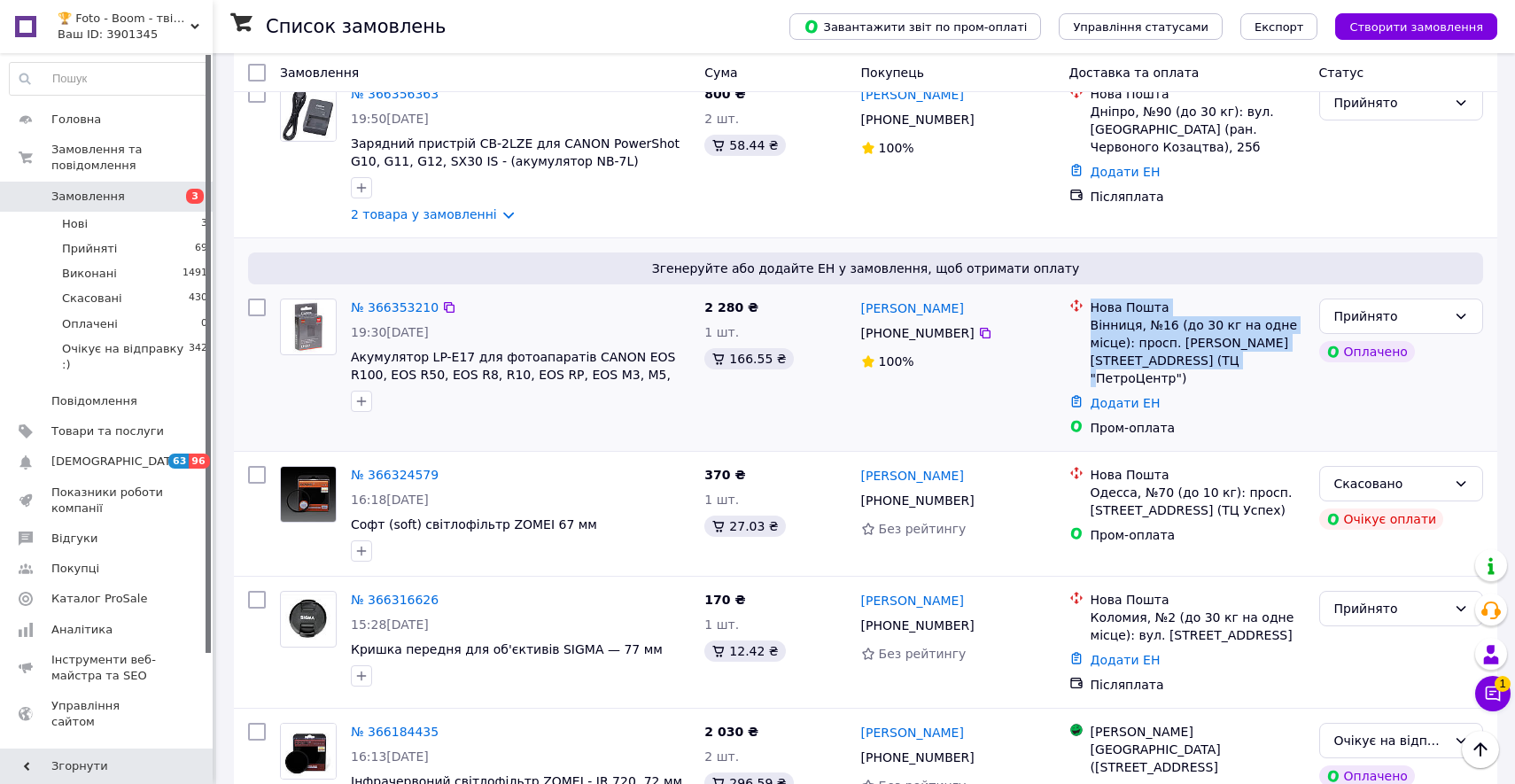
drag, startPoint x: 1210, startPoint y: 356, endPoint x: 1094, endPoint y: 301, distance: 128.4
click at [1094, 301] on div "Нова Пошта Вінниця, №16 (до 30 кг на одне місце): просп. Коцюбинського, 70 (ТЦ …" at bounding box center [1197, 342] width 222 height 88
copy div "Нова Пошта Вінниця, №16 (до 30 кг на одне місце): просп. Коцюбинського, 70 (ТЦ …"
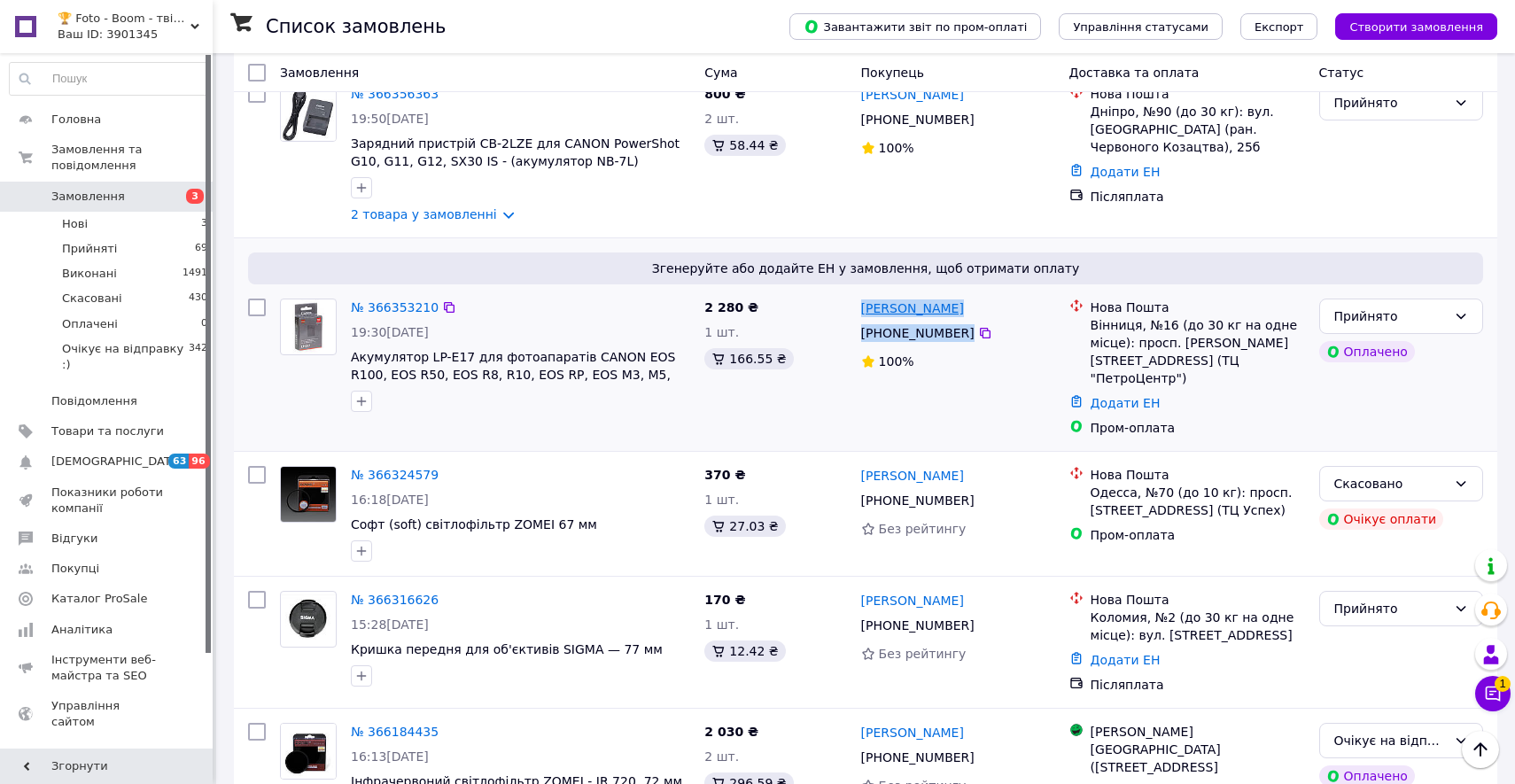
drag, startPoint x: 996, startPoint y: 333, endPoint x: 862, endPoint y: 305, distance: 136.9
click at [862, 305] on div "Тарас Кутько +380 95 375 52 10 100%" at bounding box center [957, 367] width 208 height 152
copy div "Тарас Кутько +380 95 375 52 10"
click at [396, 300] on link "№ 366353210" at bounding box center [395, 307] width 87 height 14
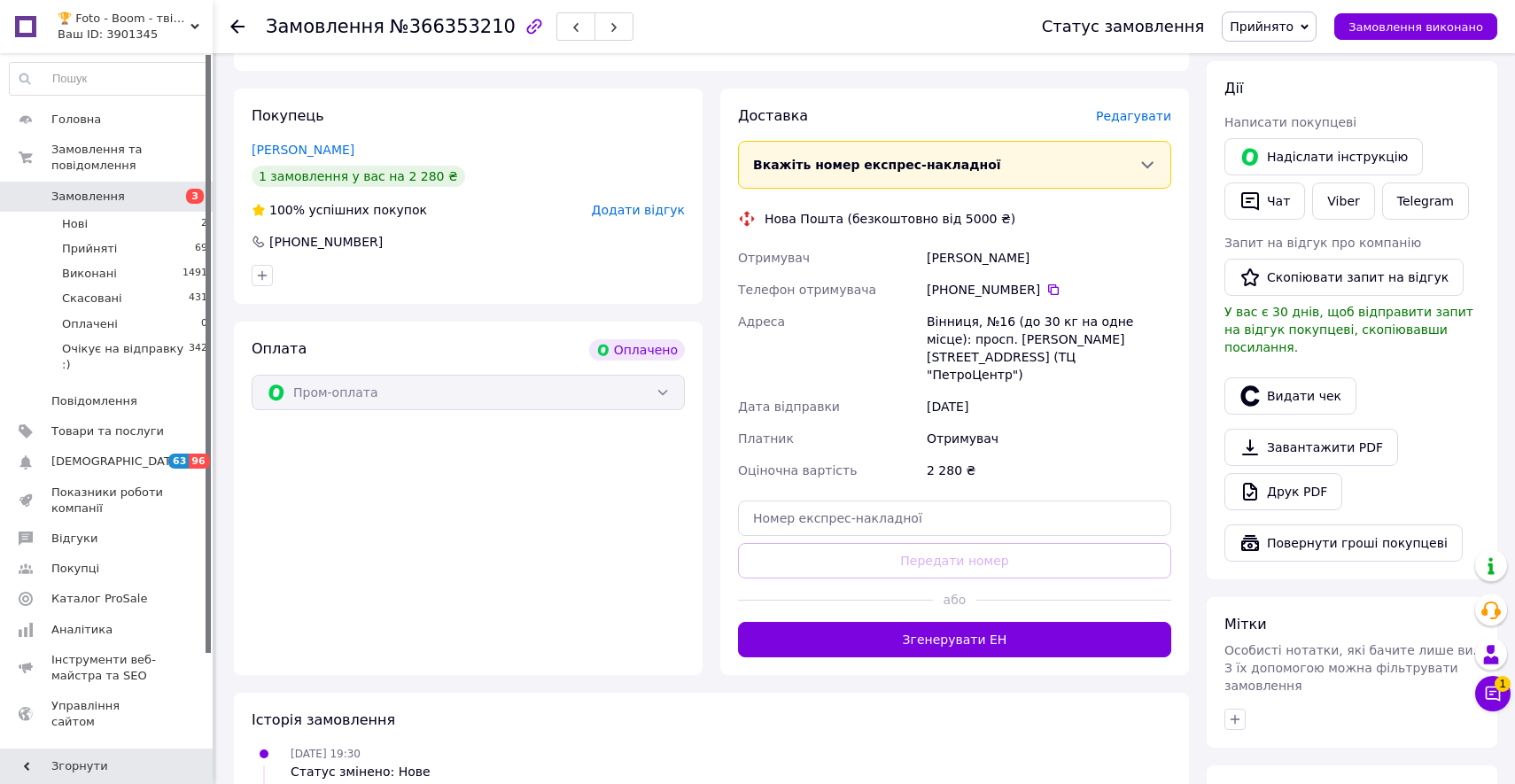
scroll to position [523, 0]
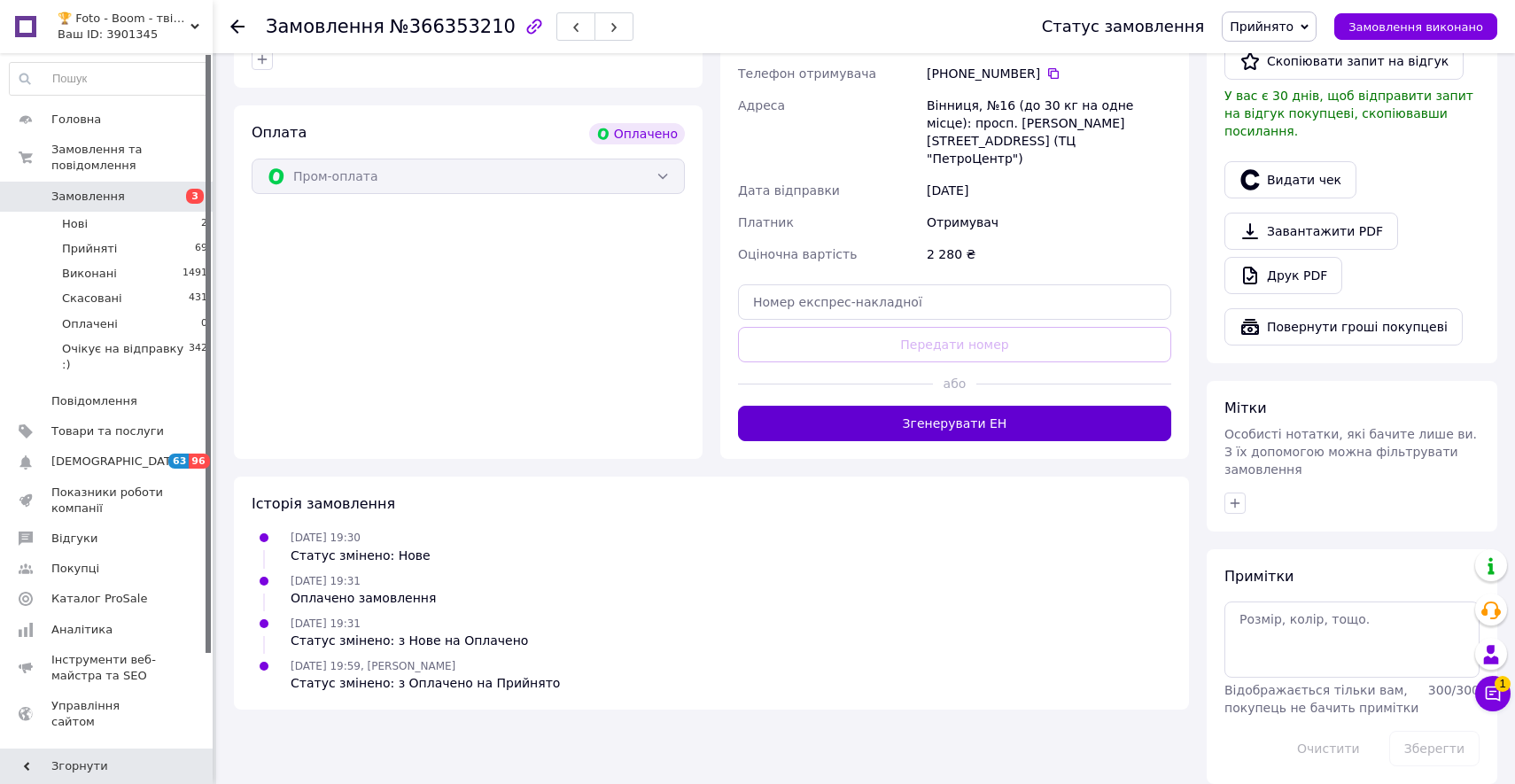
click at [940, 405] on button "Згенерувати ЕН" at bounding box center [954, 423] width 433 height 36
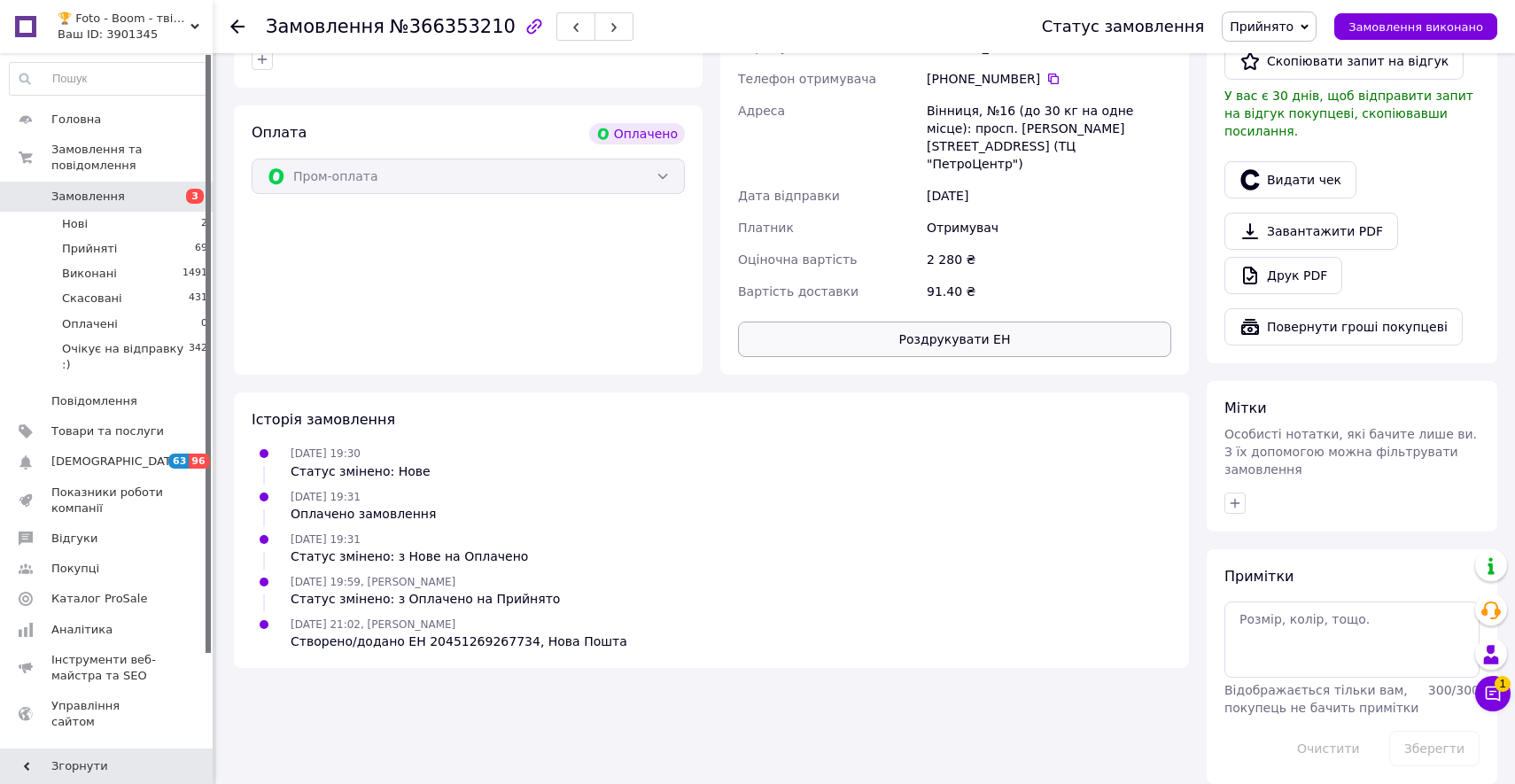
click at [953, 327] on button "Роздрукувати ЕН" at bounding box center [954, 339] width 433 height 36
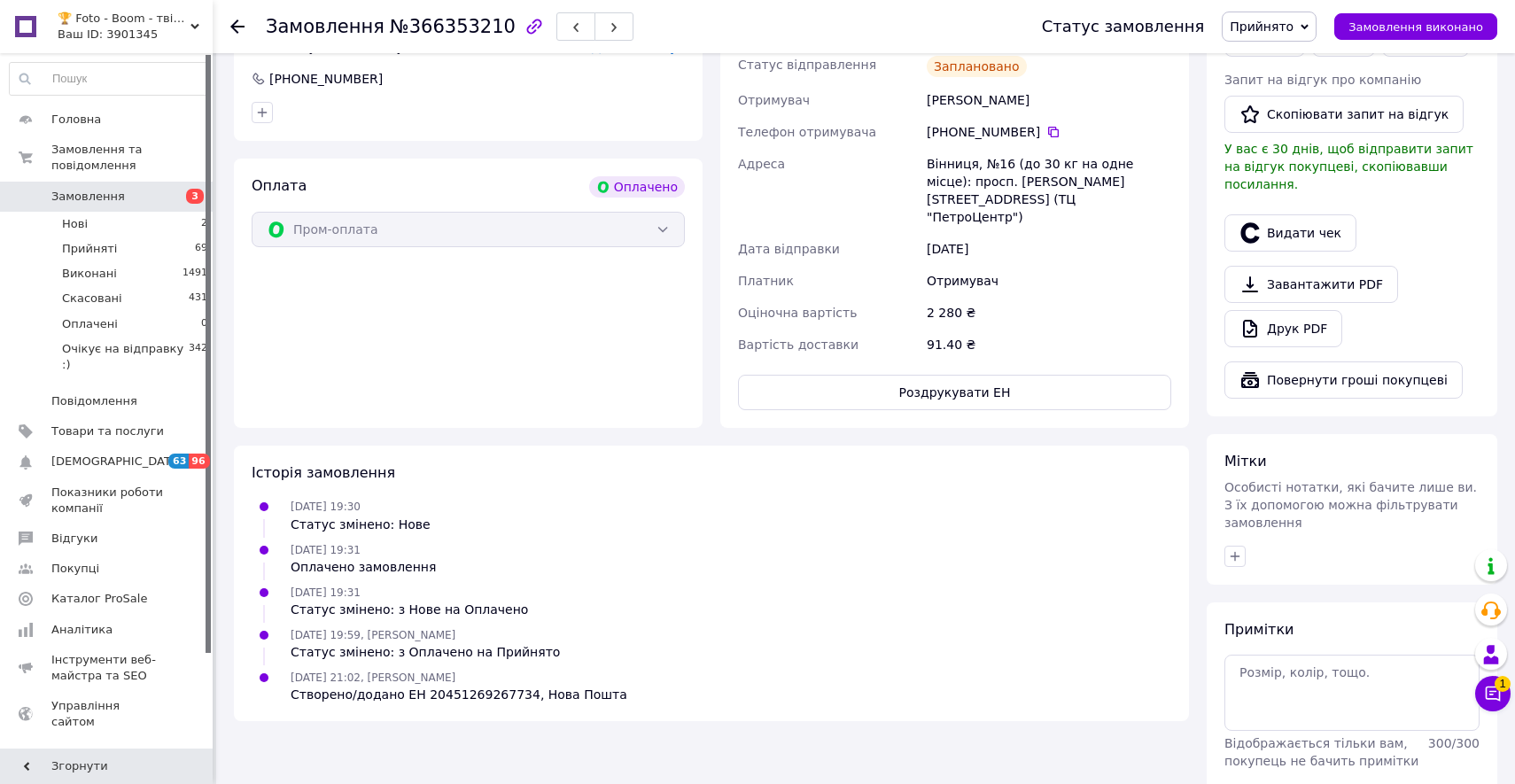
scroll to position [456, 0]
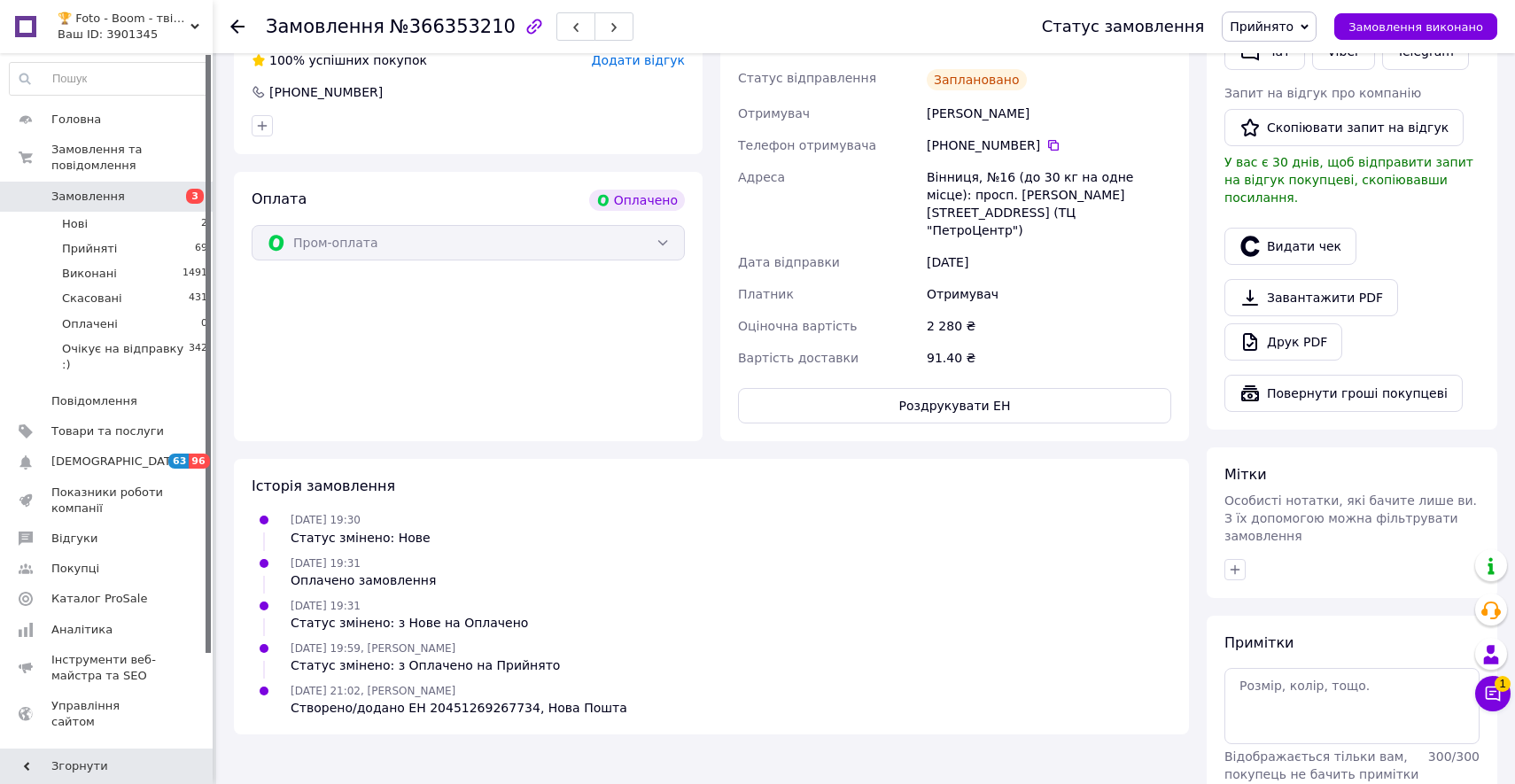
click at [1057, 140] on div "[PHONE_NUMBER]" at bounding box center [1049, 145] width 245 height 18
click at [1049, 140] on icon at bounding box center [1053, 145] width 14 height 14
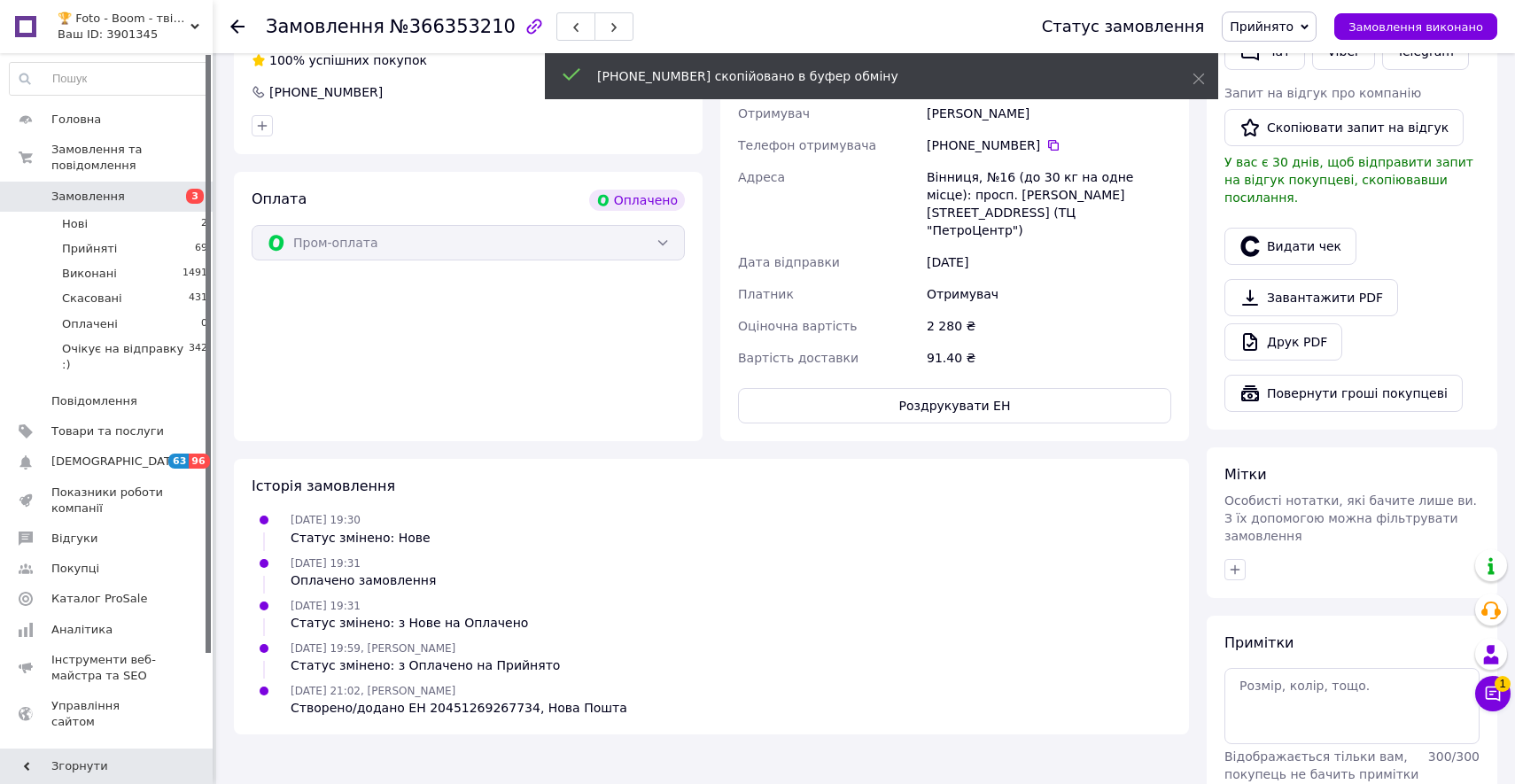
click at [1276, 13] on span "Прийнято" at bounding box center [1268, 27] width 94 height 30
click at [1280, 136] on li "Очікує на відправку :)" at bounding box center [1298, 141] width 151 height 27
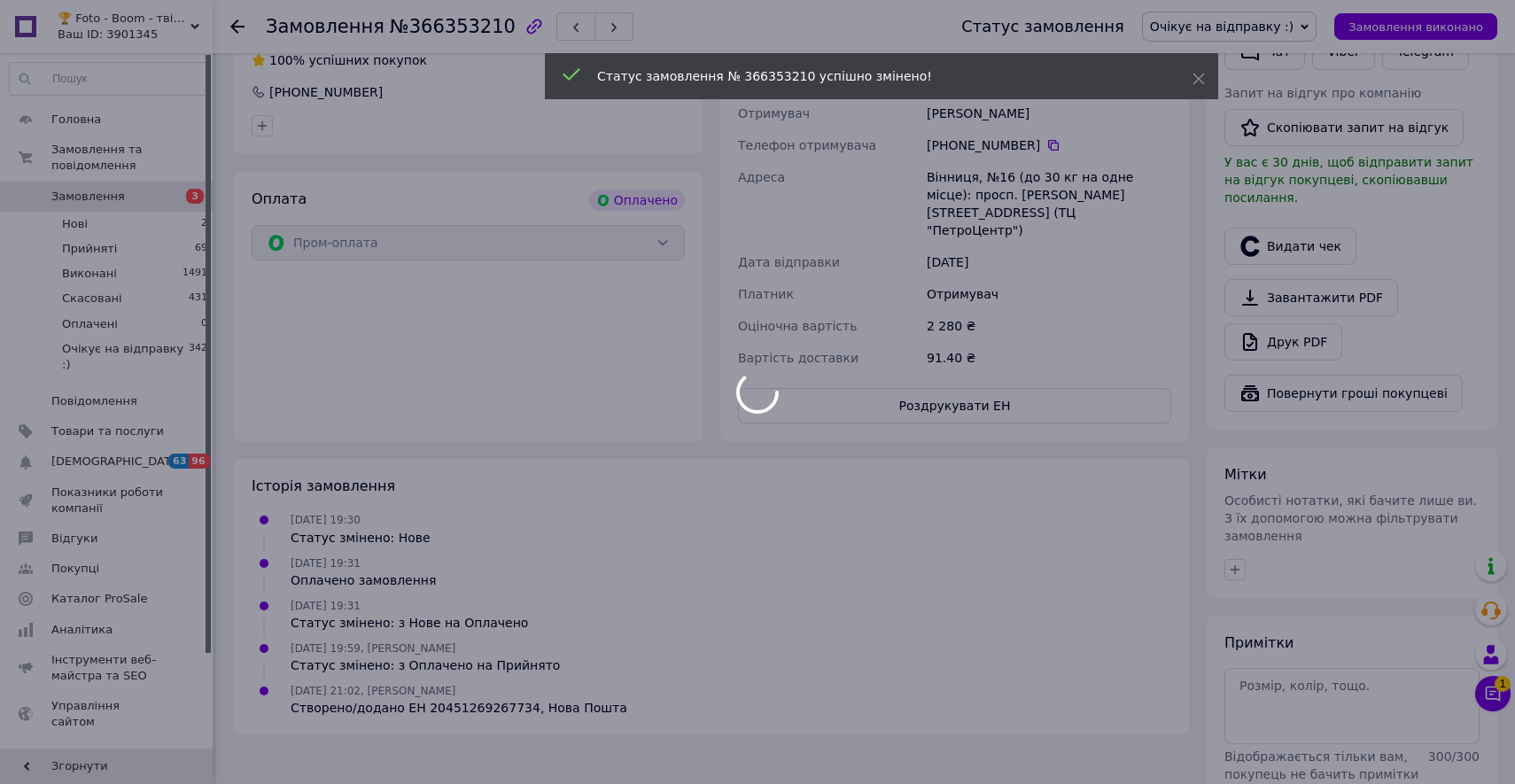
click at [167, 205] on body "🏆 Foto - Boom - твій магазин фототехніки! 🚀🚀🚀 Ваш ID: 3901345 Сайт 🏆 Foto - Boo…" at bounding box center [758, 206] width 1515 height 1324
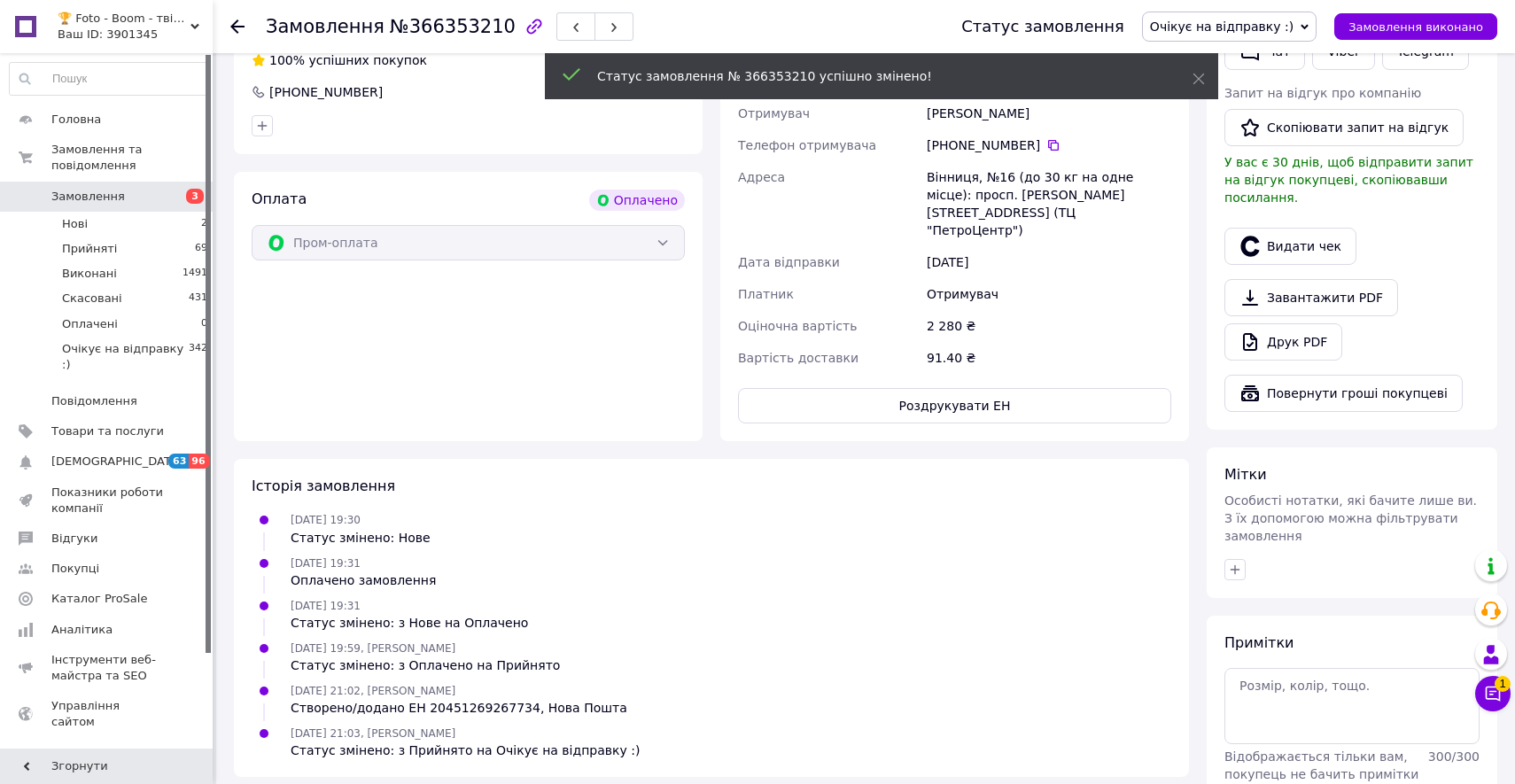
click at [167, 205] on link "Замовлення 3" at bounding box center [108, 197] width 218 height 30
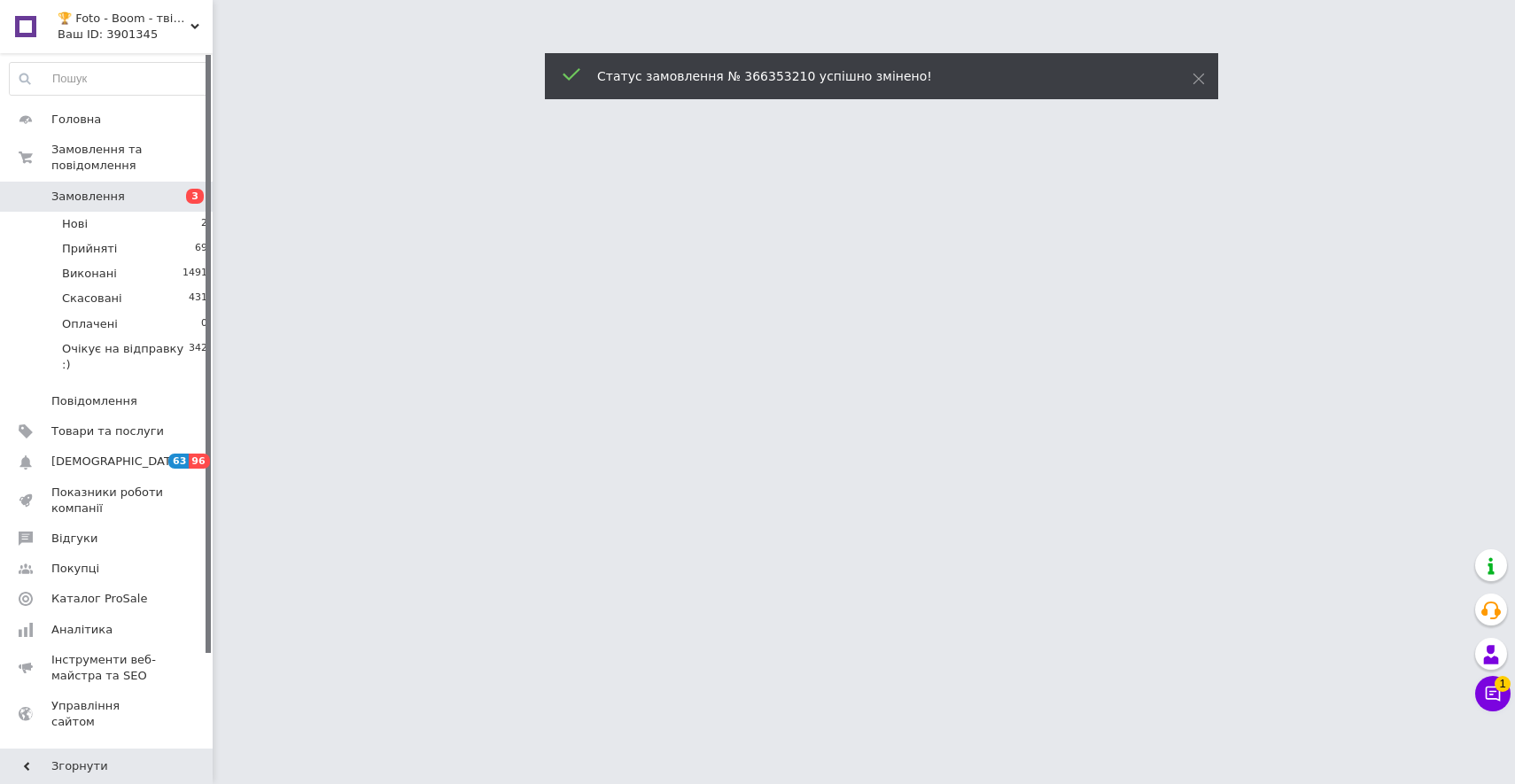
click at [167, 205] on link "Замовлення 3" at bounding box center [108, 197] width 218 height 30
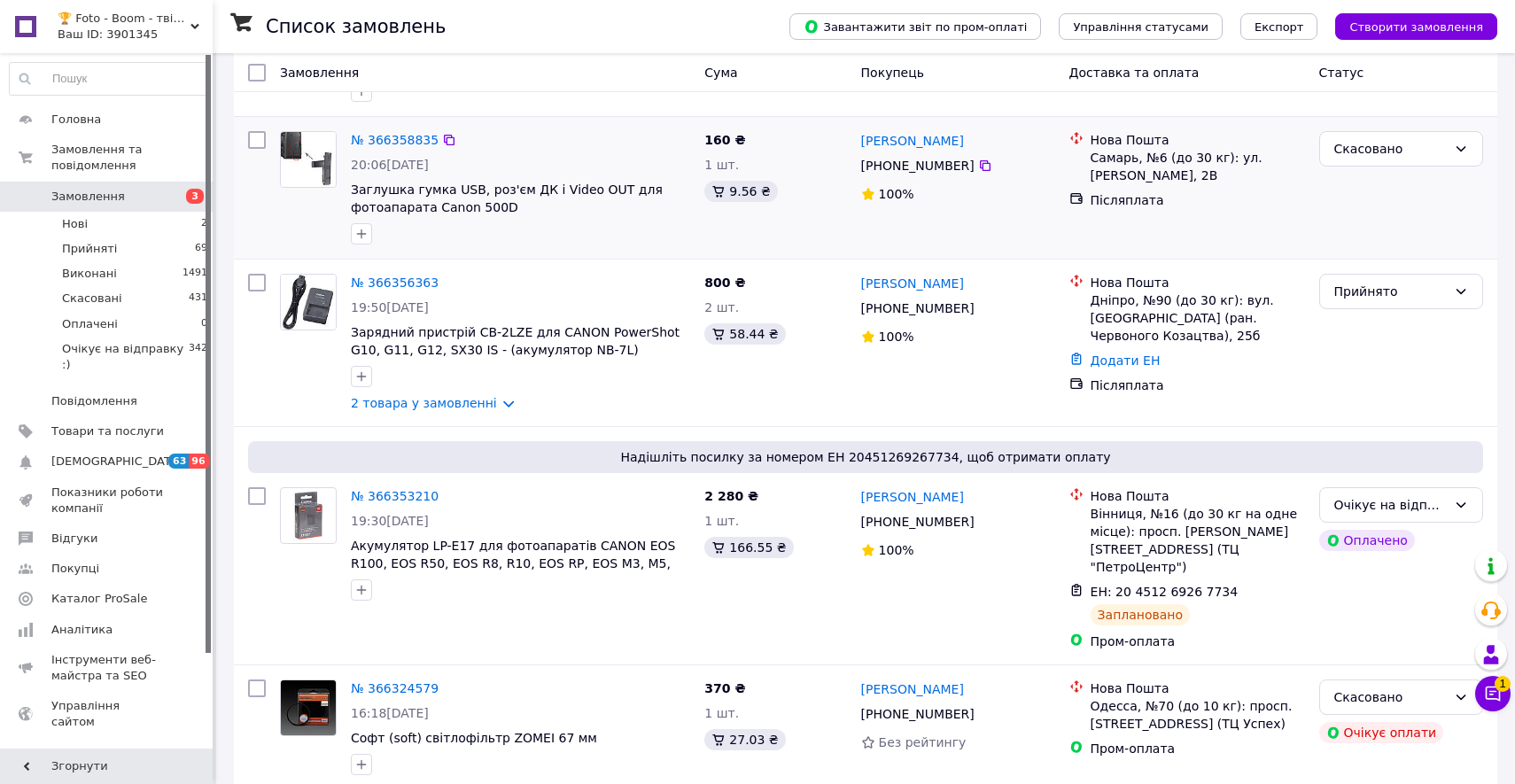
scroll to position [333, 0]
click at [1118, 459] on span "Надішліть посилку за номером ЕН 20451269267734, щоб отримати оплату" at bounding box center [866, 459] width 1221 height 18
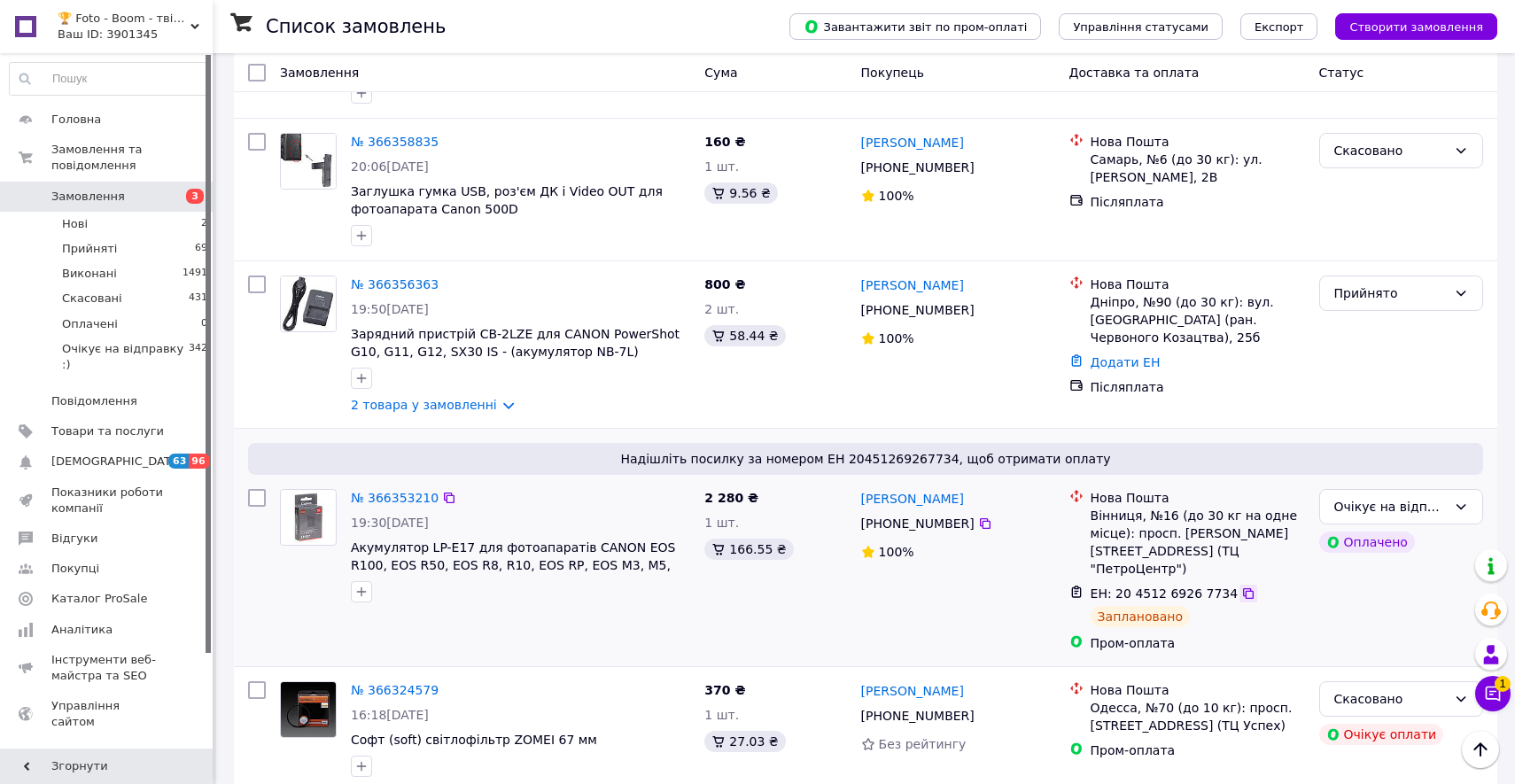
click at [1241, 586] on icon at bounding box center [1248, 593] width 14 height 14
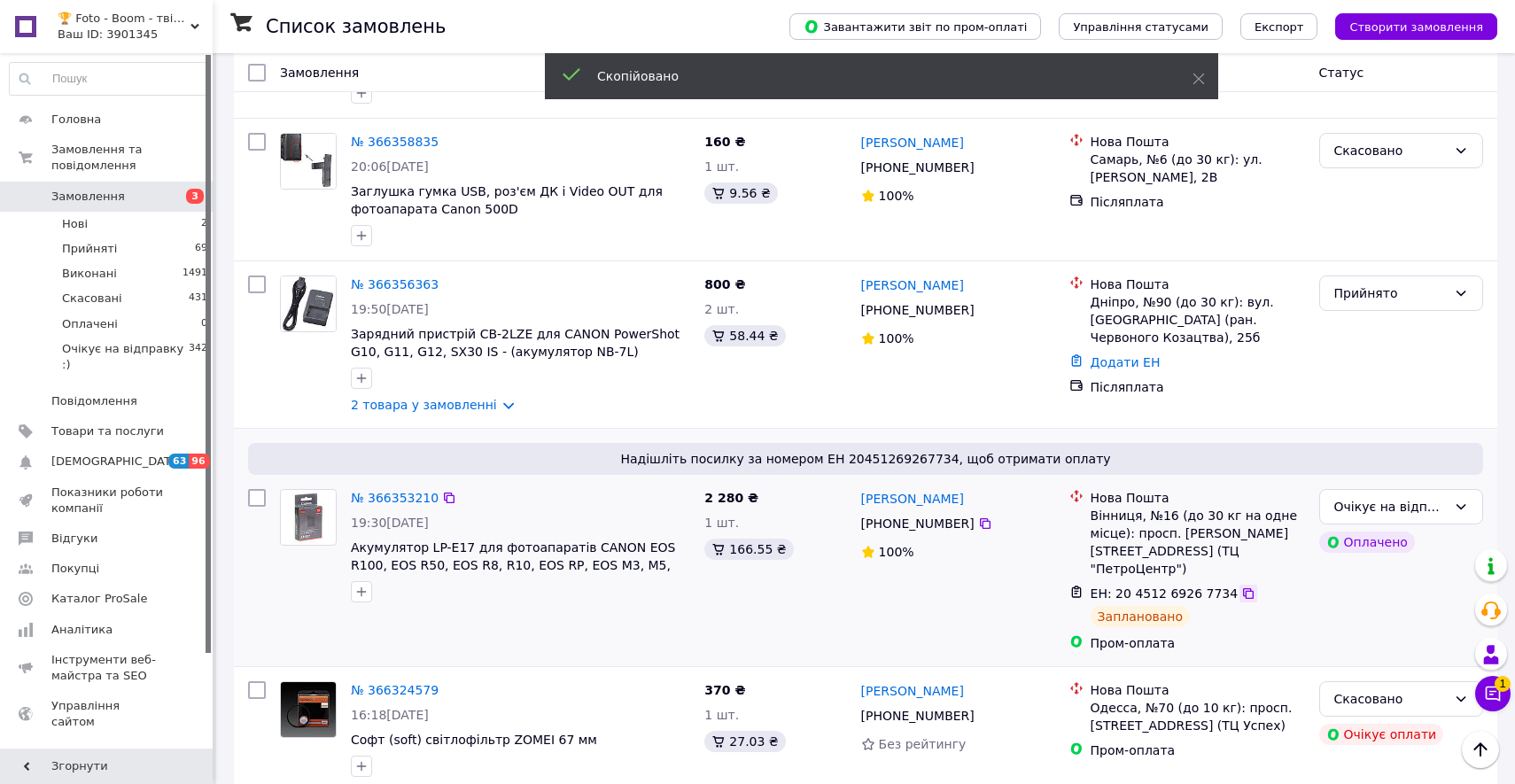
click at [1241, 586] on icon at bounding box center [1248, 593] width 14 height 14
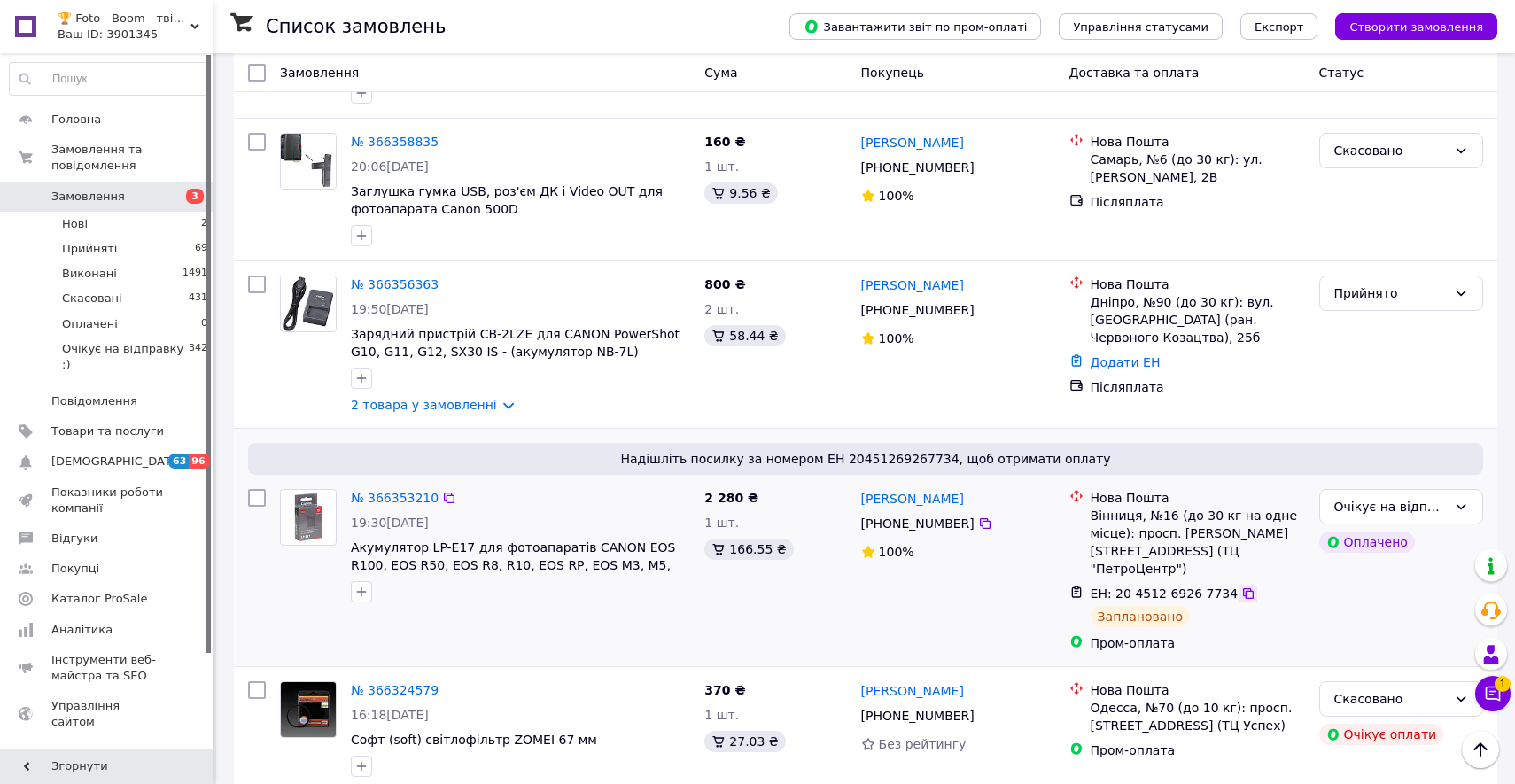
click at [1241, 586] on icon at bounding box center [1248, 593] width 14 height 14
click at [1501, 684] on span "1" at bounding box center [1502, 684] width 16 height 16
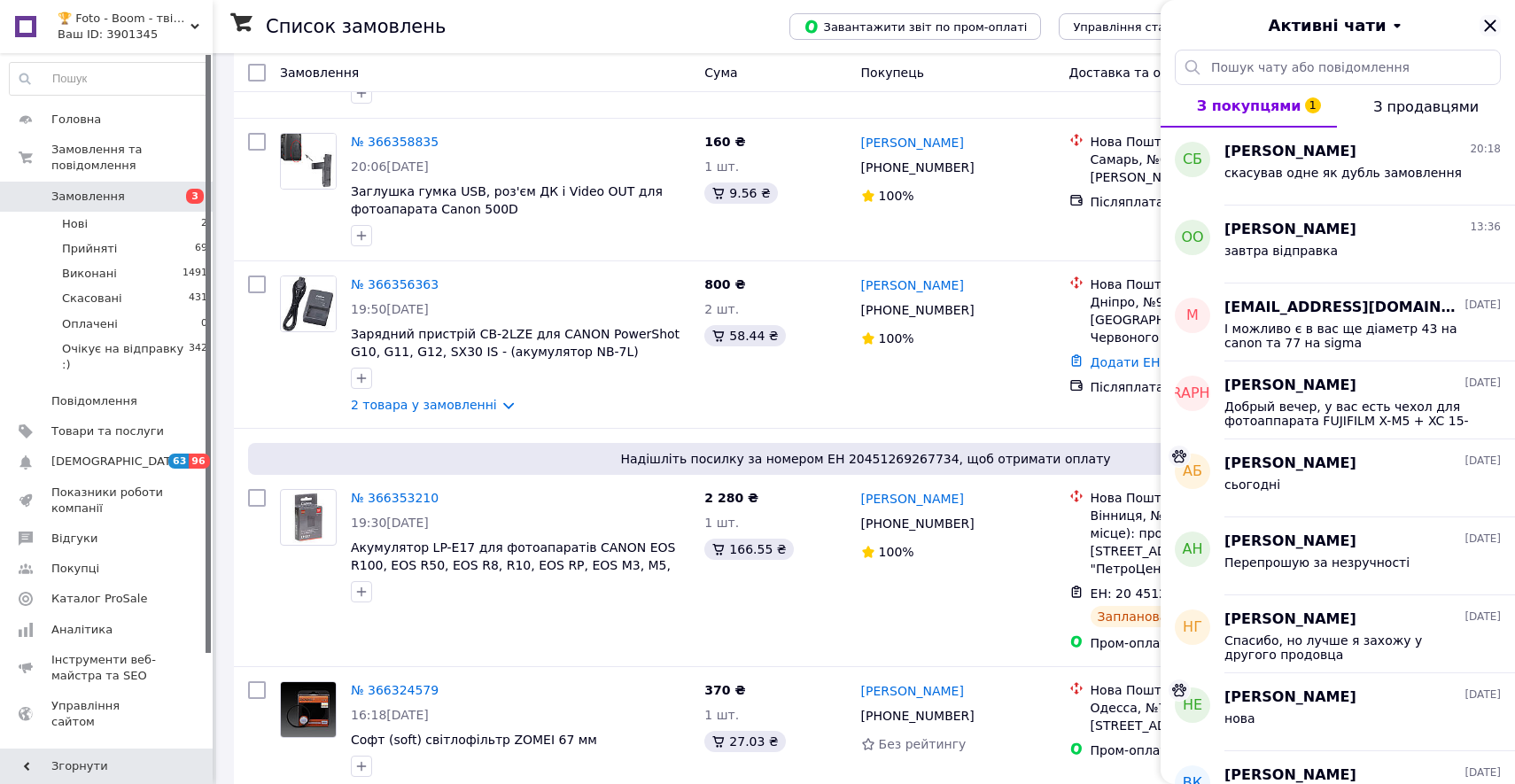
click at [1484, 23] on icon "Закрити" at bounding box center [1489, 25] width 21 height 21
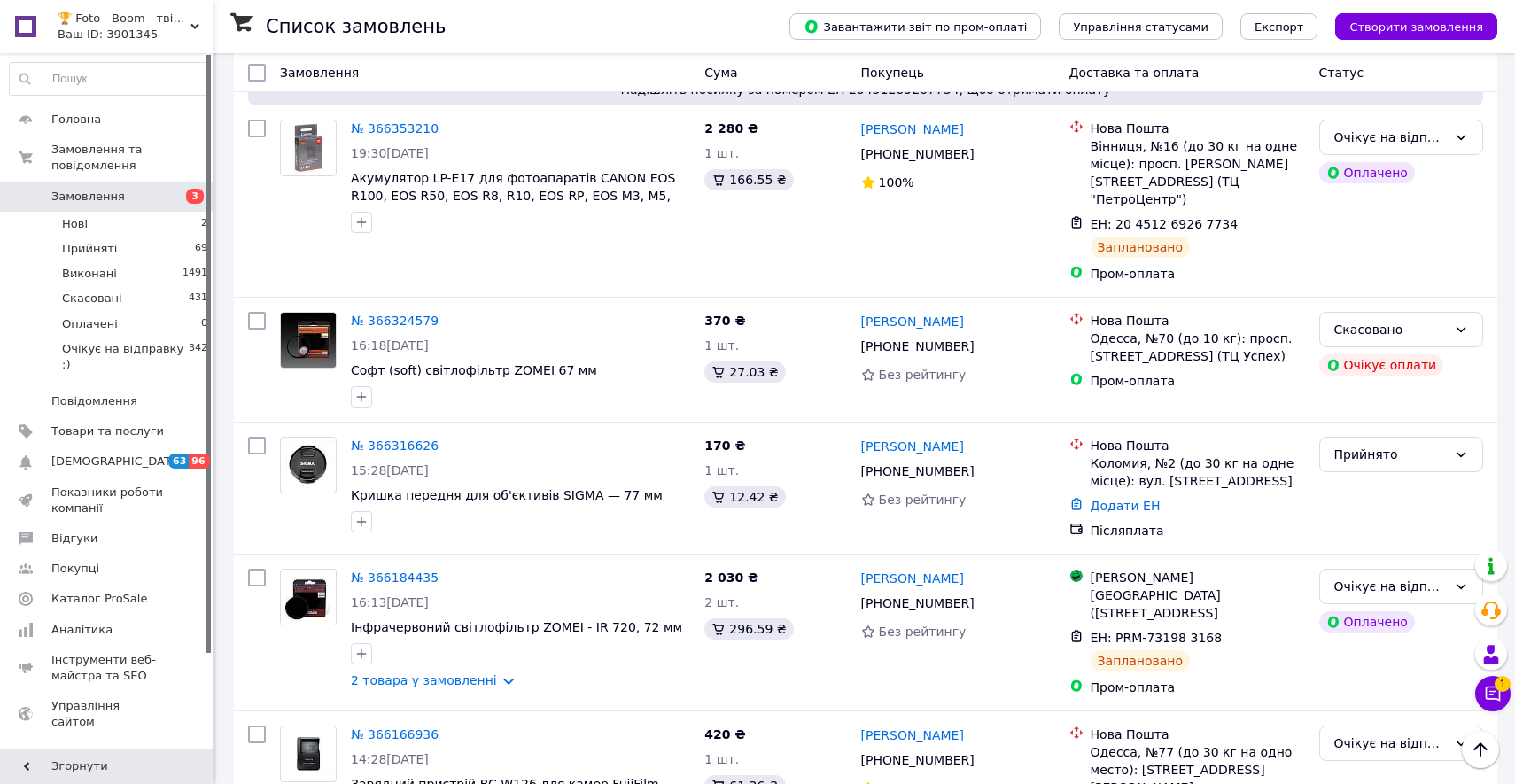
scroll to position [704, 0]
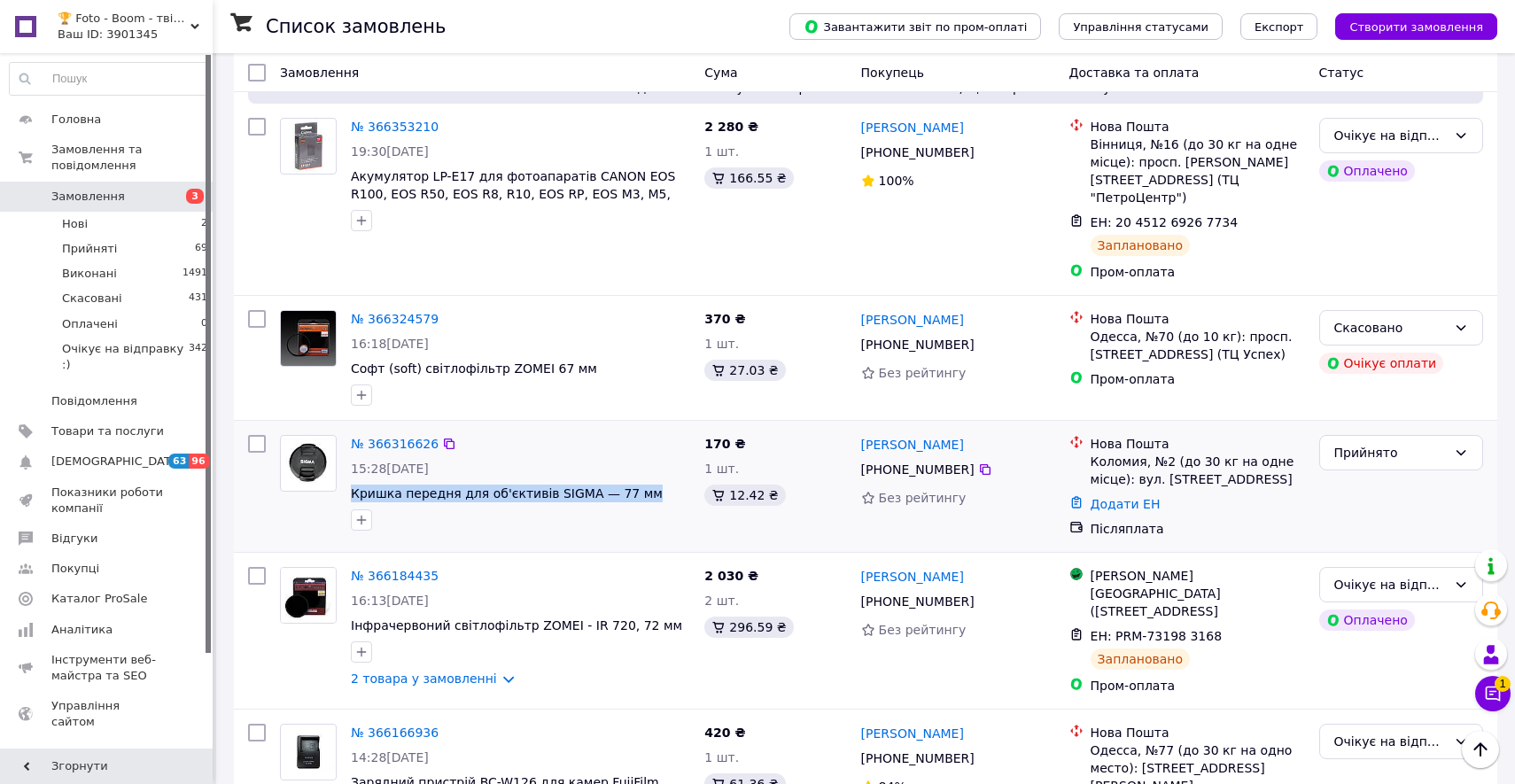
drag, startPoint x: 642, startPoint y: 480, endPoint x: 345, endPoint y: 476, distance: 297.0
click at [345, 476] on div "№ 366316626 15:28, 12.10.2025 Кришка передня для об'єктивів SIGMA — 77 мм" at bounding box center [521, 482] width 354 height 109
copy span "Кришка передня для об'єктивів SIGMA — 77 мм"
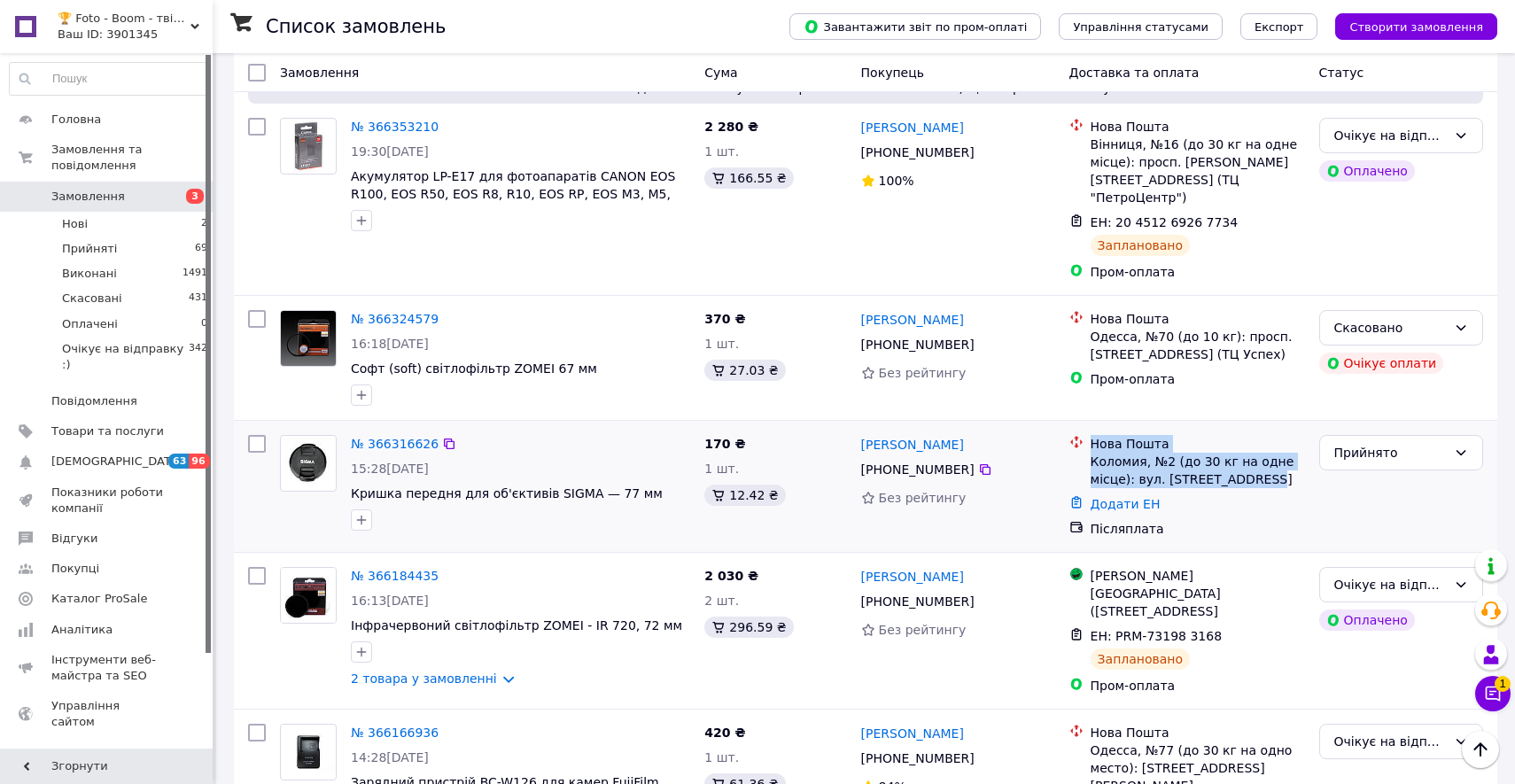
drag, startPoint x: 1256, startPoint y: 463, endPoint x: 1090, endPoint y: 420, distance: 171.5
click at [1090, 435] on div "Нова Пошта Коломия, №2 (до 30 кг на одне місце): вул. Гетьманська, 12" at bounding box center [1197, 461] width 222 height 53
copy div "Нова Пошта Коломия, №2 (до 30 кг на одне місце): вул. Гетьманська, 12"
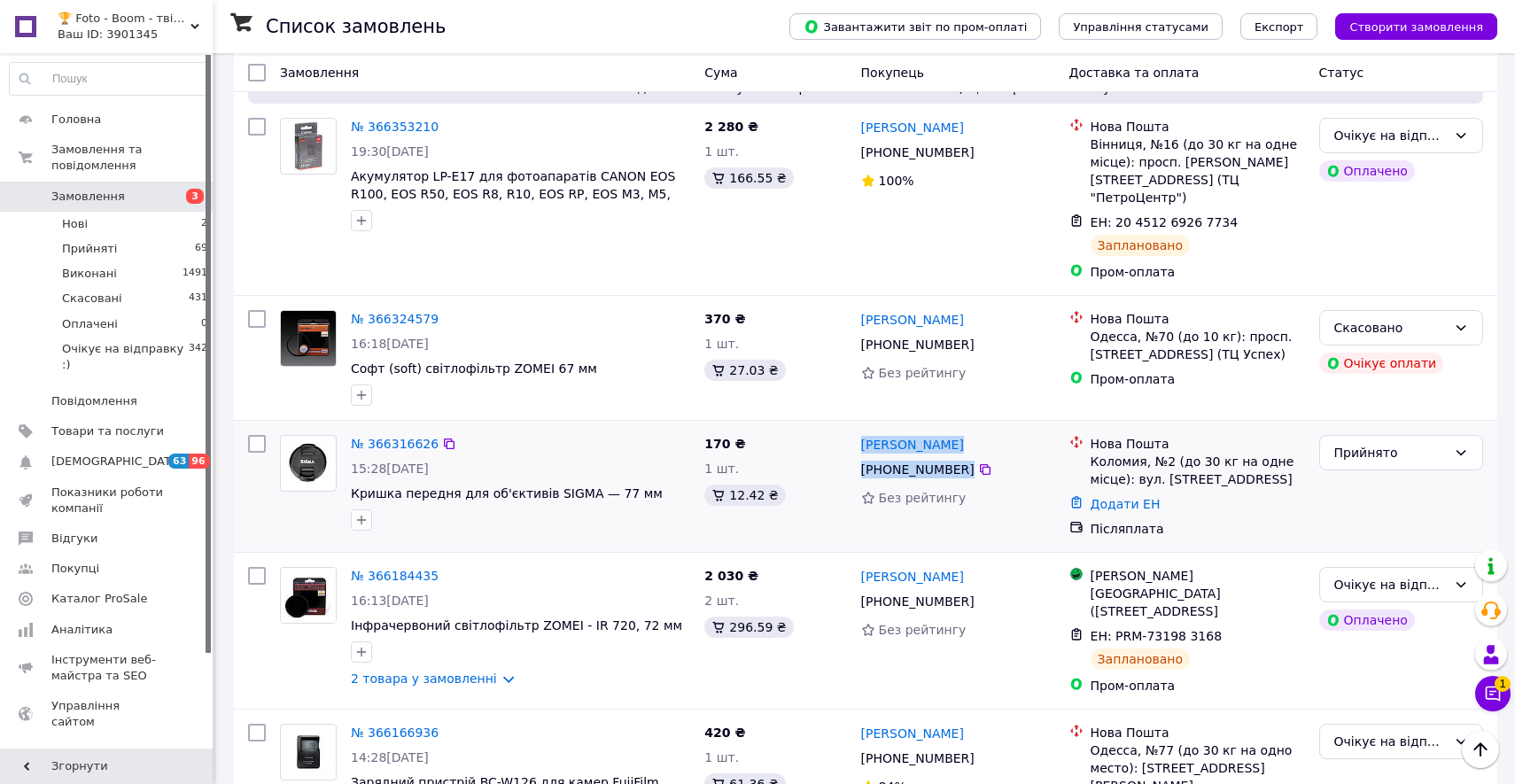
drag, startPoint x: 983, startPoint y: 450, endPoint x: 859, endPoint y: 421, distance: 127.3
click at [859, 427] on div "Арсен Півторак +380 97 105 84 01 Без рейтингу" at bounding box center [957, 486] width 208 height 117
copy div "Арсен Півторак +380 97 105 84 01"
click at [446, 436] on icon at bounding box center [449, 443] width 14 height 14
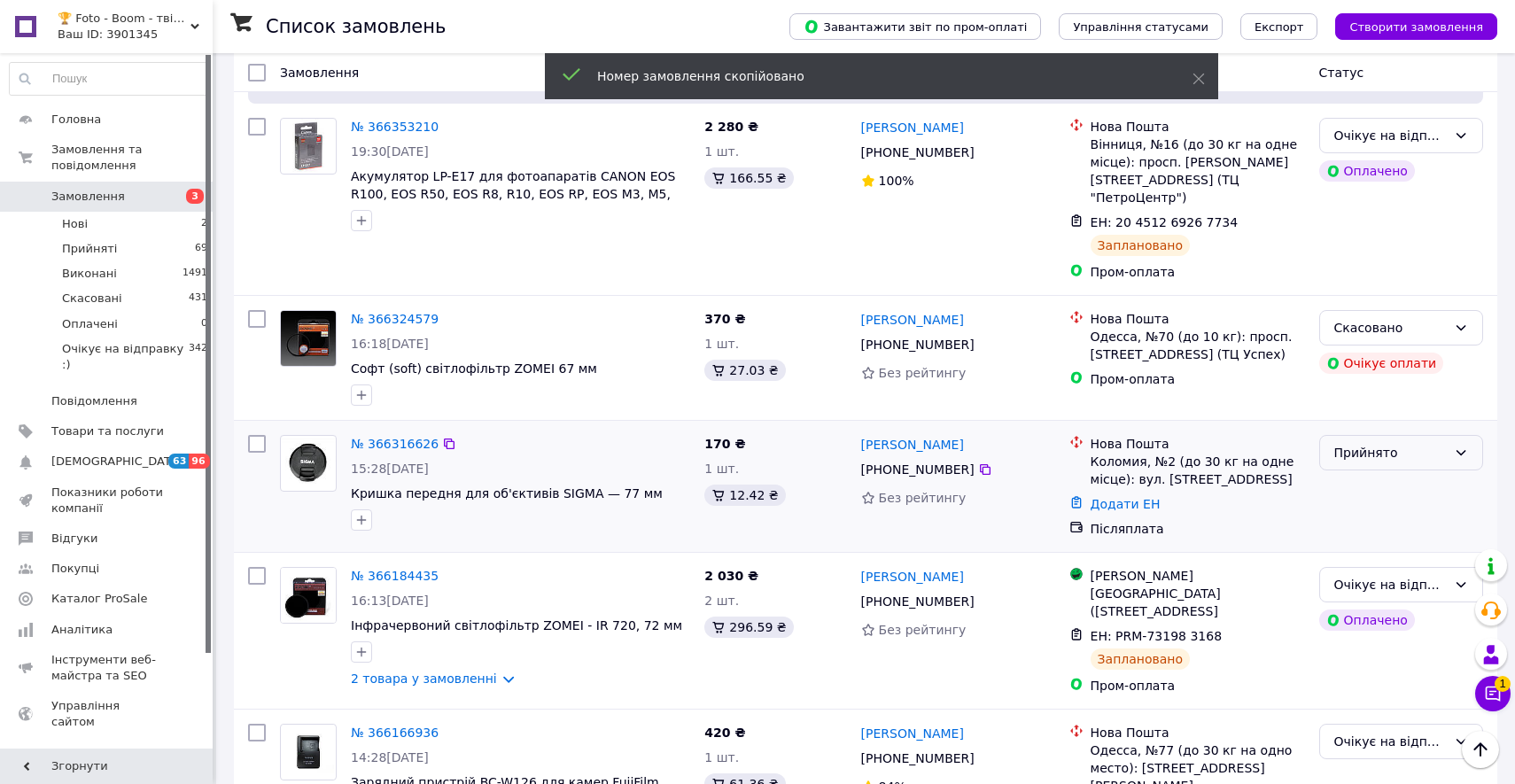
click at [1348, 443] on div "Прийнято" at bounding box center [1390, 453] width 112 height 20
click at [1361, 565] on li "Очікує на відправку :)" at bounding box center [1401, 578] width 162 height 50
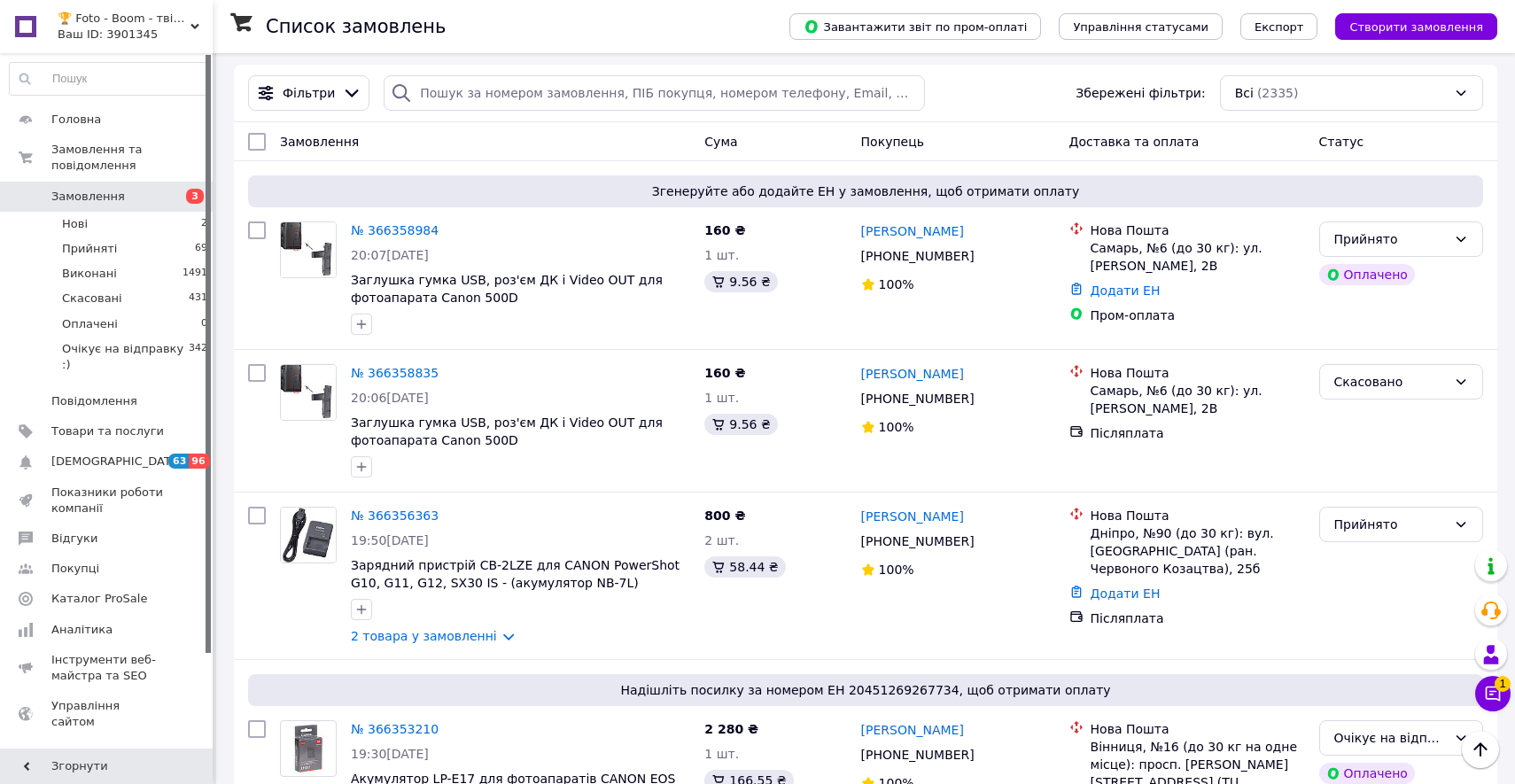
scroll to position [103, 0]
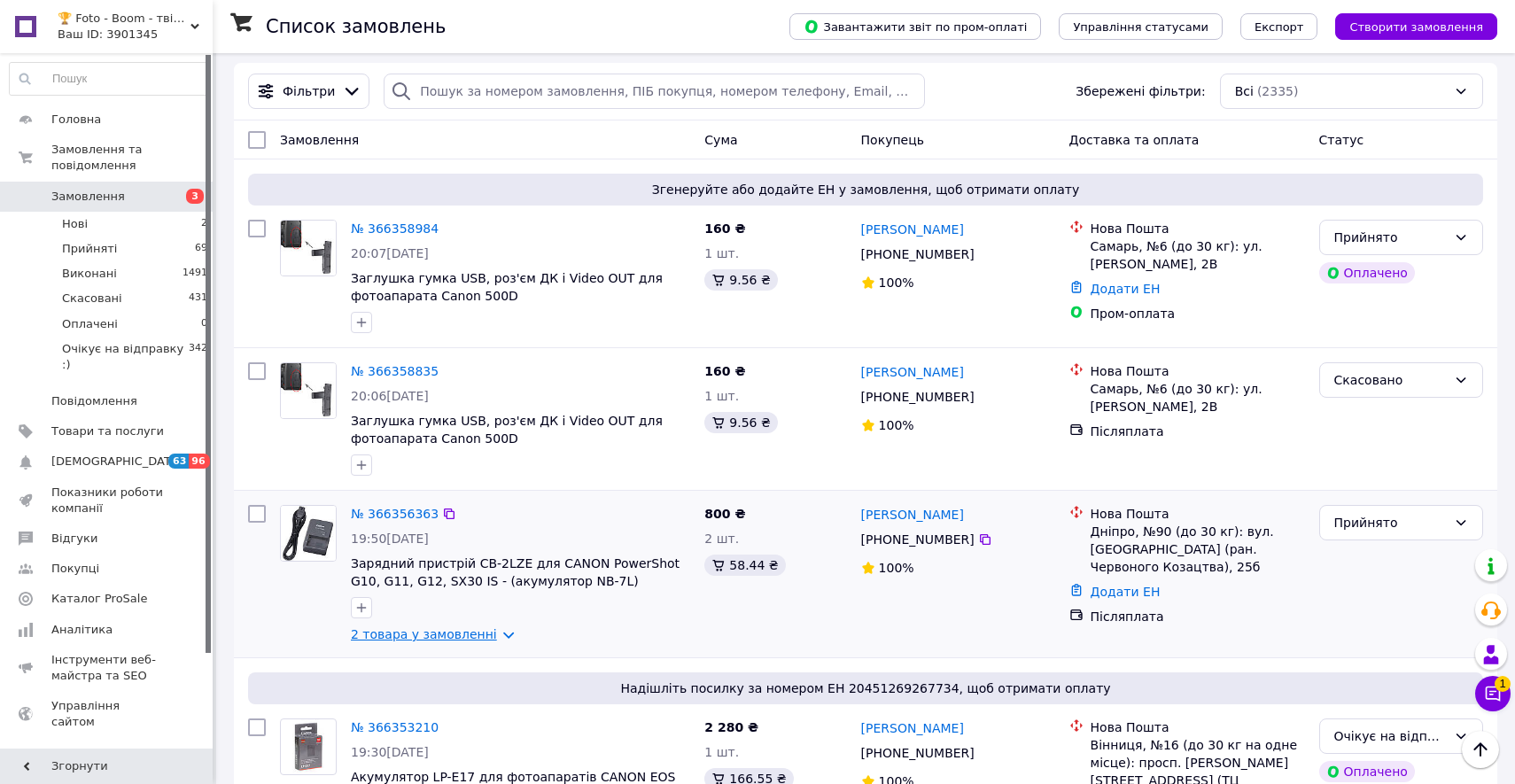
click at [494, 641] on link "2 товара у замовленні" at bounding box center [423, 634] width 146 height 14
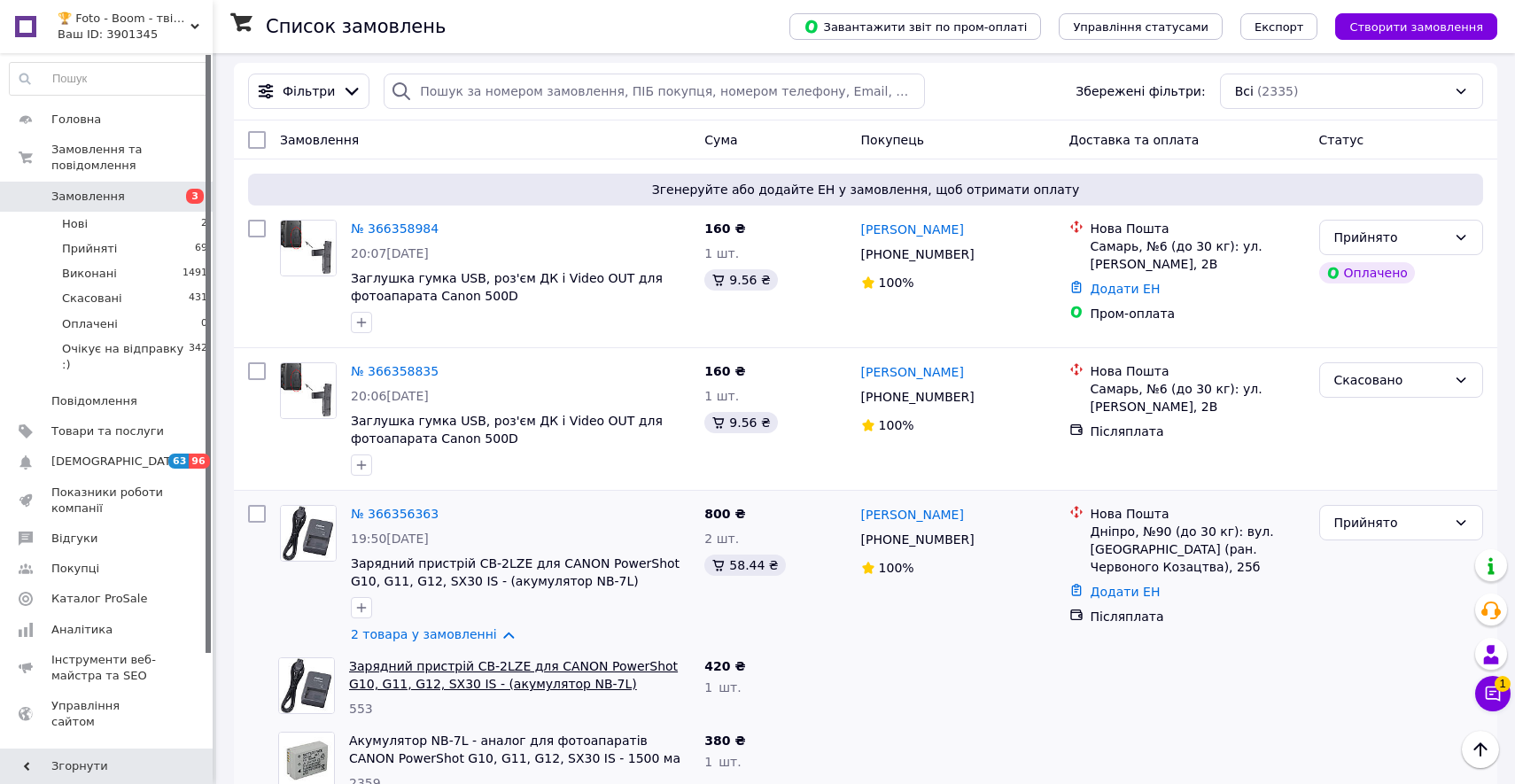
click at [585, 672] on link "Зарядний пристрій CB-2LZE для CANON PowerShot G10, G11, G12, SX30 IS - (акумуля…" at bounding box center [513, 675] width 329 height 32
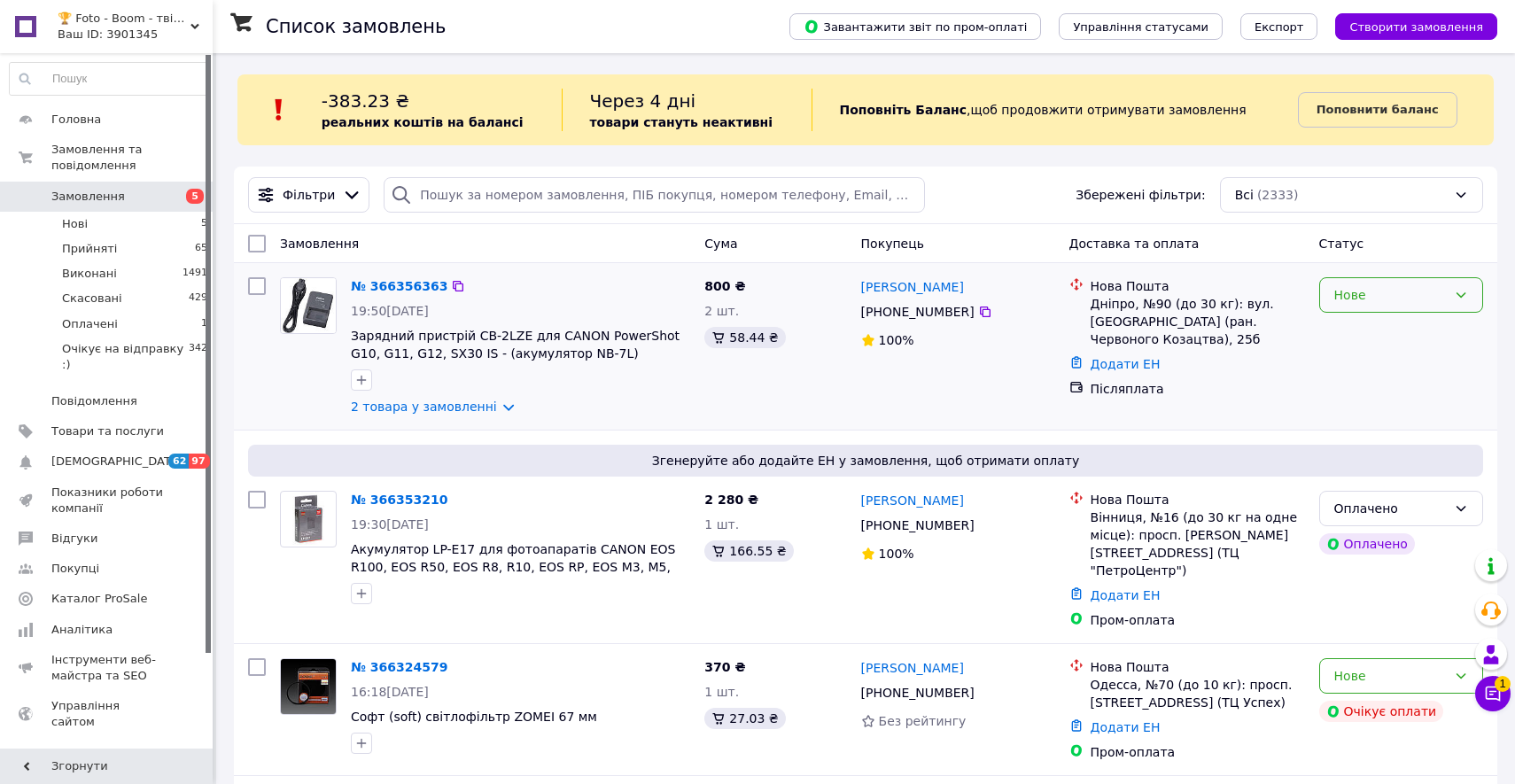
click at [1432, 294] on div "Нове" at bounding box center [1390, 295] width 112 height 20
click at [1428, 320] on li "Прийнято" at bounding box center [1401, 333] width 162 height 32
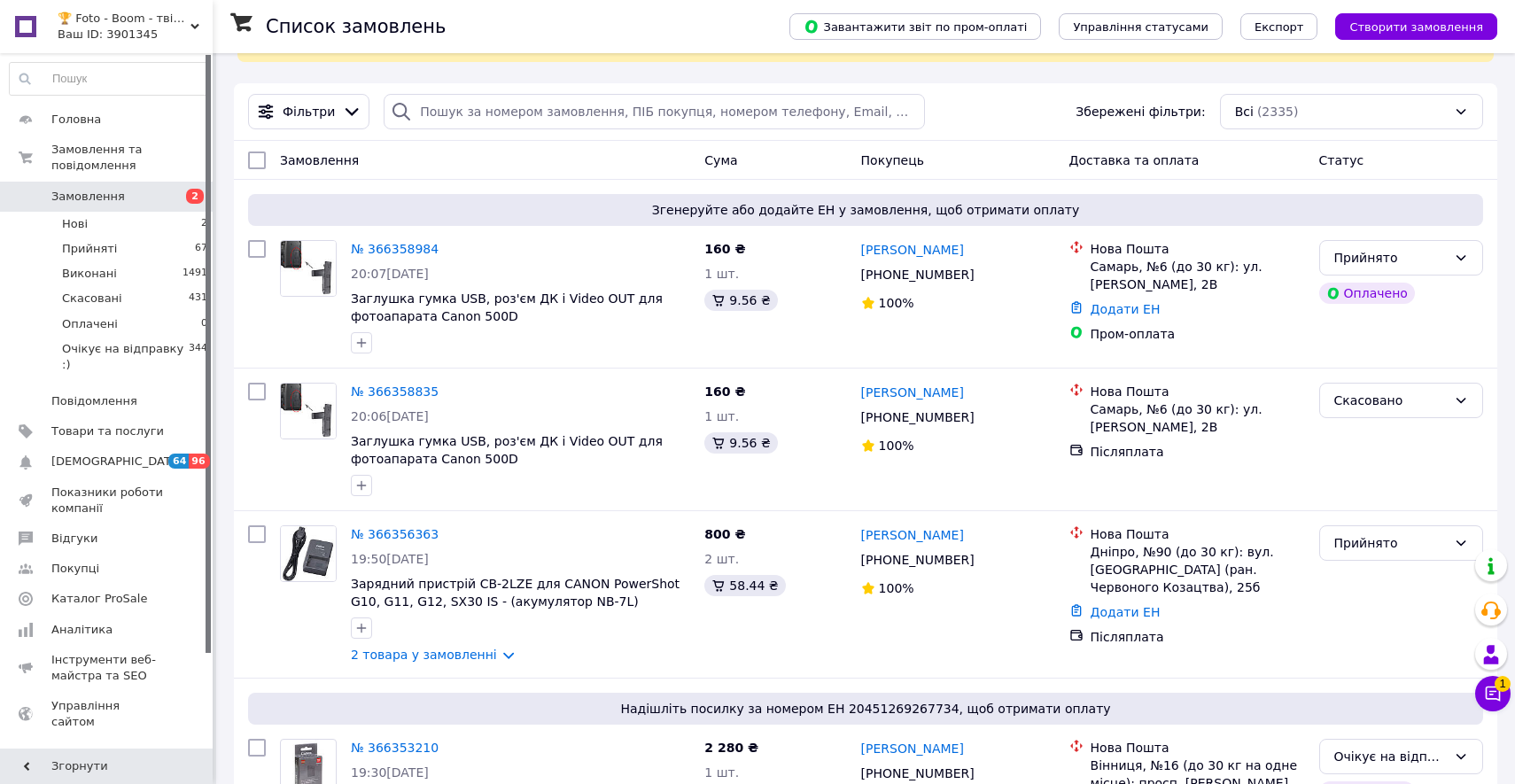
scroll to position [109, 0]
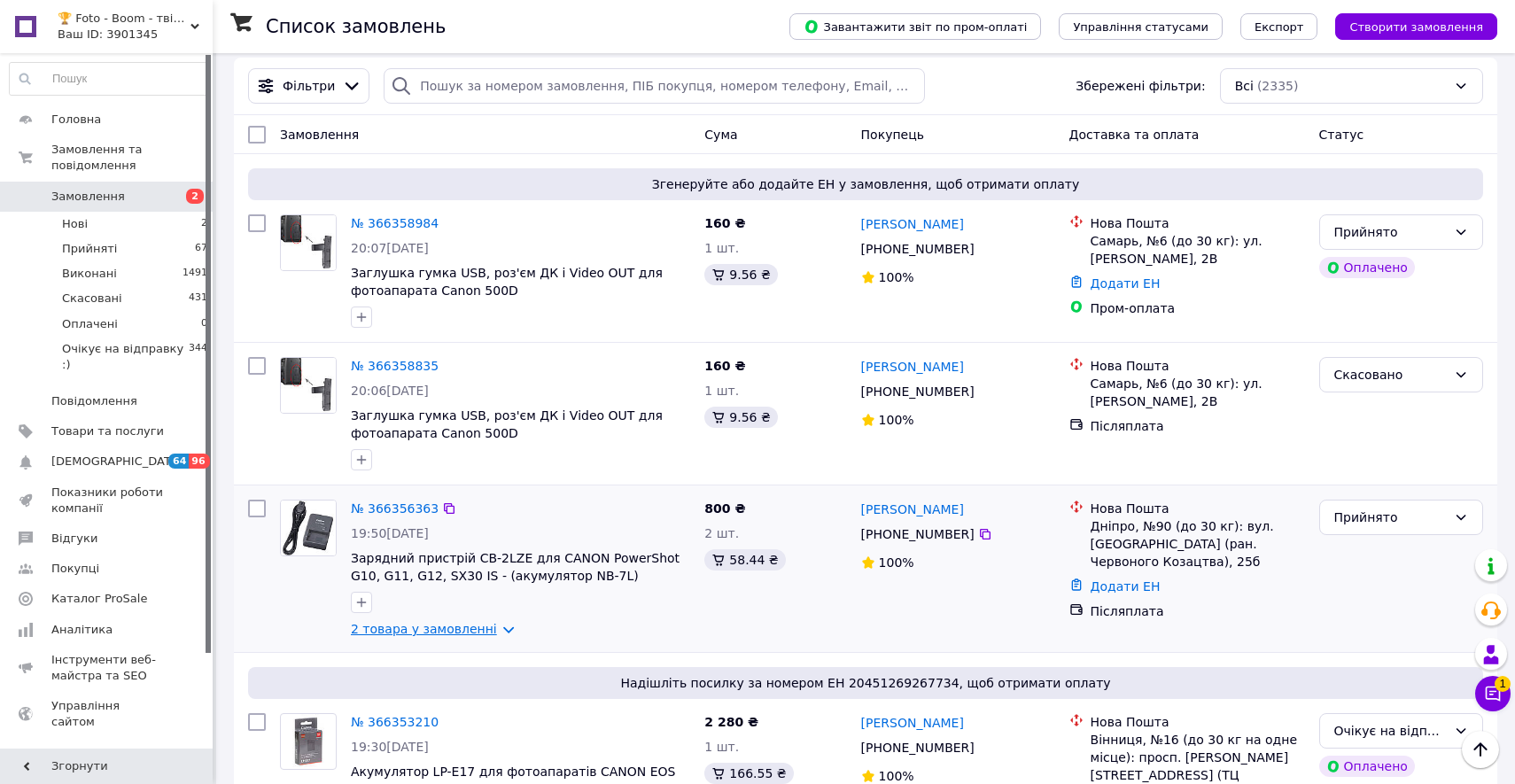
click at [488, 632] on link "2 товара у замовленні" at bounding box center [423, 629] width 146 height 14
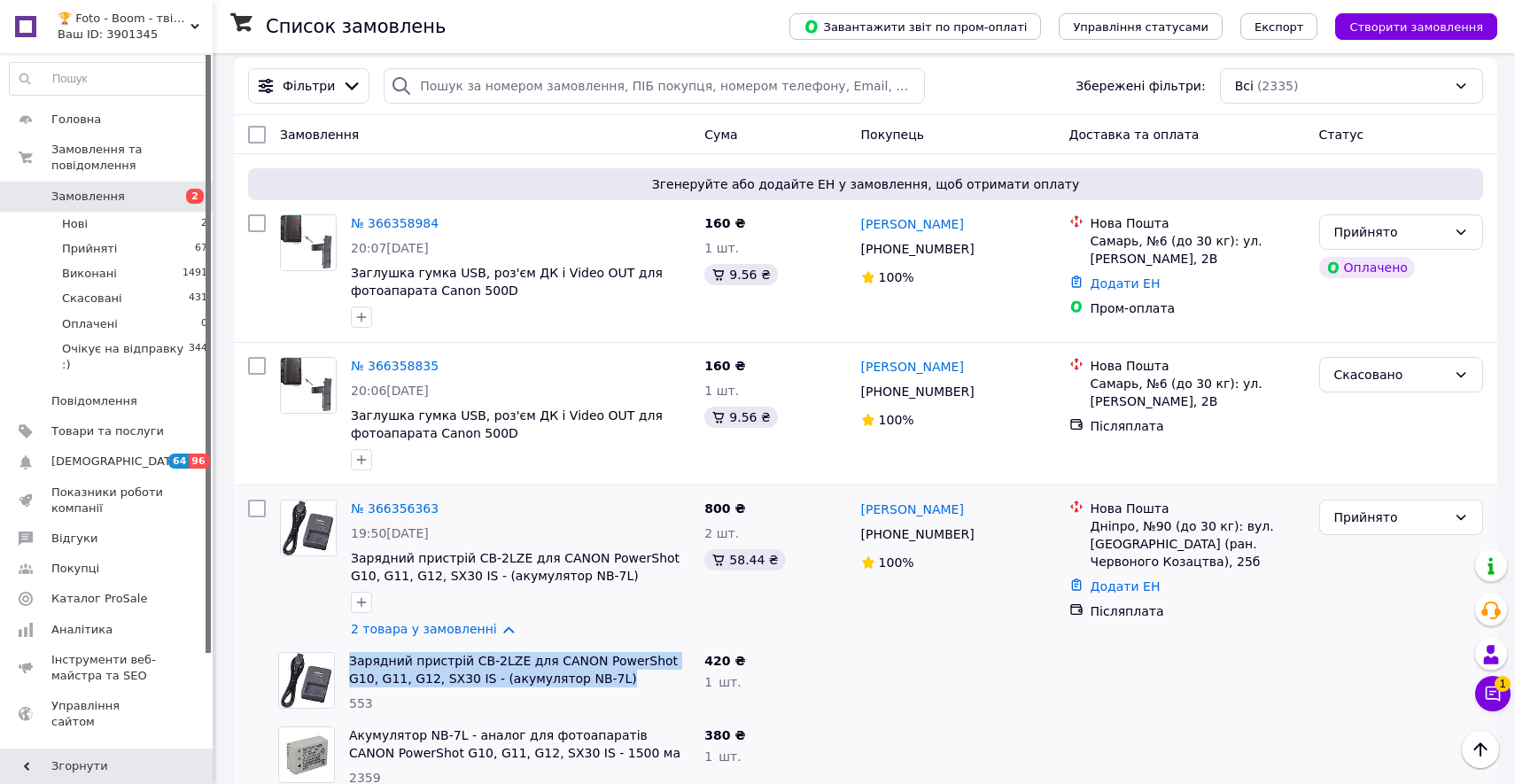
drag, startPoint x: 594, startPoint y: 679, endPoint x: 343, endPoint y: 661, distance: 251.6
click at [343, 661] on div "Зарядний пристрій CB-2LZE для CANON PowerShot G10, G11, G12, SX30 IS - (акумуля…" at bounding box center [519, 682] width 355 height 75
copy link "Зарядний пристрій CB-2LZE для CANON PowerShot G10, G11, G12, SX30 IS - (акумуля…"
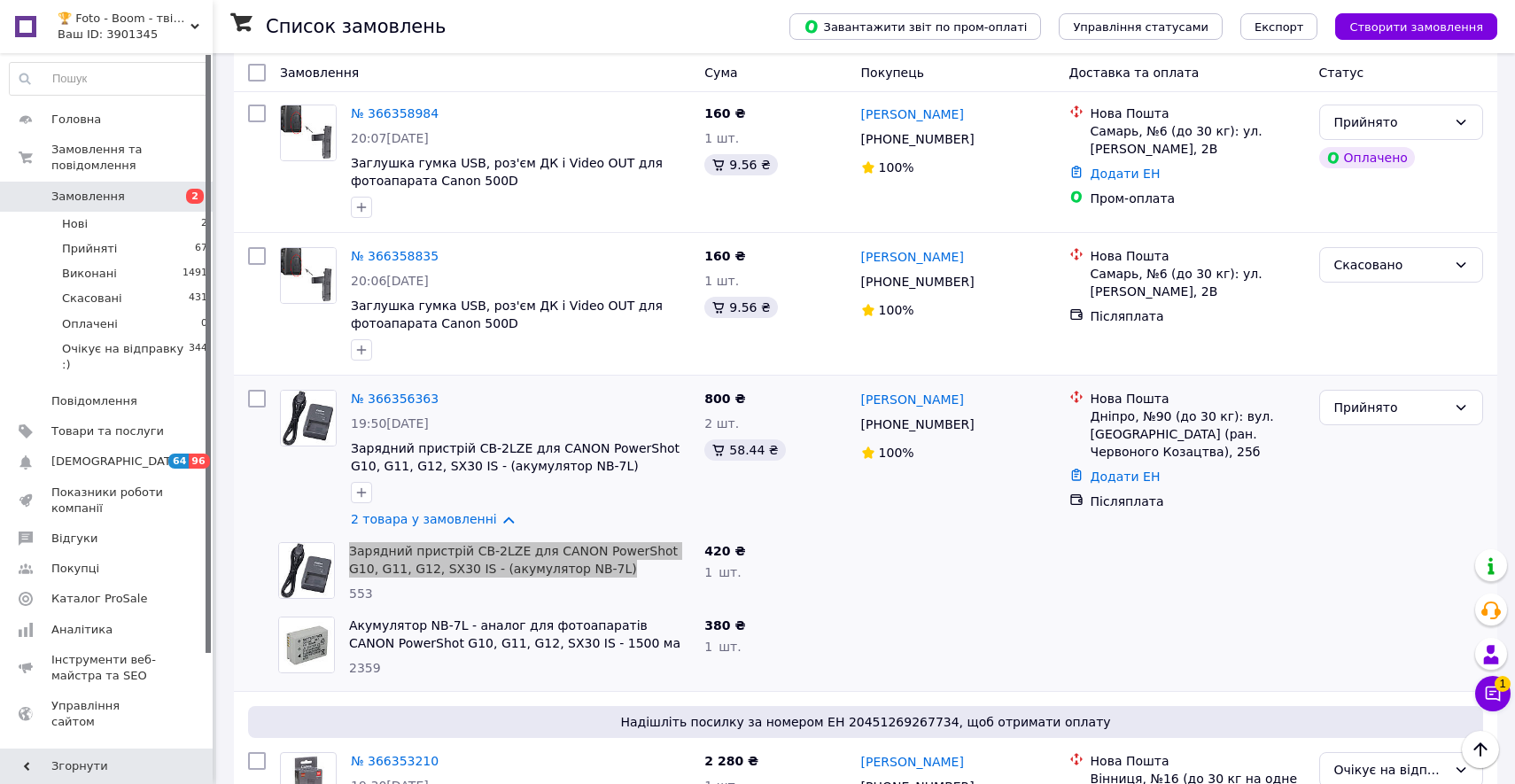
scroll to position [243, 0]
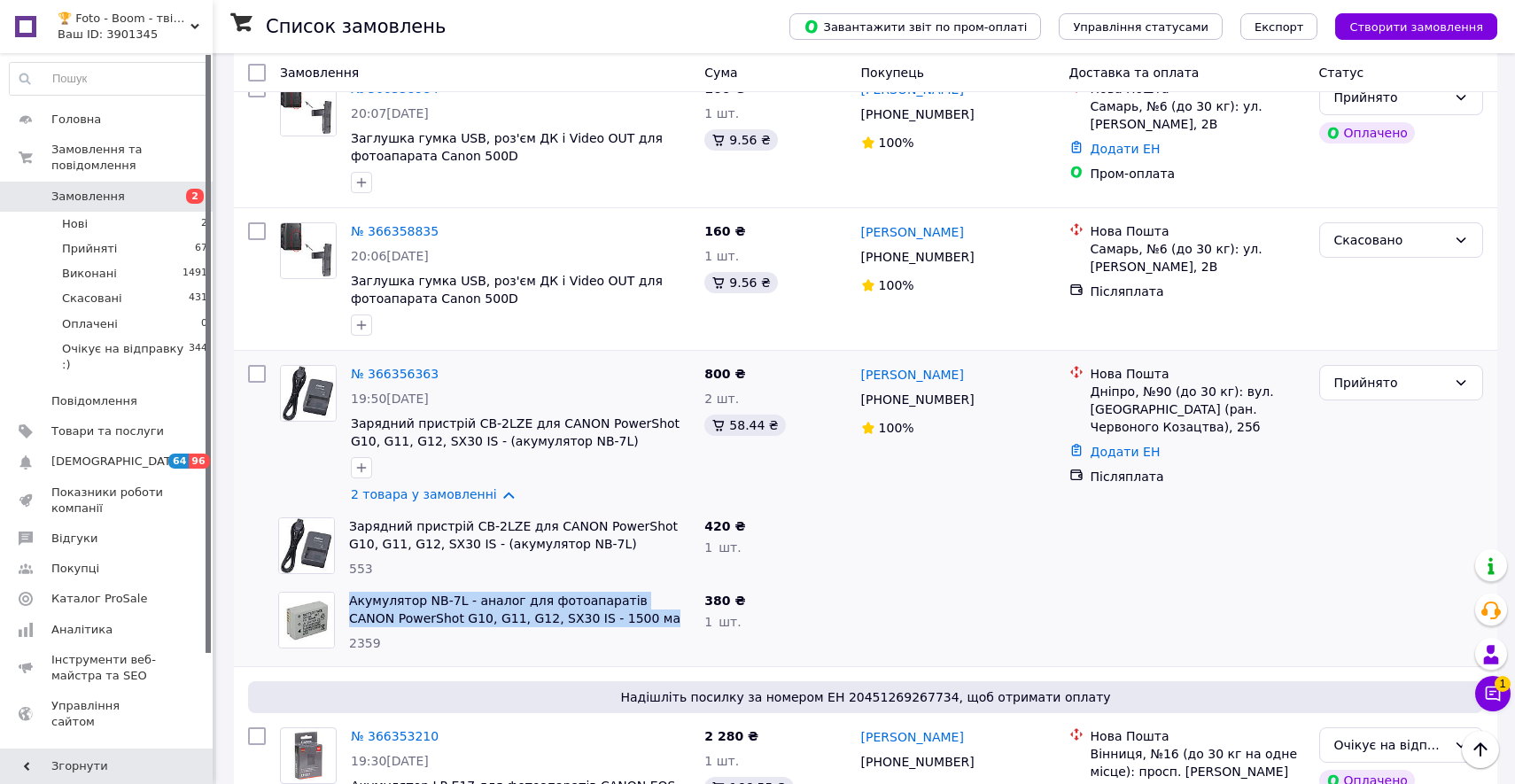
drag, startPoint x: 613, startPoint y: 619, endPoint x: 347, endPoint y: 604, distance: 266.4
click at [347, 604] on div "Акумулятор NB-7L - аналог для фотоапаратів CANON PowerShot G10, G11, G12, SX30 …" at bounding box center [519, 621] width 355 height 75
copy link "Акумулятор NB-7L - аналог для фотоапаратів CANON PowerShot G10, G11, G12, SX30 …"
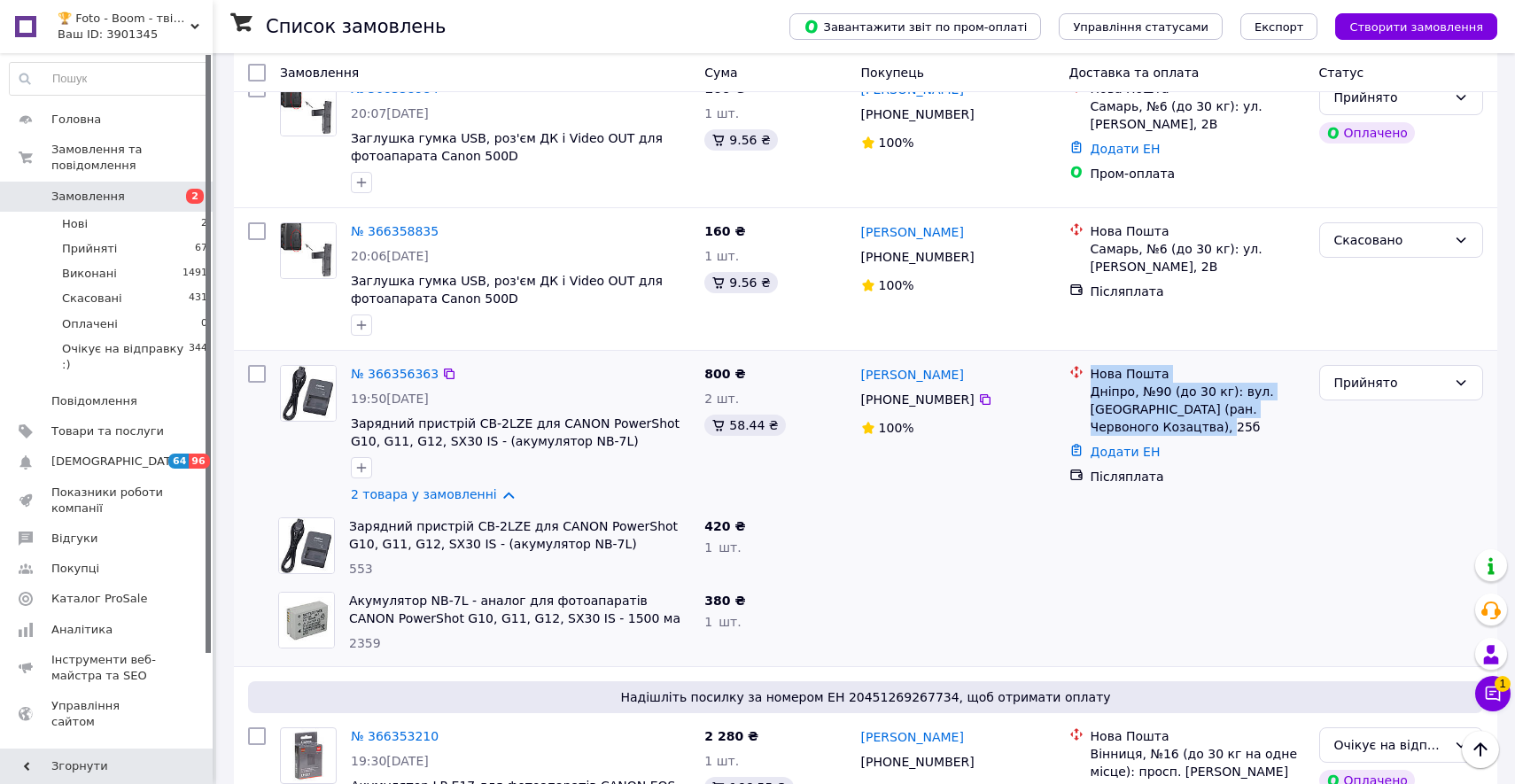
drag, startPoint x: 1182, startPoint y: 431, endPoint x: 1081, endPoint y: 373, distance: 116.5
click at [1081, 373] on div "Нова Пошта Дніпро, №90 (до 30 кг): вул. [GEOGRAPHIC_DATA] (ран. Червоного Козац…" at bounding box center [1187, 399] width 243 height 71
copy div "Нова Пошта Дніпро, №90 (до 30 кг): вул. [GEOGRAPHIC_DATA] (ран. Червоного Козац…"
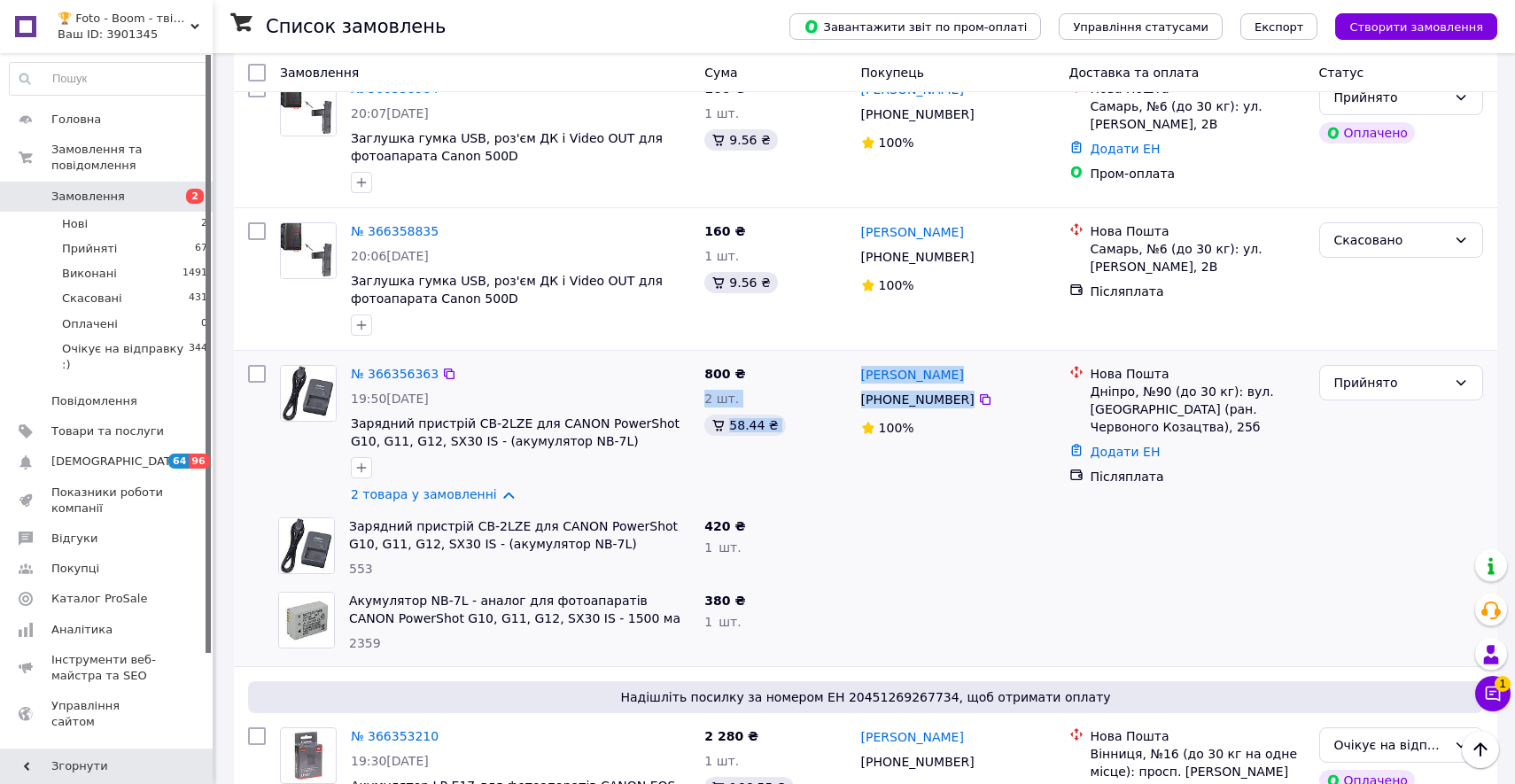
drag, startPoint x: 994, startPoint y: 401, endPoint x: 841, endPoint y: 370, distance: 156.1
click at [841, 370] on div "№ 366356363 19:50[DATE] Зарядний пристрій CB-2LZE для CANON PowerShot G10, G11,…" at bounding box center [865, 433] width 1249 height 152
copy div "800 ₴ 2 шт. 58.44 ₴ [PERSON_NAME] [PHONE_NUMBER]"
click at [993, 396] on div "[PHONE_NUMBER]" at bounding box center [957, 398] width 198 height 21
drag, startPoint x: 993, startPoint y: 396, endPoint x: 858, endPoint y: 376, distance: 136.5
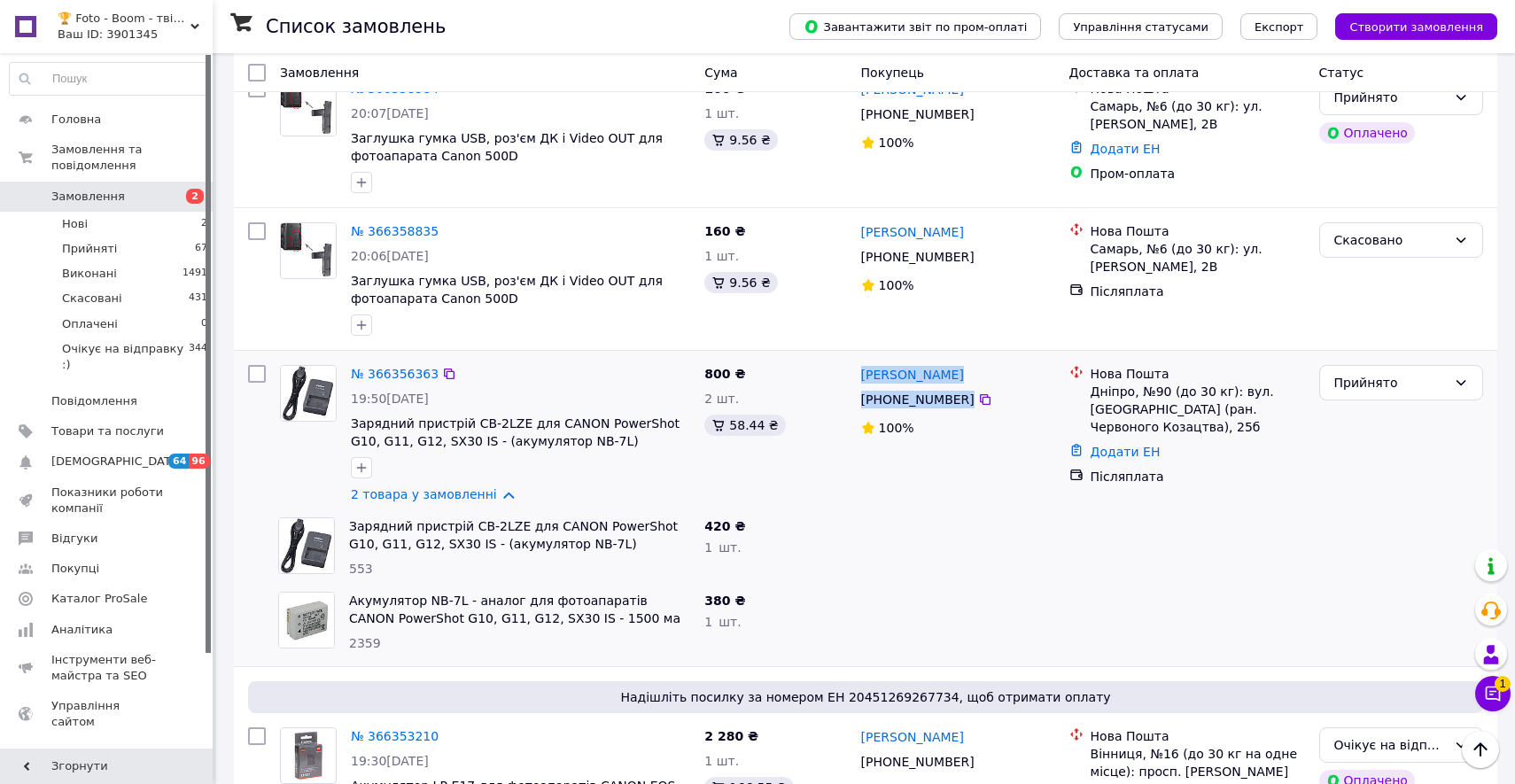
click at [858, 376] on div "[PERSON_NAME] [PHONE_NUMBER]%" at bounding box center [957, 433] width 208 height 152
copy div "[PERSON_NAME] [PHONE_NUMBER]"
click at [456, 380] on div at bounding box center [449, 374] width 18 height 18
click at [454, 374] on icon at bounding box center [449, 374] width 14 height 14
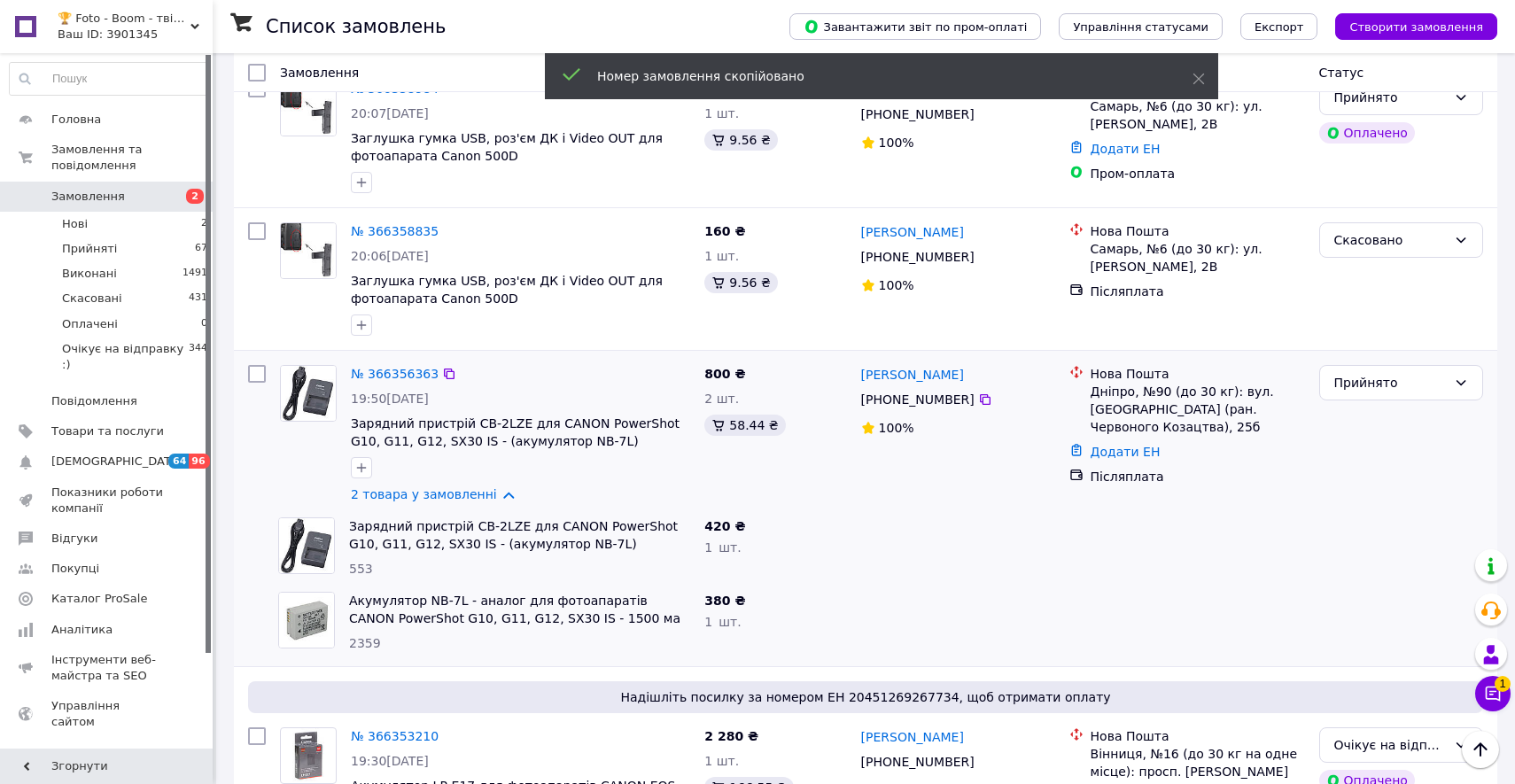
click at [1359, 403] on div "Прийнято" at bounding box center [1401, 433] width 178 height 152
click at [1359, 399] on div "Прийнято" at bounding box center [1401, 383] width 164 height 36
click at [1374, 517] on li "Очікує на відправку :)" at bounding box center [1401, 525] width 162 height 50
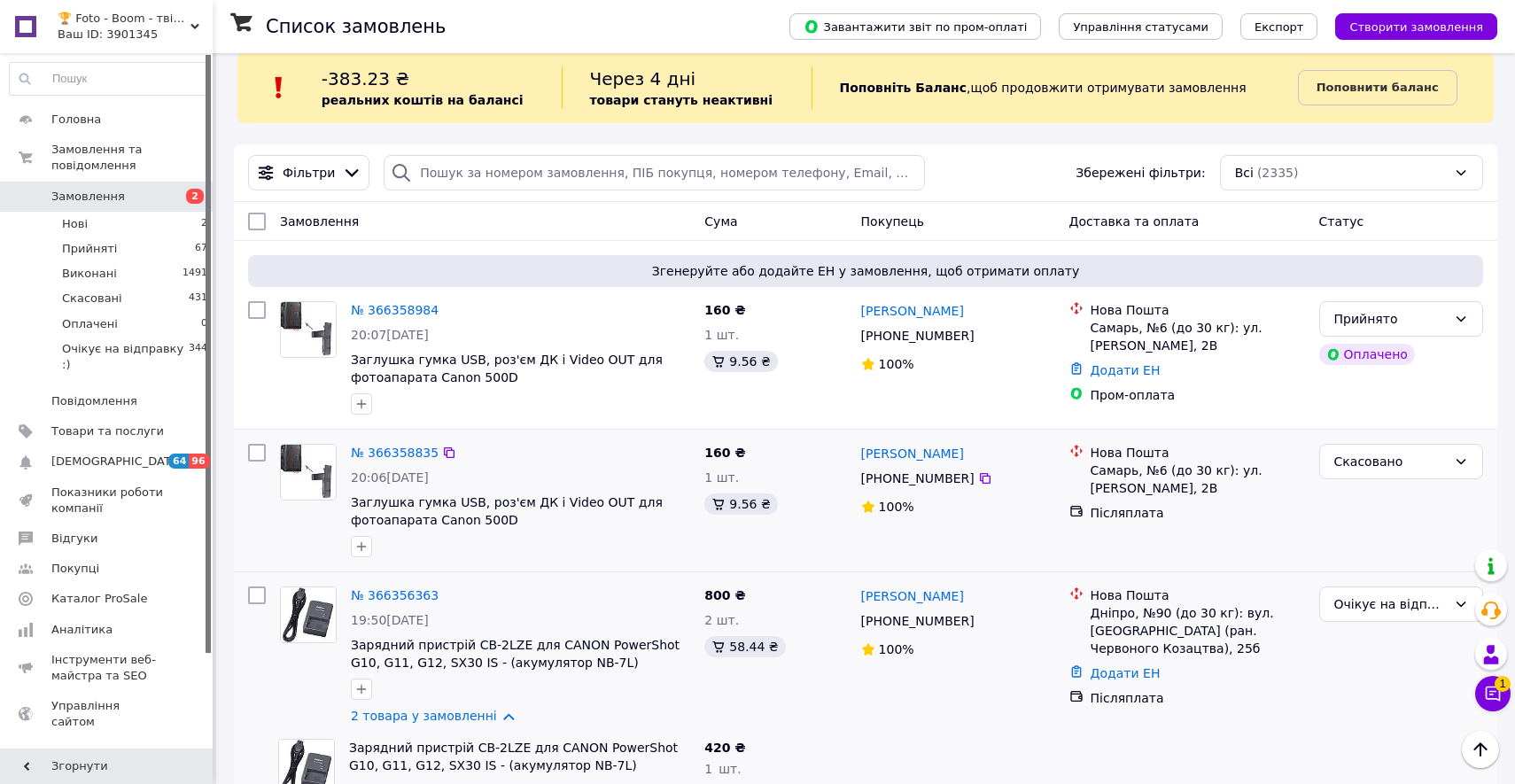
scroll to position [0, 0]
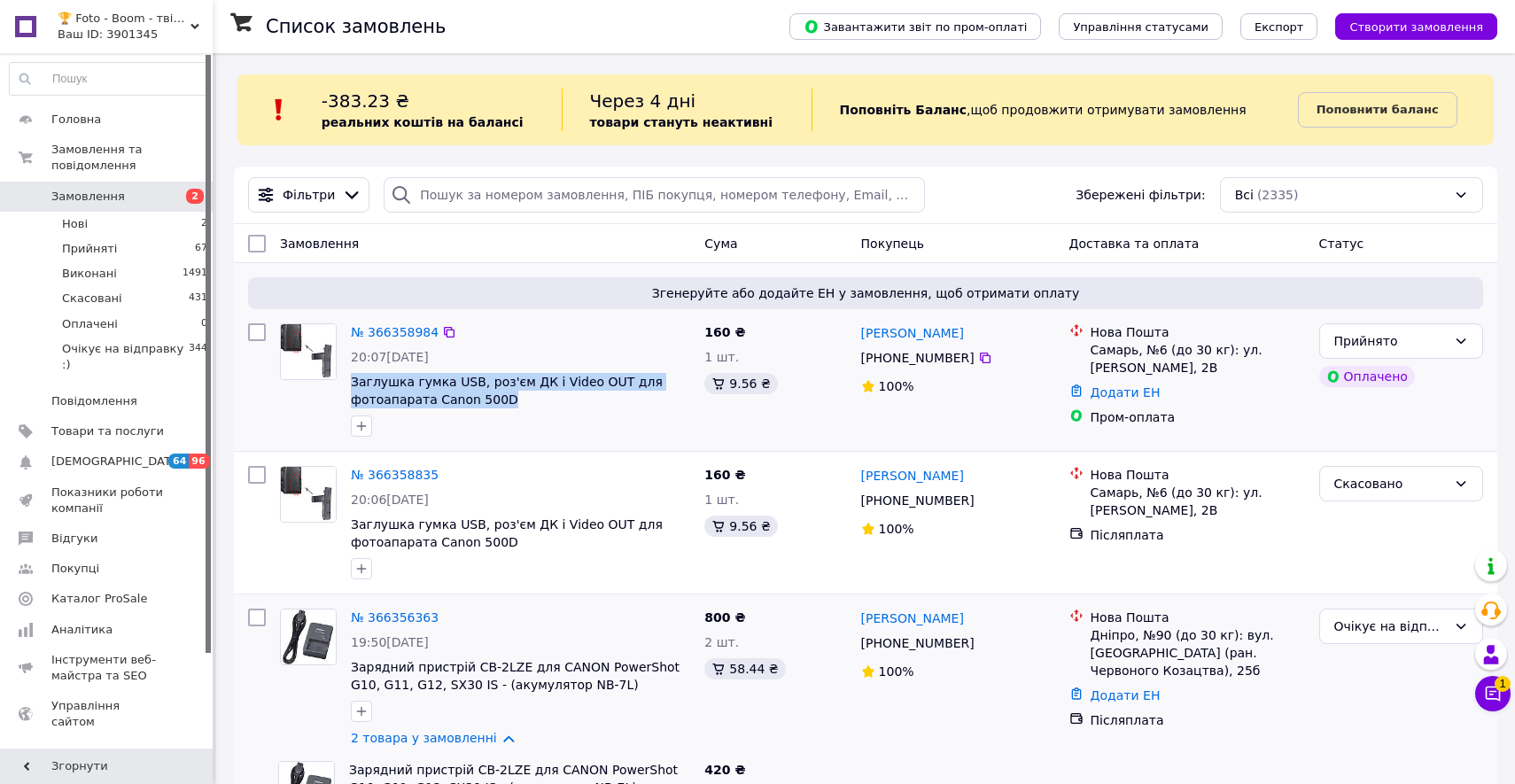
drag, startPoint x: 511, startPoint y: 403, endPoint x: 349, endPoint y: 384, distance: 163.1
click at [349, 384] on div "№ 366358984 20:07[DATE] Заглушка гумка USB, роз'єм ДК і Video OUT для фотоапара…" at bounding box center [521, 380] width 354 height 127
copy span "Заглушка гумка USB, роз'єм ДК і Video OUT для фотоапарата Canon 500D"
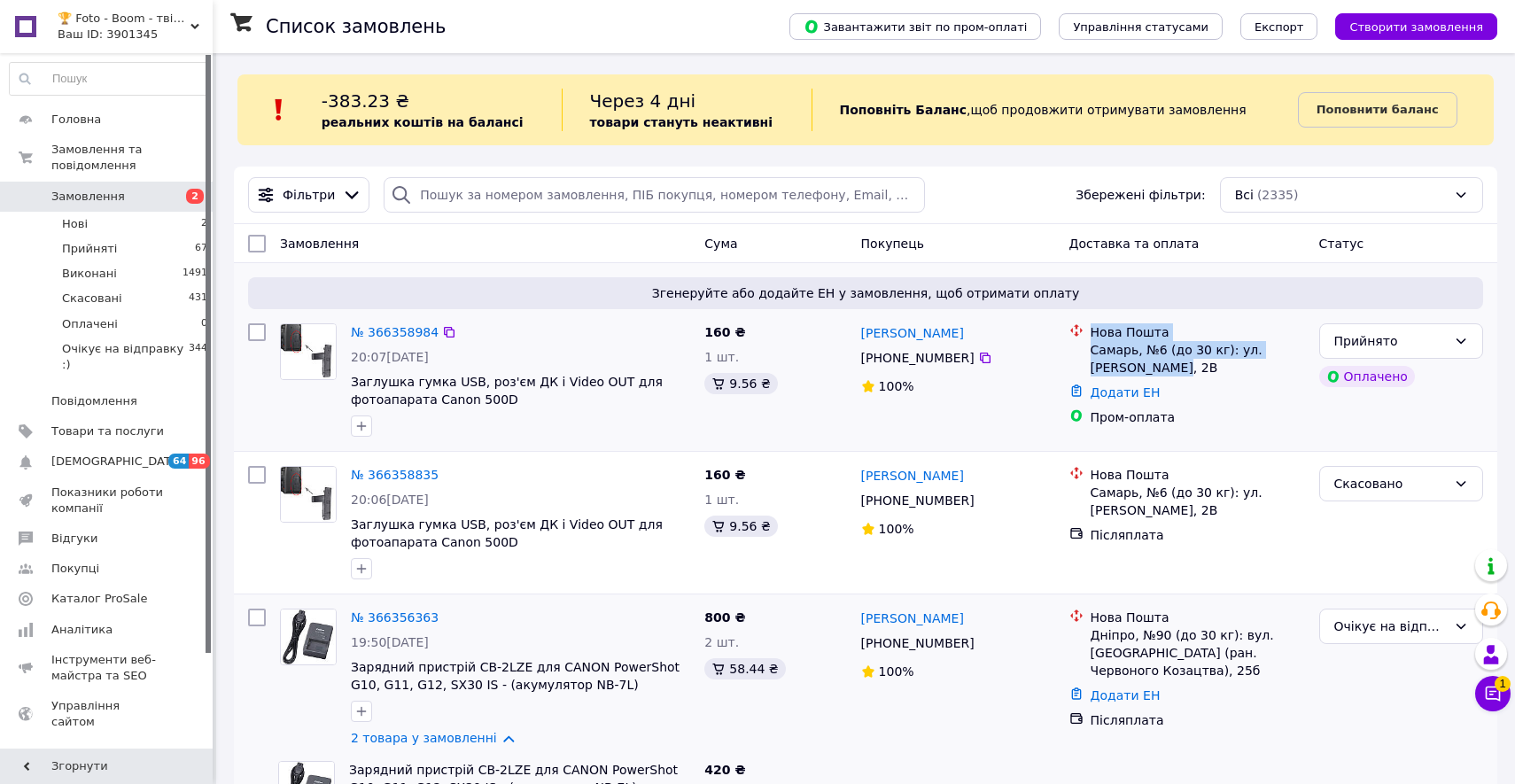
drag, startPoint x: 1180, startPoint y: 365, endPoint x: 1089, endPoint y: 331, distance: 97.1
click at [1089, 331] on div "Нова Пошта Самарь, №6 (до 30 кг): ул. [PERSON_NAME], 2В" at bounding box center [1197, 349] width 222 height 53
copy div "Нова Пошта Самарь, №6 (до 30 кг): ул. [PERSON_NAME], 2В"
drag, startPoint x: 991, startPoint y: 360, endPoint x: 865, endPoint y: 319, distance: 132.5
click at [865, 319] on div "[PERSON_NAME] [PHONE_NUMBER]%" at bounding box center [957, 380] width 208 height 127
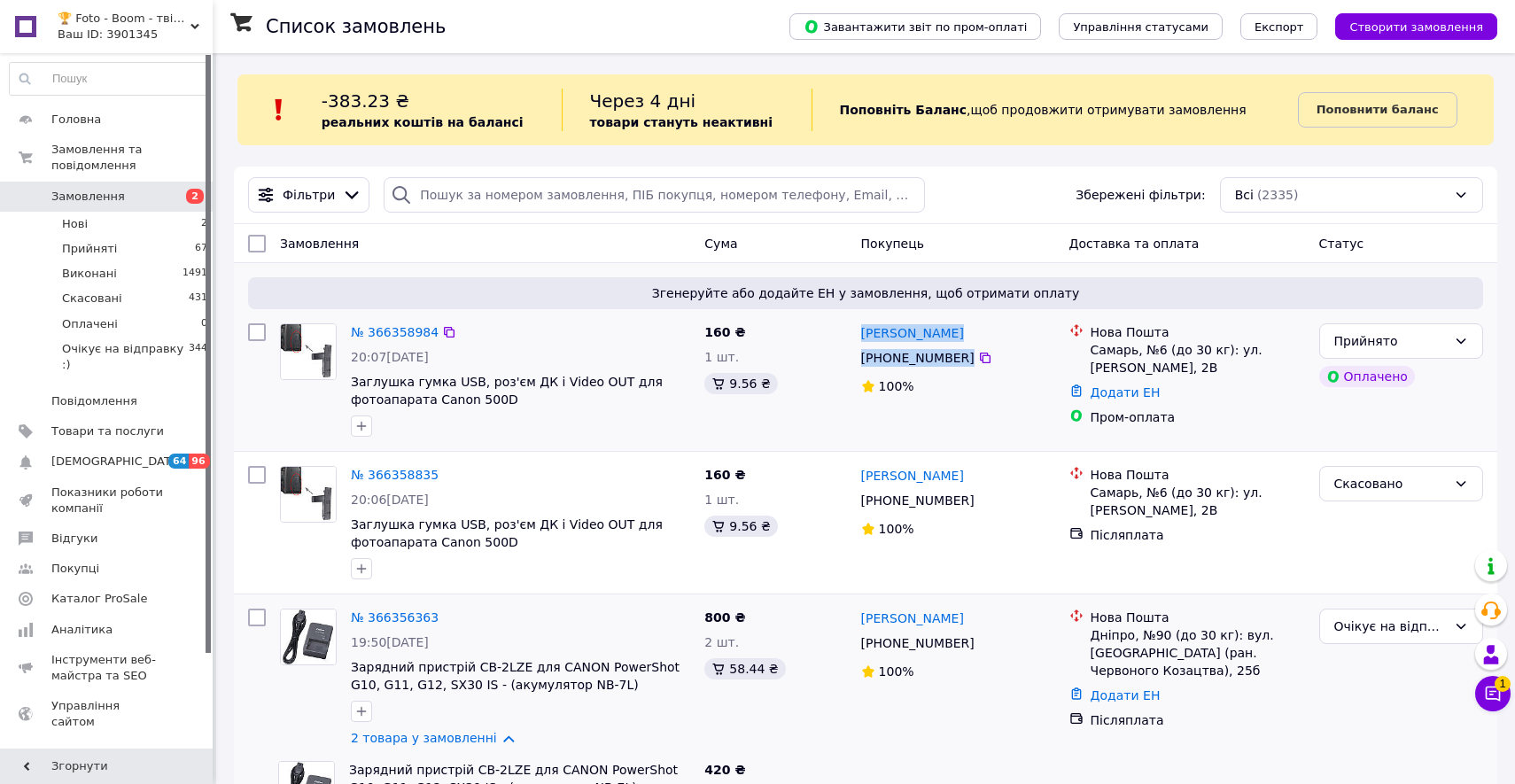
copy div "[PERSON_NAME] [PHONE_NUMBER]"
click at [421, 322] on div "№ 366358984" at bounding box center [395, 331] width 91 height 21
click at [417, 330] on link "№ 366358984" at bounding box center [395, 332] width 87 height 14
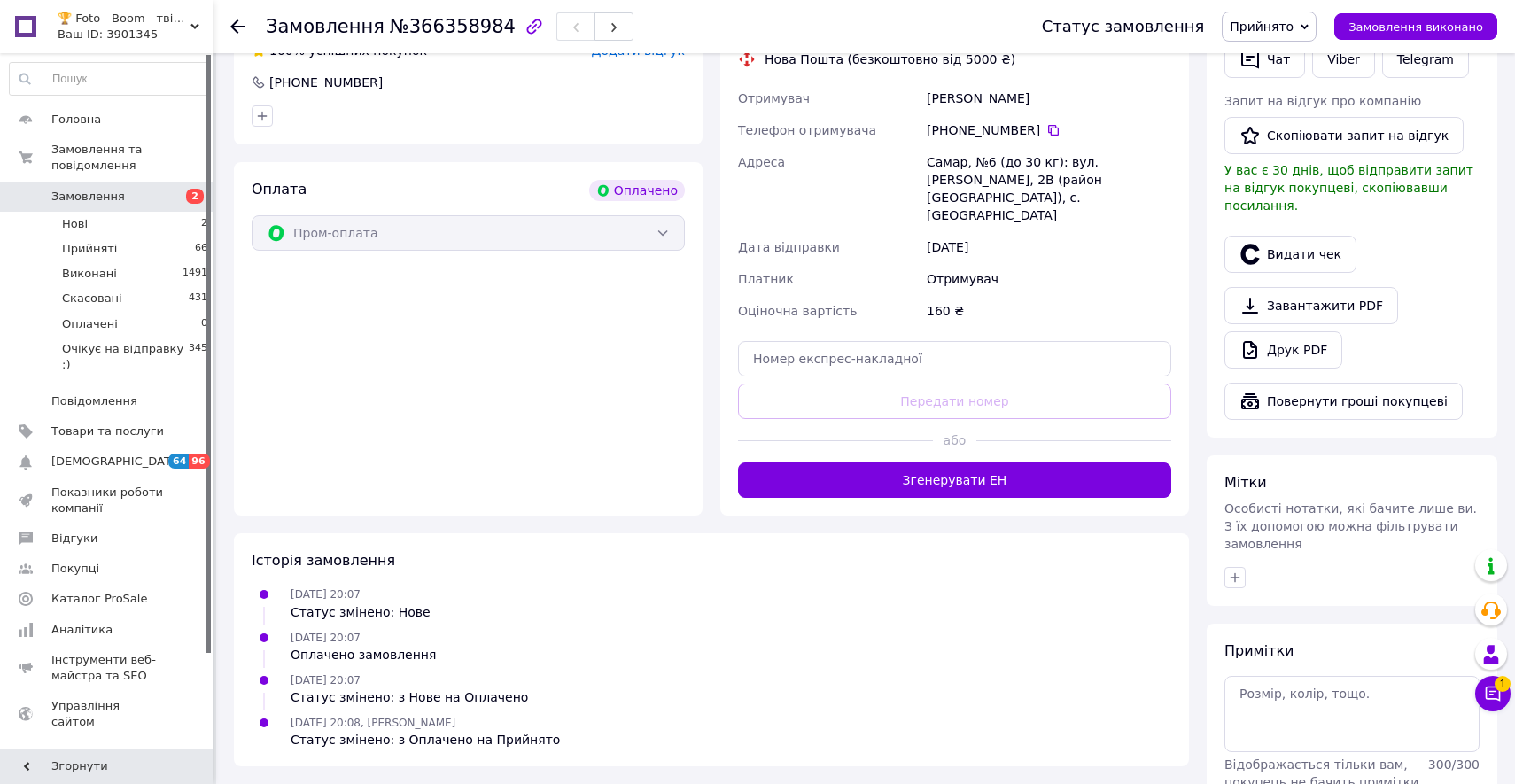
scroll to position [459, 0]
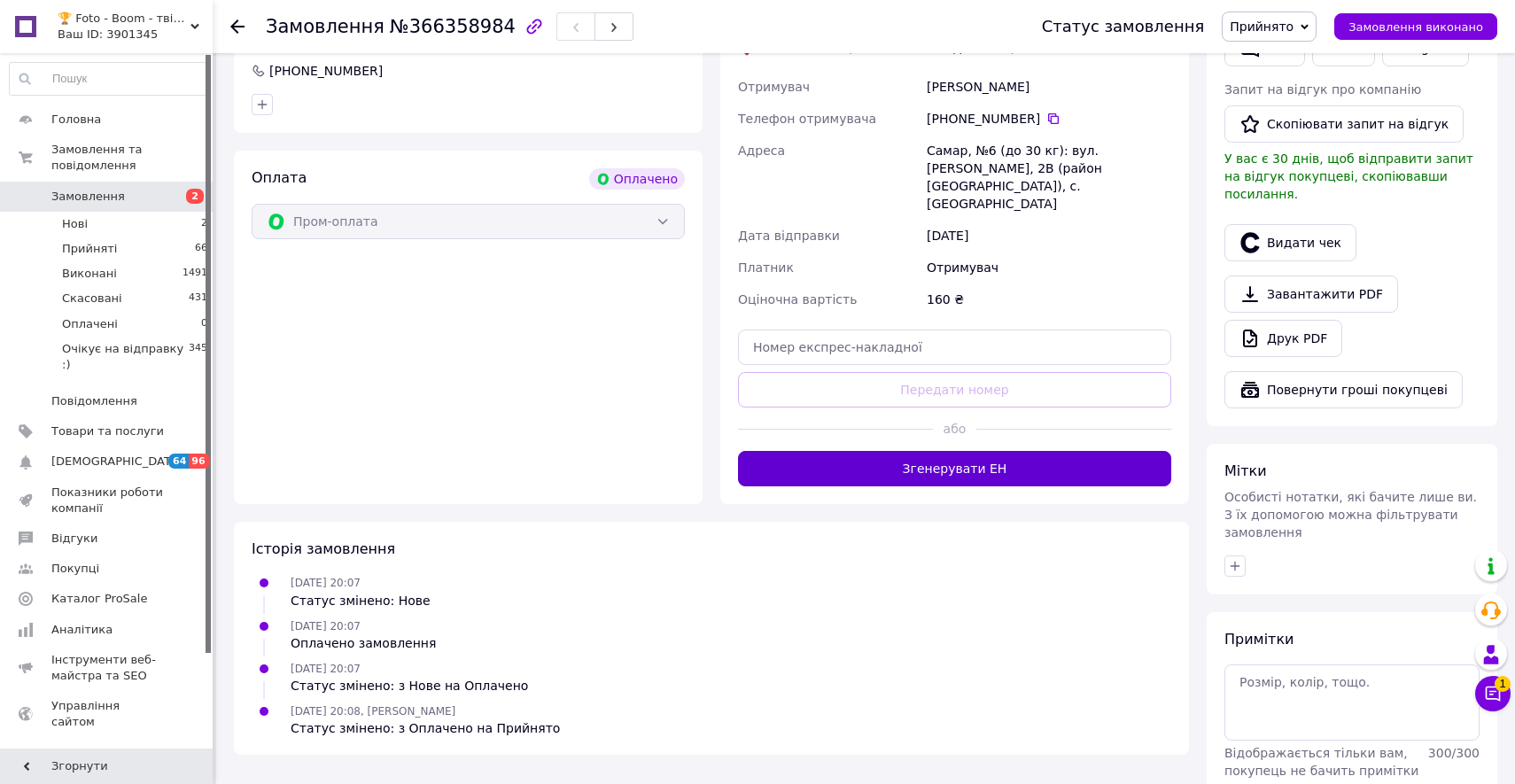
click at [945, 451] on button "Згенерувати ЕН" at bounding box center [954, 469] width 433 height 36
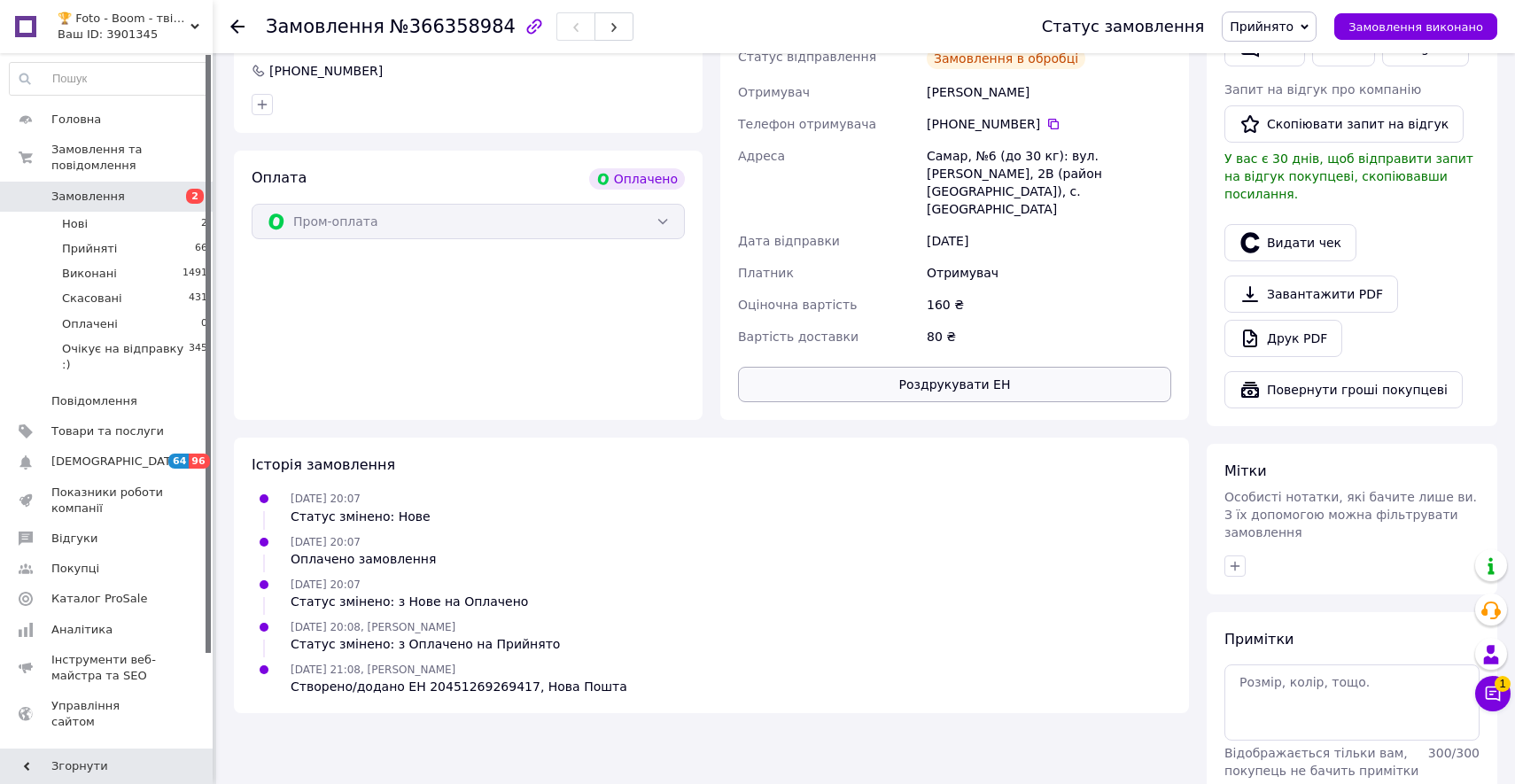
click at [956, 367] on button "Роздрукувати ЕН" at bounding box center [954, 385] width 433 height 36
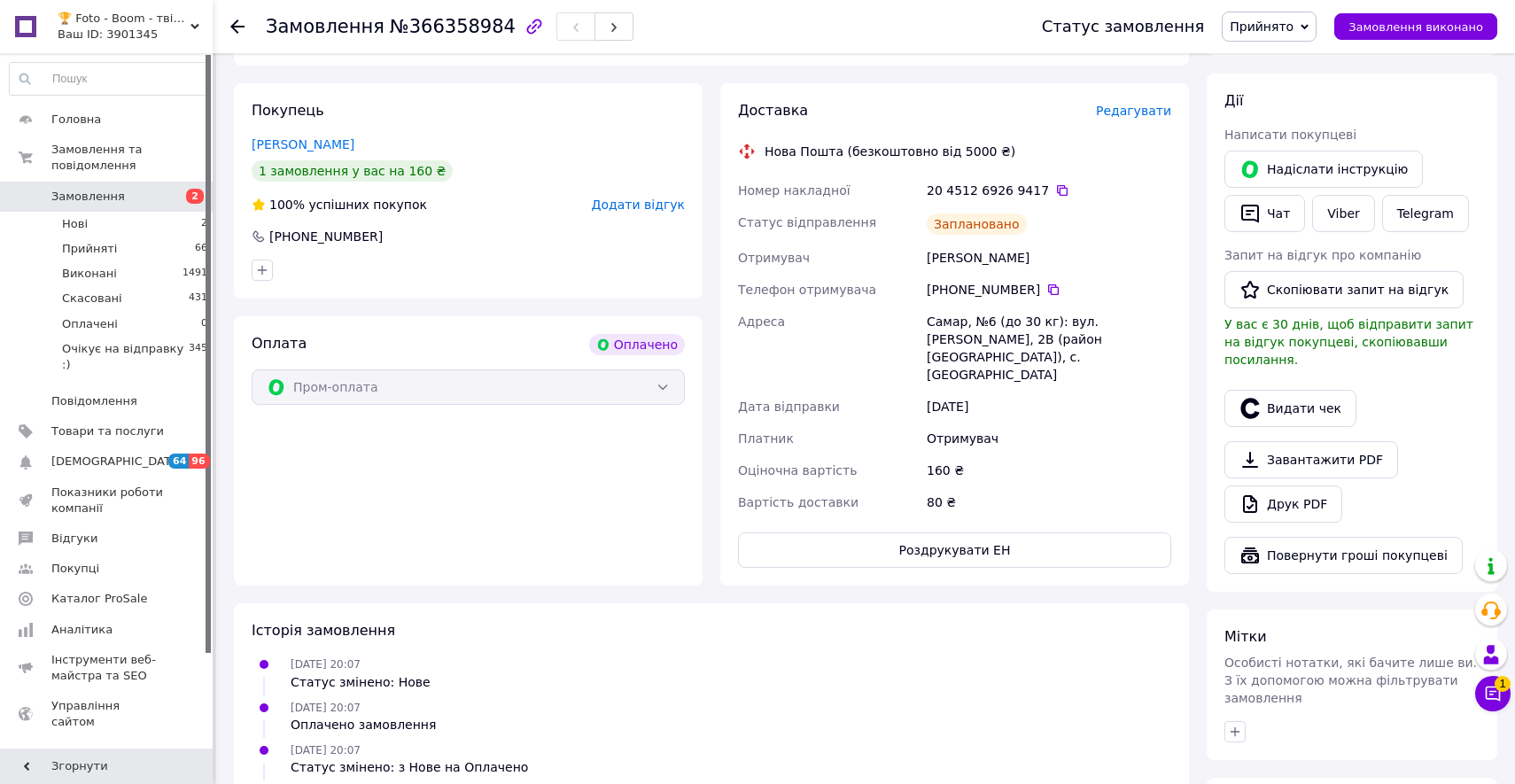
scroll to position [280, 0]
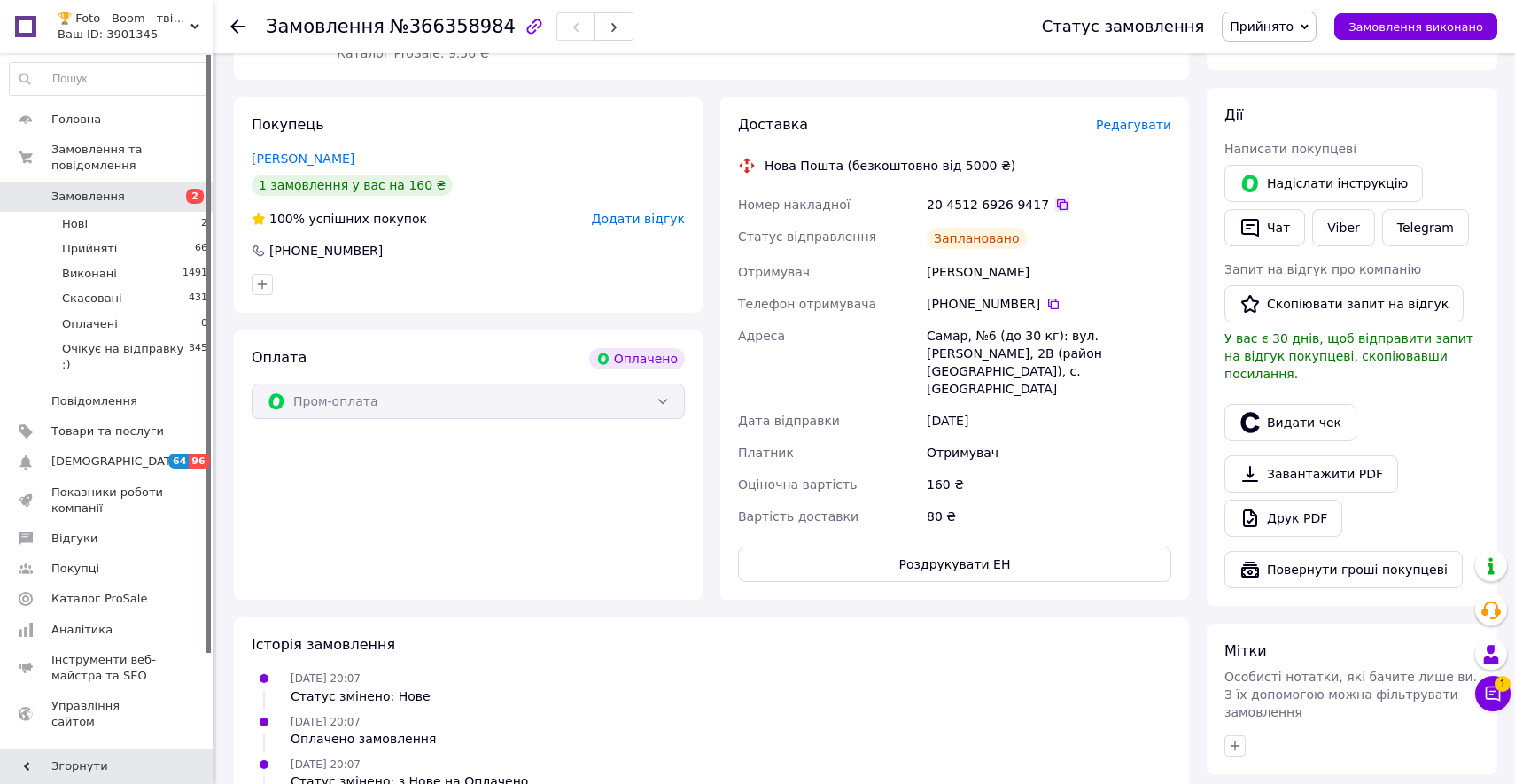
click at [1055, 204] on icon at bounding box center [1062, 205] width 14 height 14
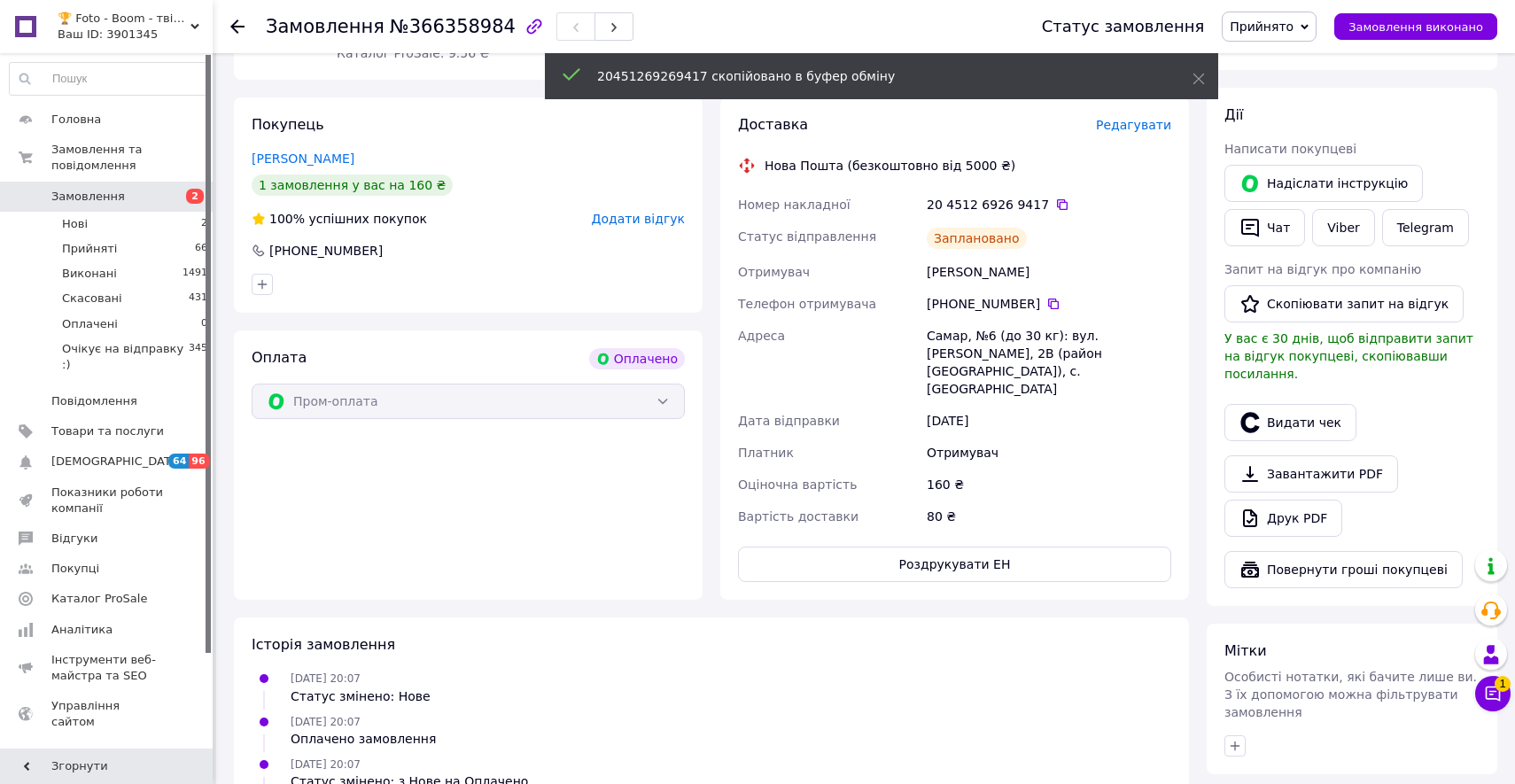
click at [1296, 13] on span "Прийнято" at bounding box center [1268, 27] width 94 height 30
click at [1297, 142] on li "Очікує на відправку :)" at bounding box center [1298, 141] width 151 height 27
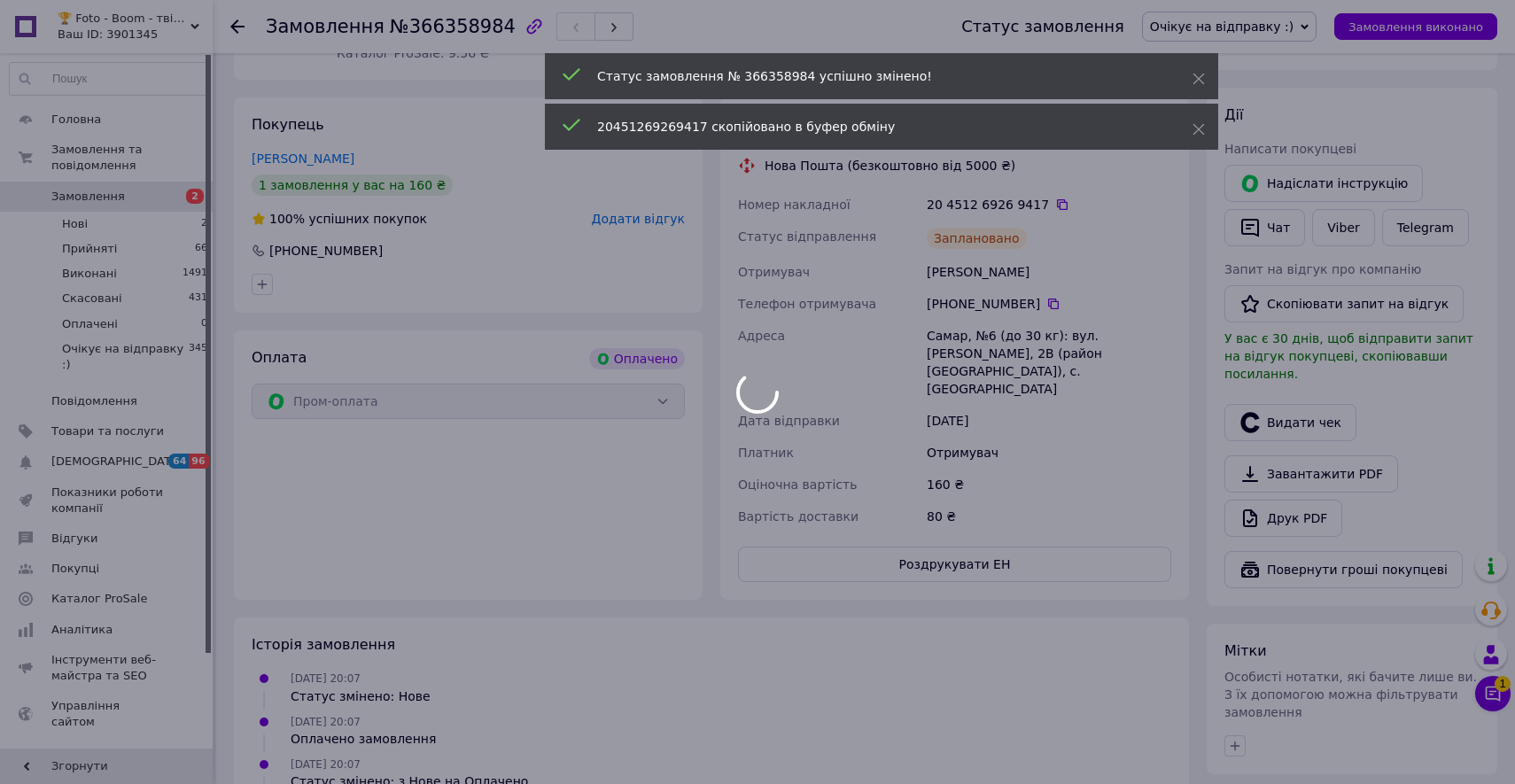
click at [158, 183] on div at bounding box center [758, 392] width 1515 height 784
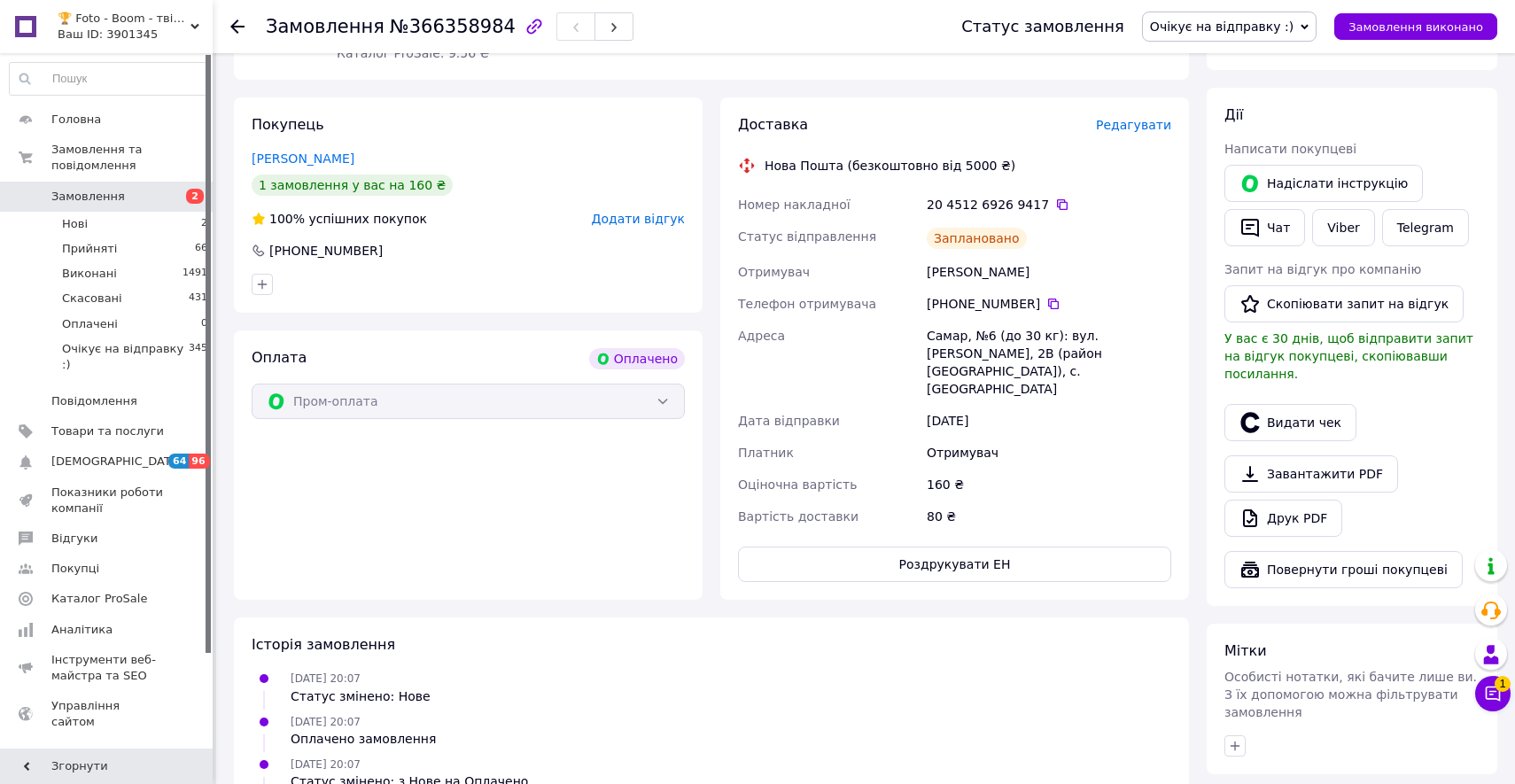
click at [152, 200] on span "Замовлення" at bounding box center [107, 197] width 112 height 16
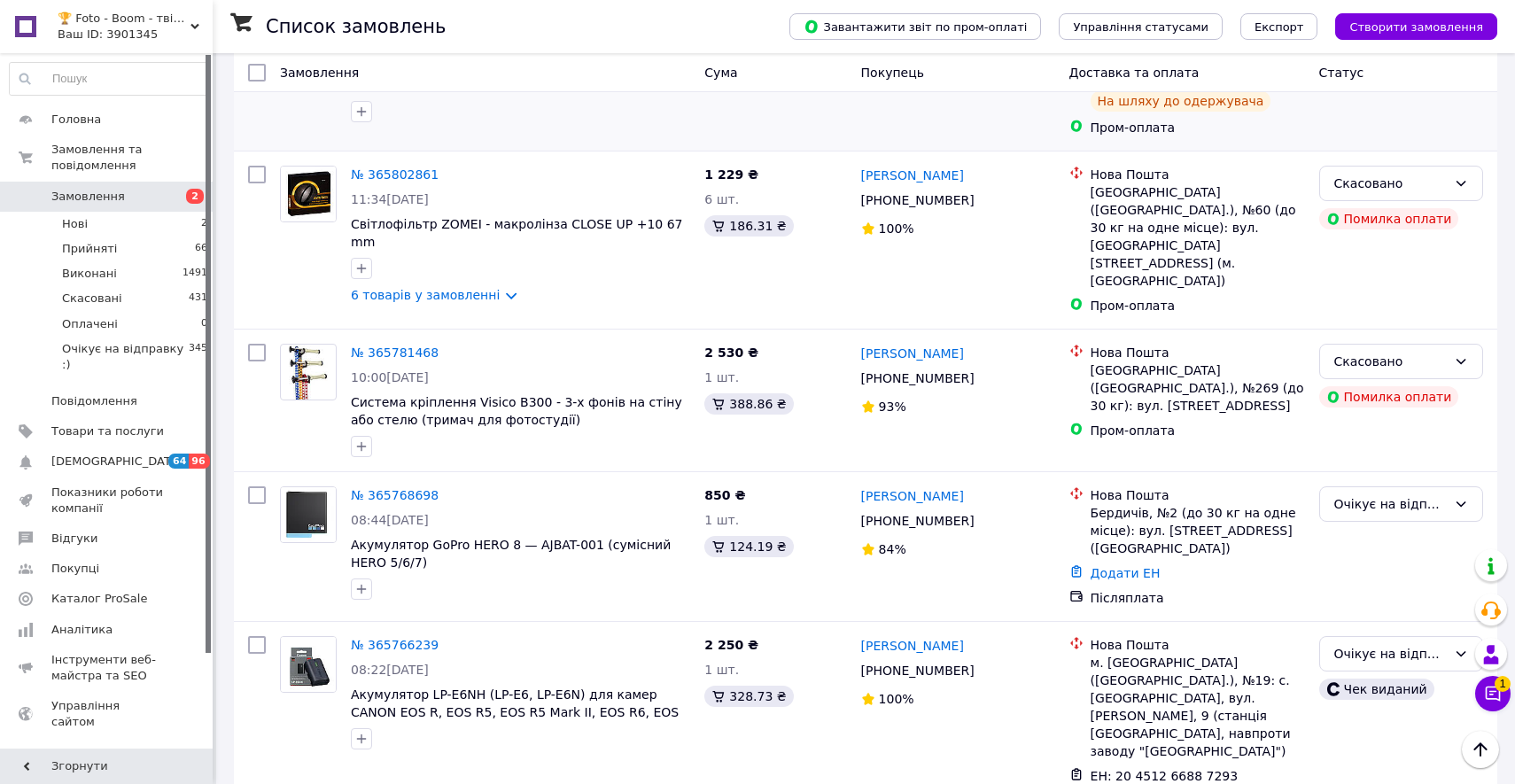
scroll to position [4021, 0]
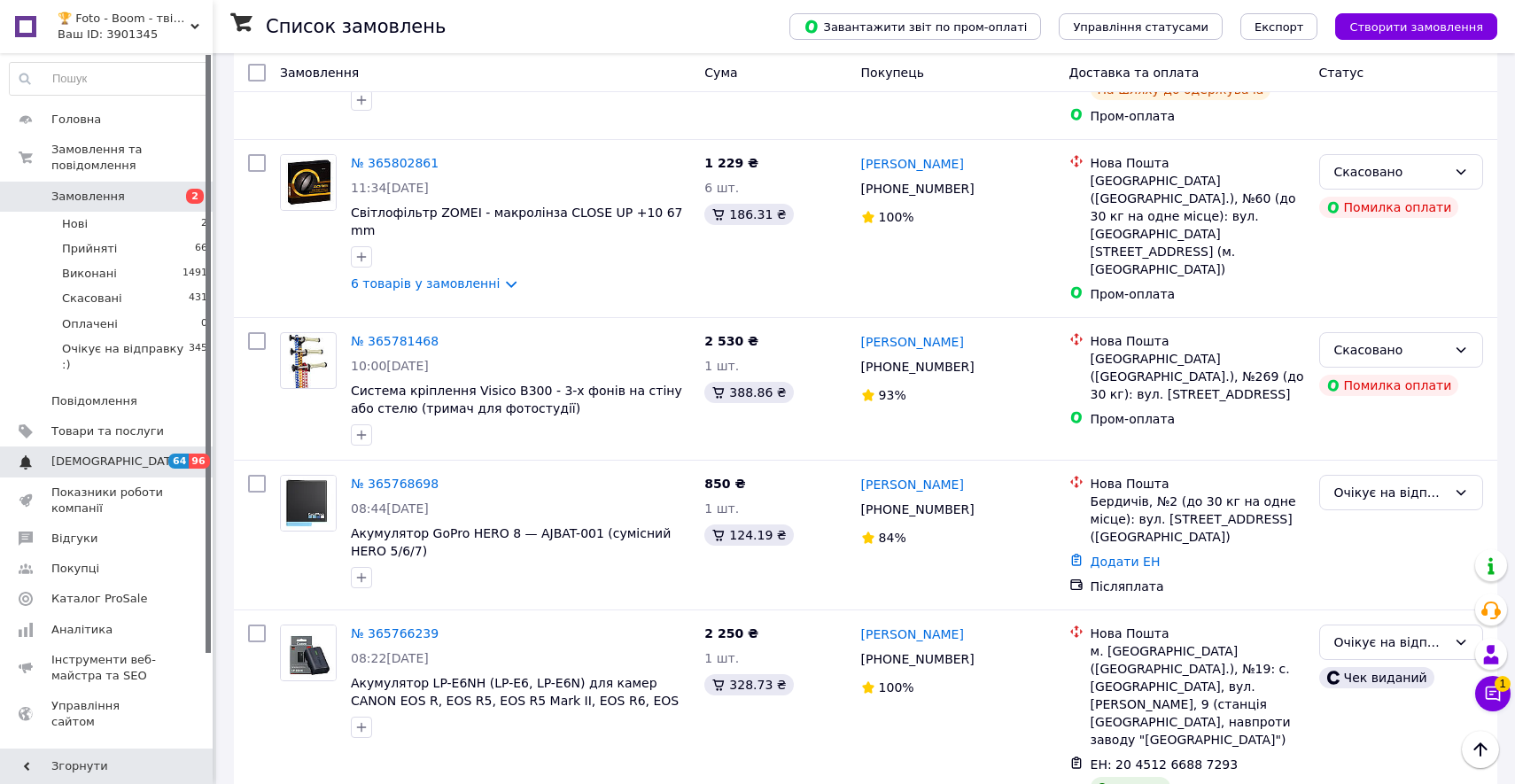
click at [144, 463] on span "[DEMOGRAPHIC_DATA]" at bounding box center [107, 461] width 112 height 16
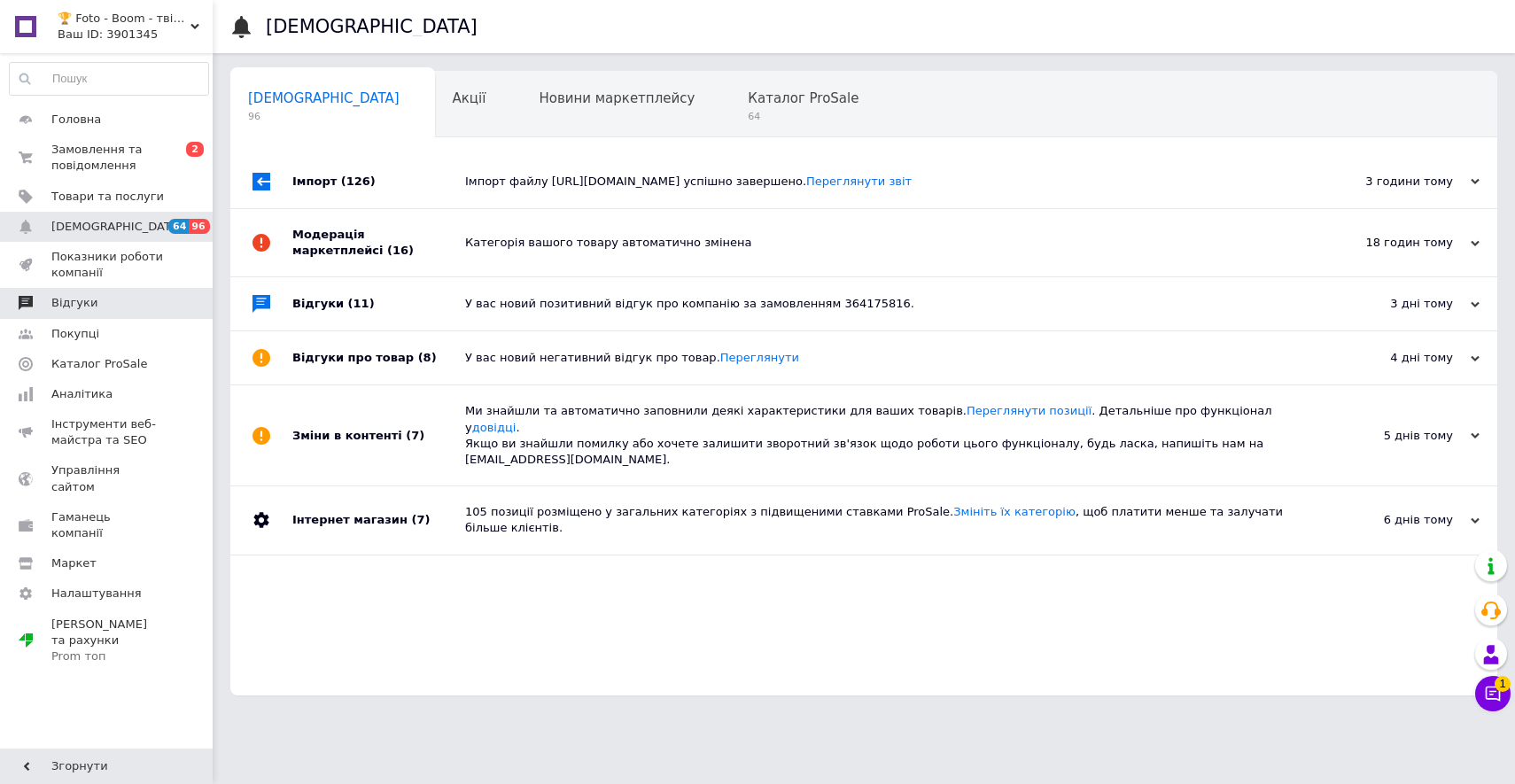
click at [131, 305] on span "Відгуки" at bounding box center [107, 303] width 112 height 16
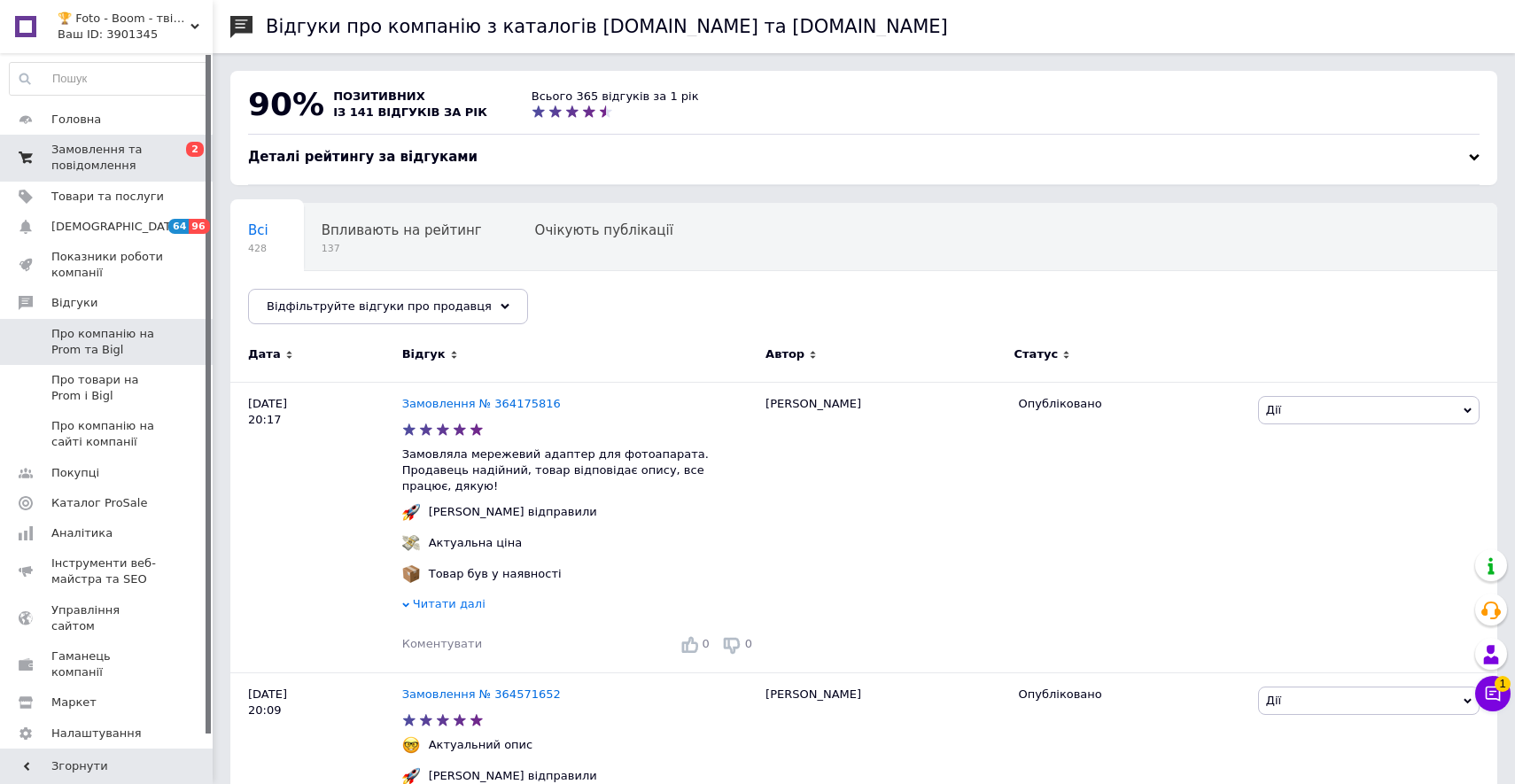
click at [131, 153] on span "Замовлення та повідомлення" at bounding box center [107, 158] width 112 height 32
